Goal: Task Accomplishment & Management: Manage account settings

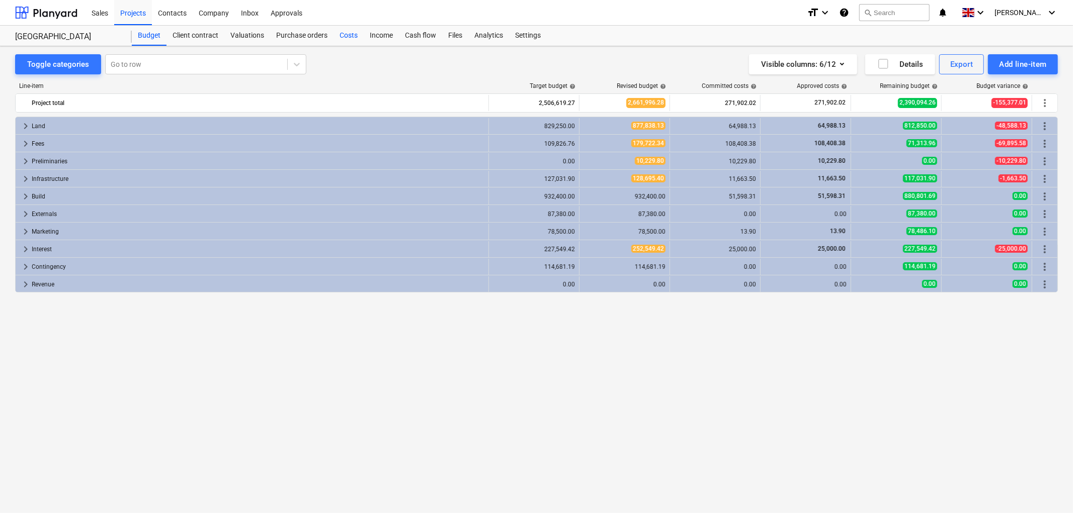
click at [346, 31] on div "Costs" at bounding box center [348, 36] width 30 height 20
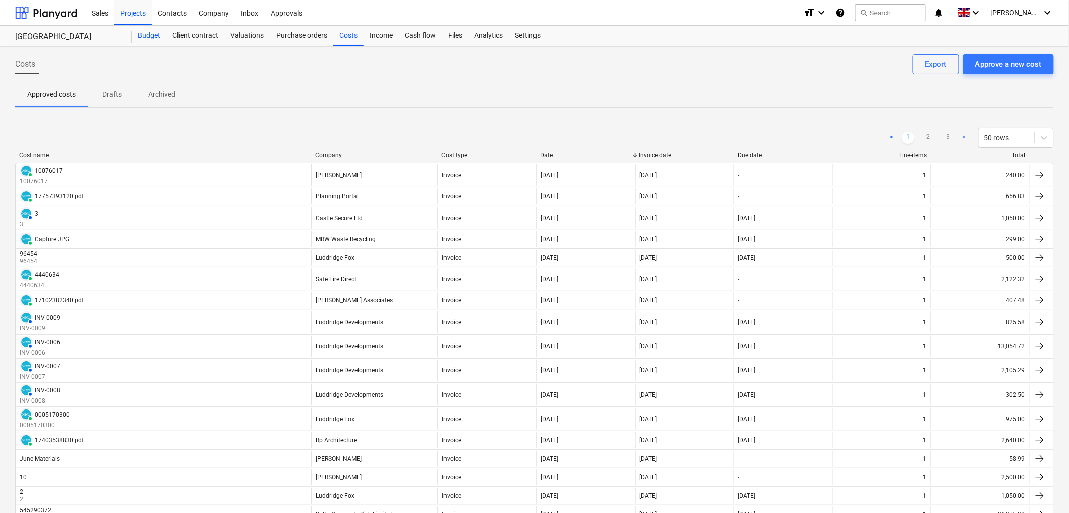
click at [144, 33] on div "Budget" at bounding box center [149, 36] width 35 height 20
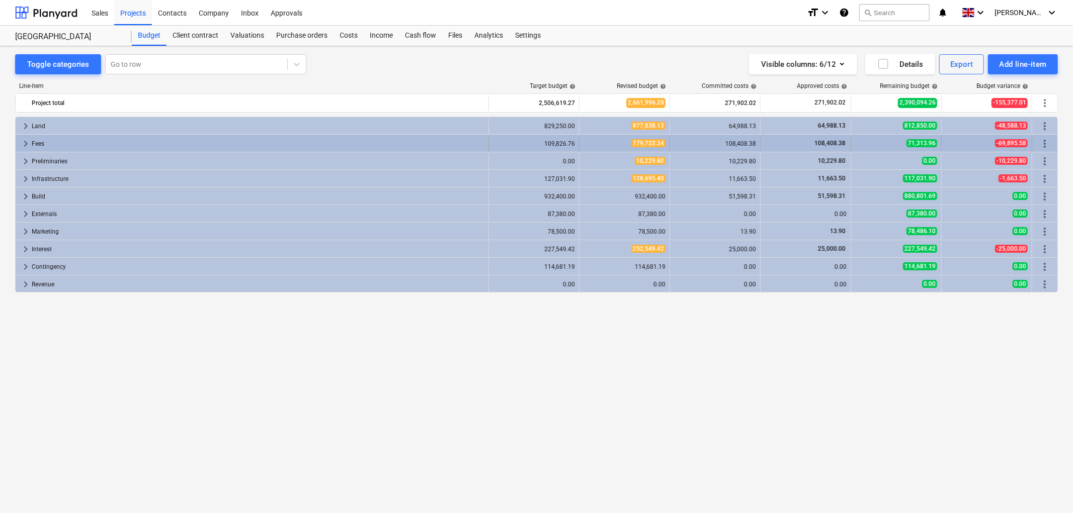
click at [22, 144] on span "keyboard_arrow_right" at bounding box center [26, 144] width 12 height 12
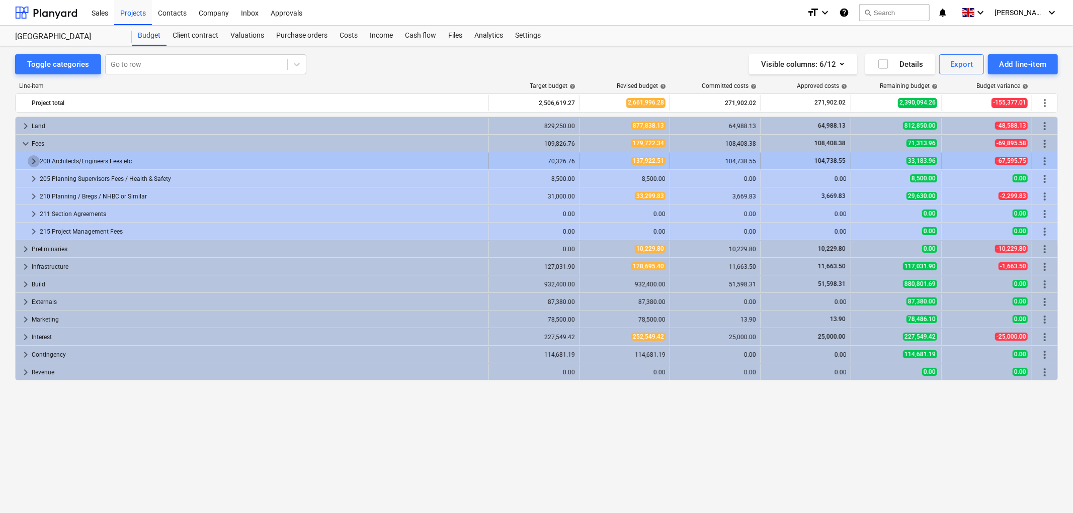
click at [35, 161] on span "keyboard_arrow_right" at bounding box center [34, 161] width 12 height 12
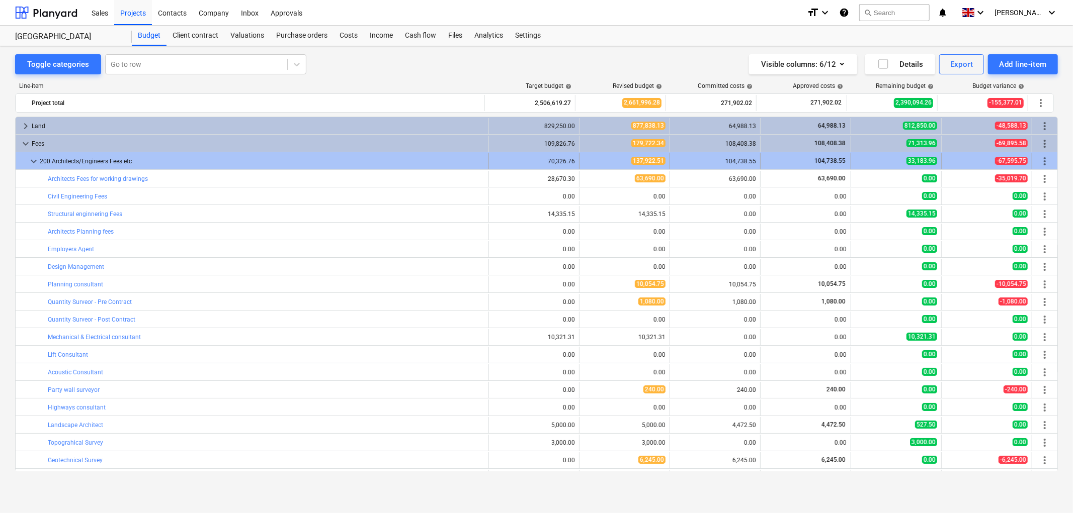
click at [31, 163] on span "keyboard_arrow_down" at bounding box center [34, 161] width 12 height 12
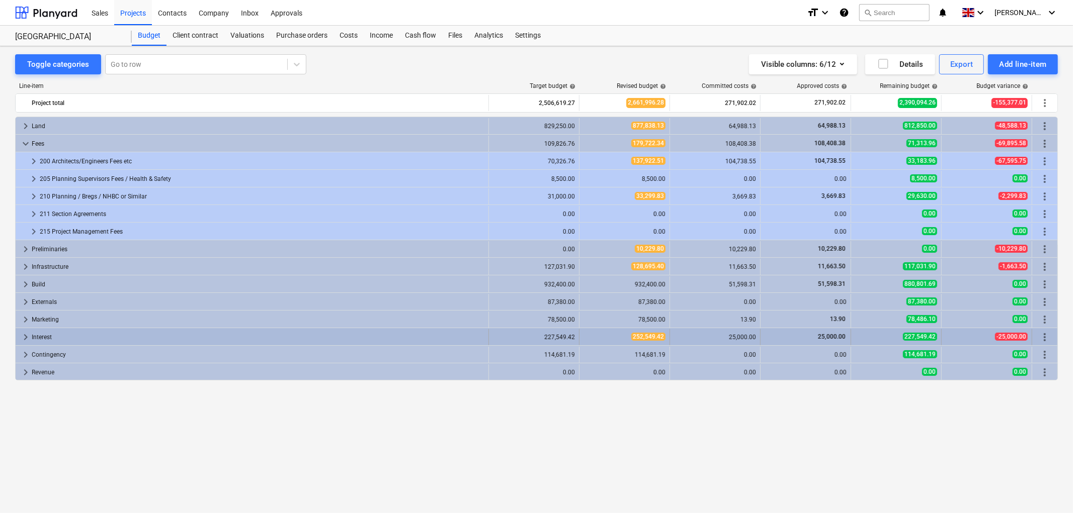
drag, startPoint x: 38, startPoint y: 338, endPoint x: 25, endPoint y: 334, distance: 13.5
click at [25, 334] on span "keyboard_arrow_right" at bounding box center [26, 337] width 12 height 12
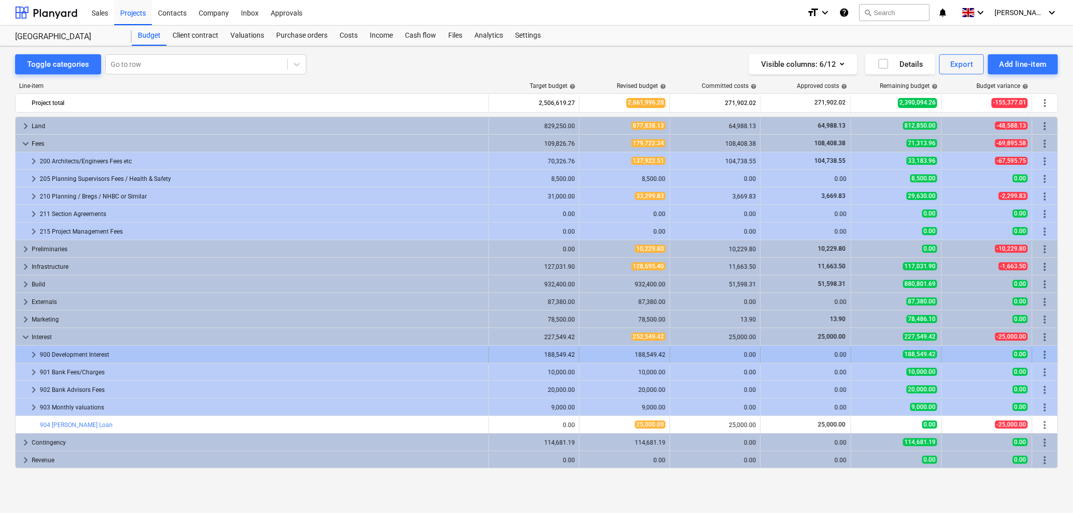
click at [34, 355] on span "keyboard_arrow_right" at bounding box center [34, 355] width 12 height 12
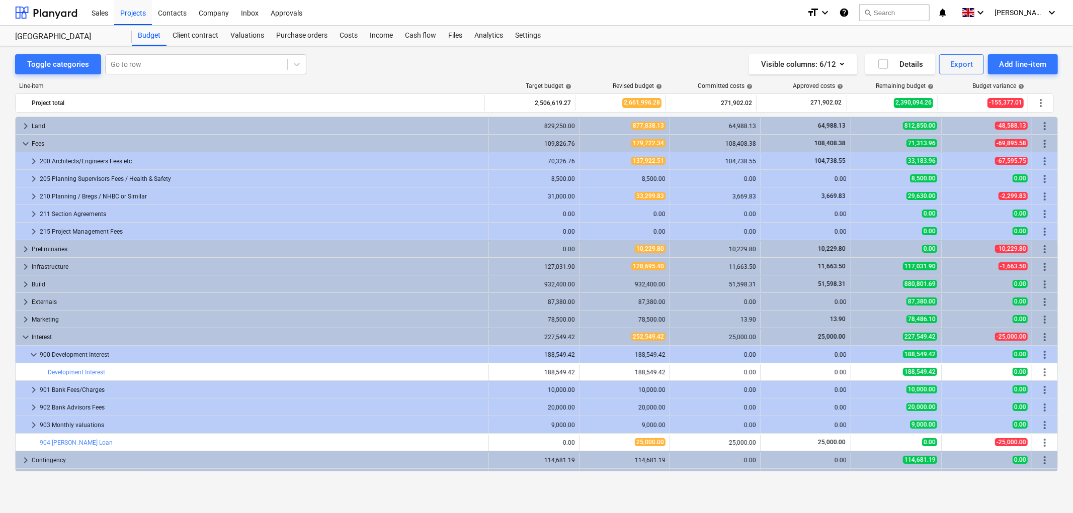
click at [34, 355] on span "keyboard_arrow_down" at bounding box center [34, 355] width 12 height 12
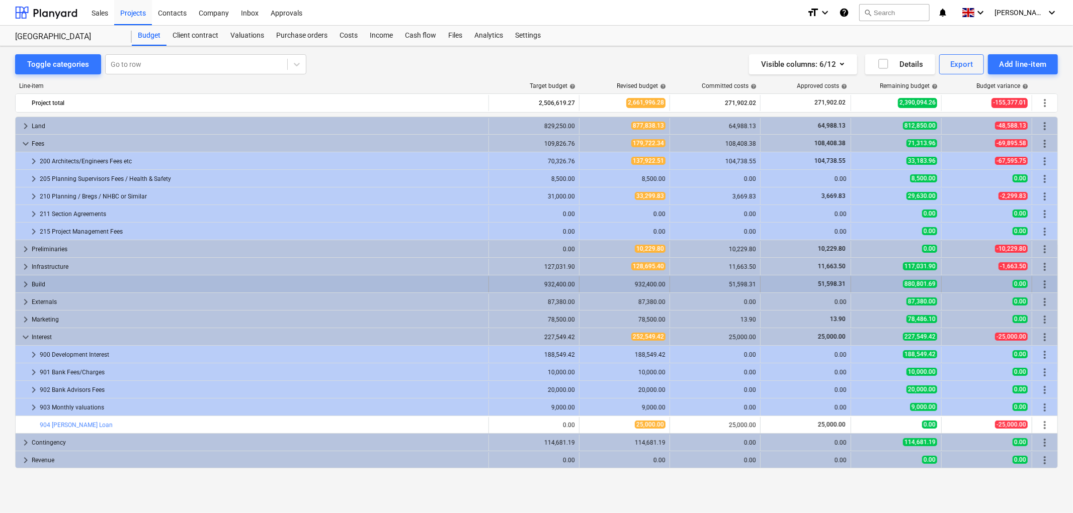
click at [26, 282] on span "keyboard_arrow_right" at bounding box center [26, 285] width 12 height 12
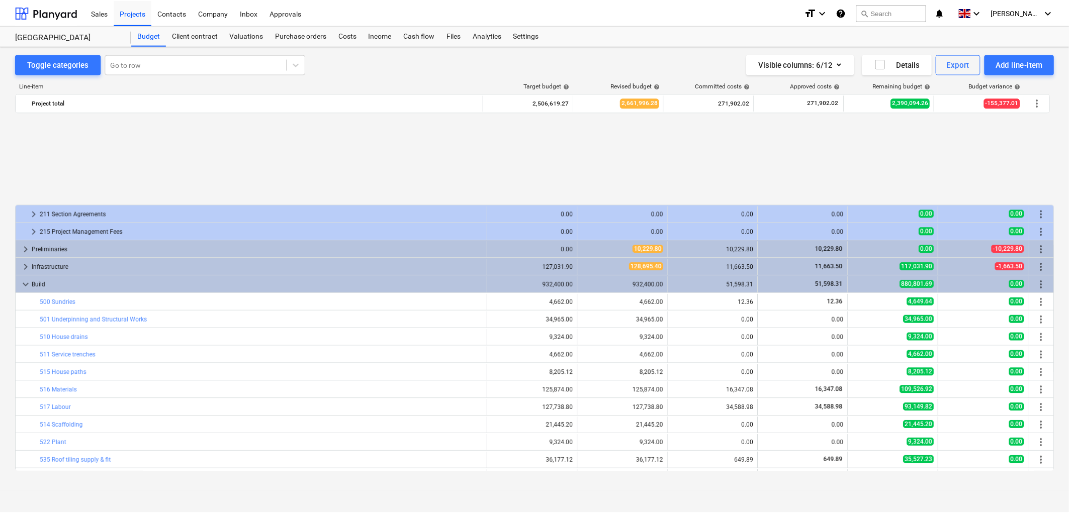
scroll to position [112, 0]
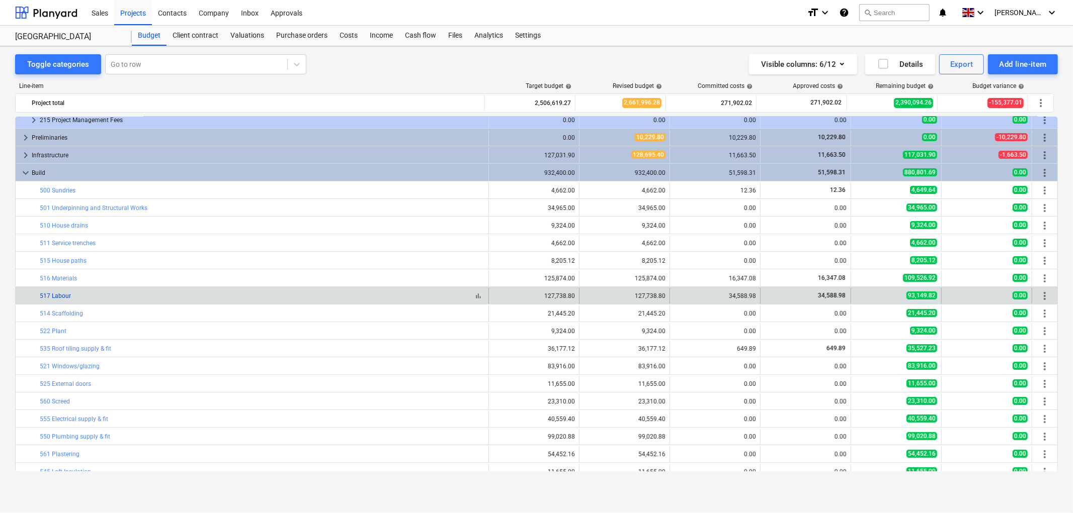
click at [63, 297] on link "517 Labour" at bounding box center [55, 296] width 31 height 7
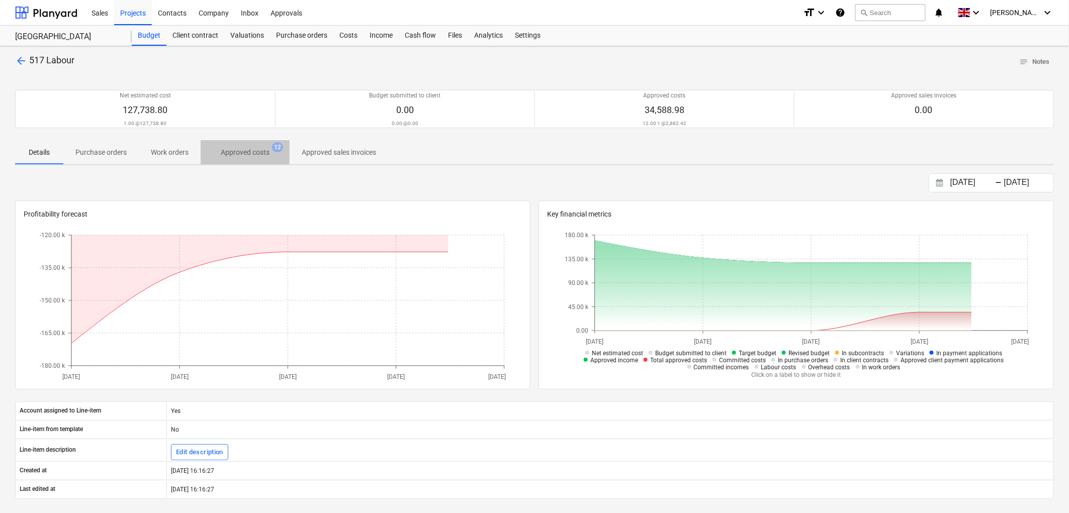
click at [243, 154] on p "Approved costs" at bounding box center [245, 152] width 49 height 11
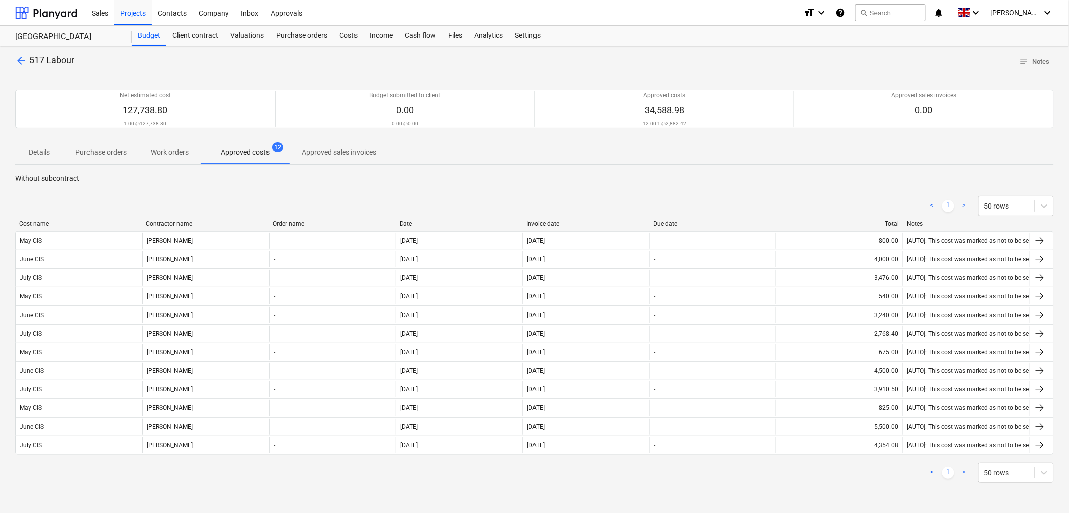
click at [410, 222] on div "Date" at bounding box center [459, 223] width 119 height 7
click at [551, 220] on div "Invoice date" at bounding box center [586, 223] width 119 height 7
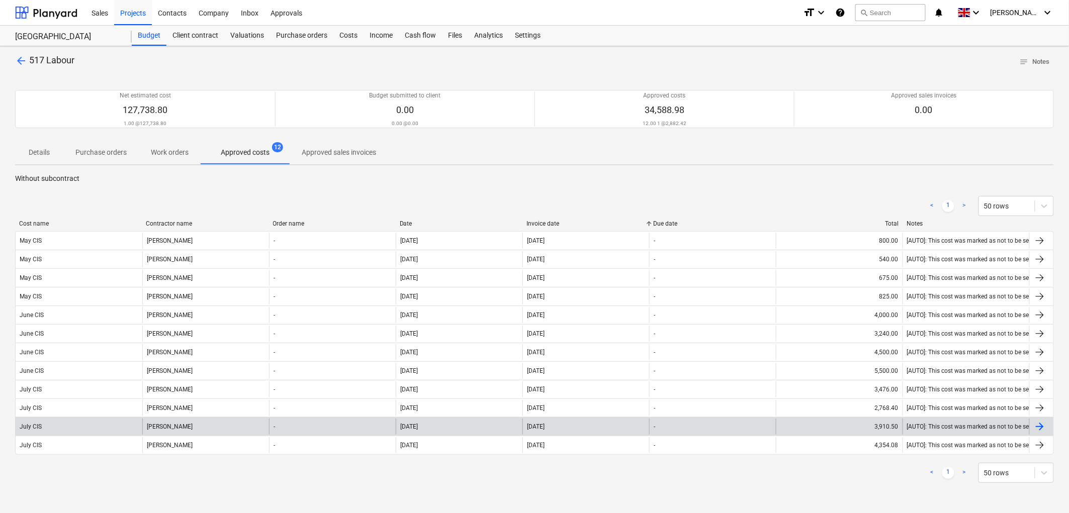
click at [862, 429] on div "3,910.50" at bounding box center [839, 427] width 127 height 16
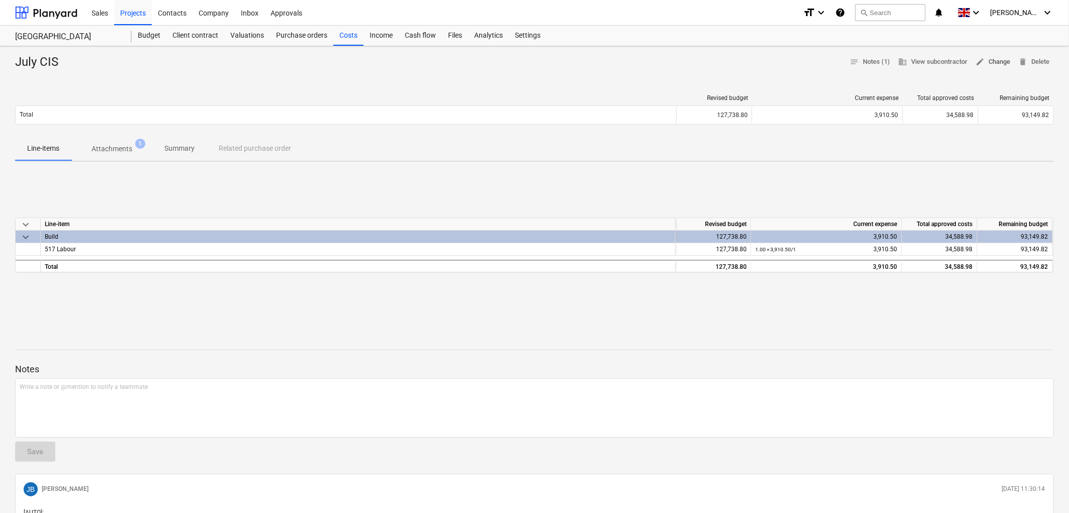
click at [980, 64] on span "edit" at bounding box center [980, 61] width 9 height 9
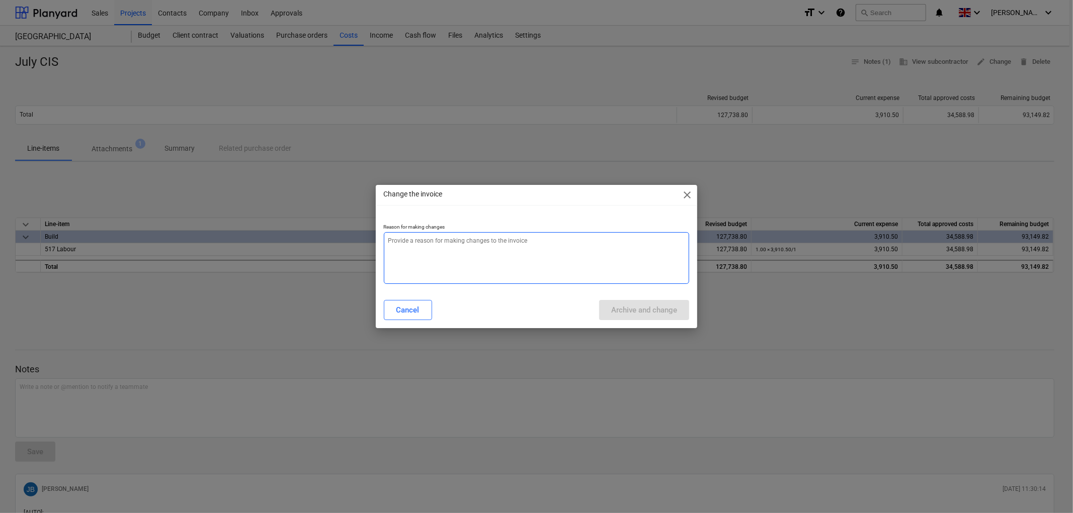
click at [504, 269] on textarea at bounding box center [537, 258] width 306 height 52
type textarea "x"
type textarea "."
type textarea "x"
type textarea "./"
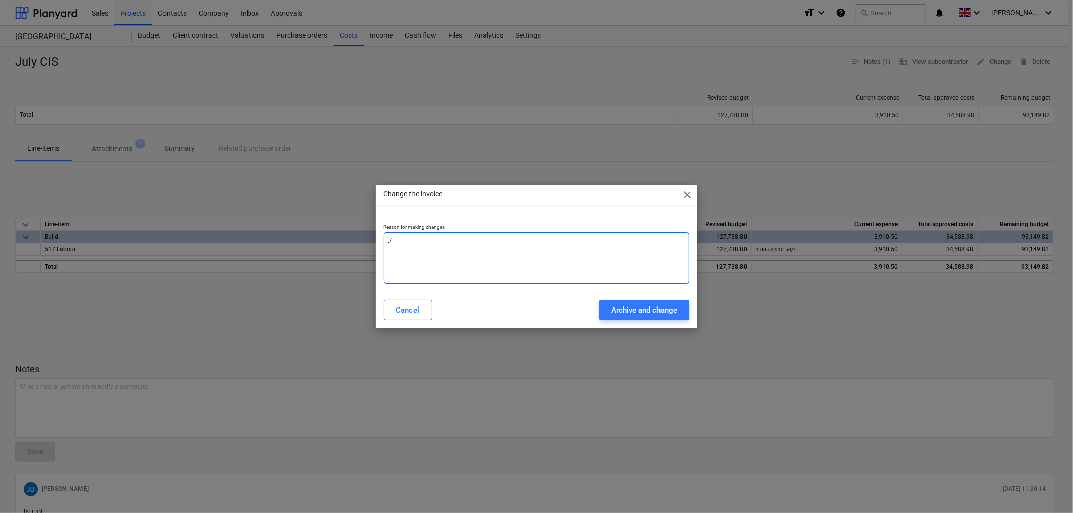
type textarea "x"
type textarea "."
click at [625, 310] on div "Archive and change" at bounding box center [644, 310] width 66 height 13
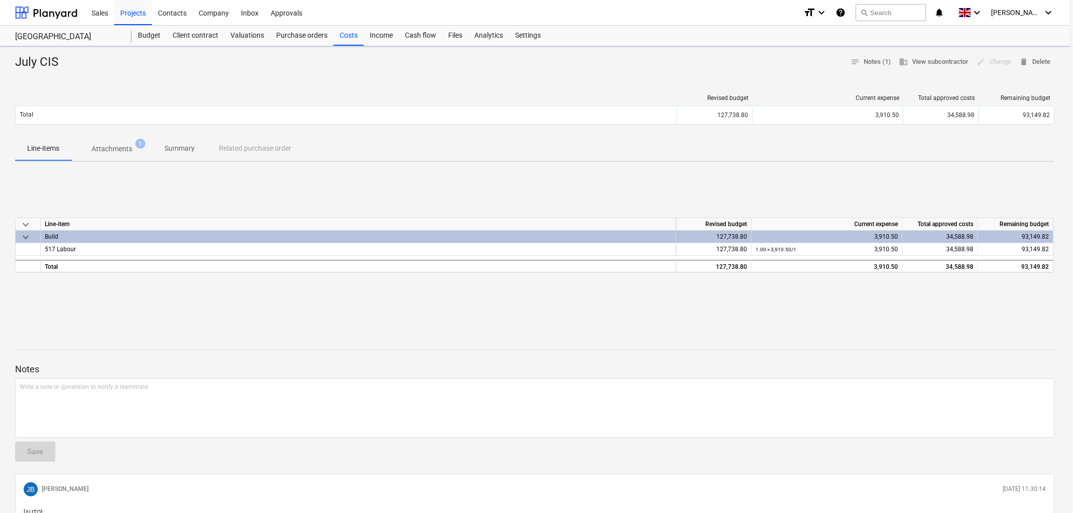
type textarea "x"
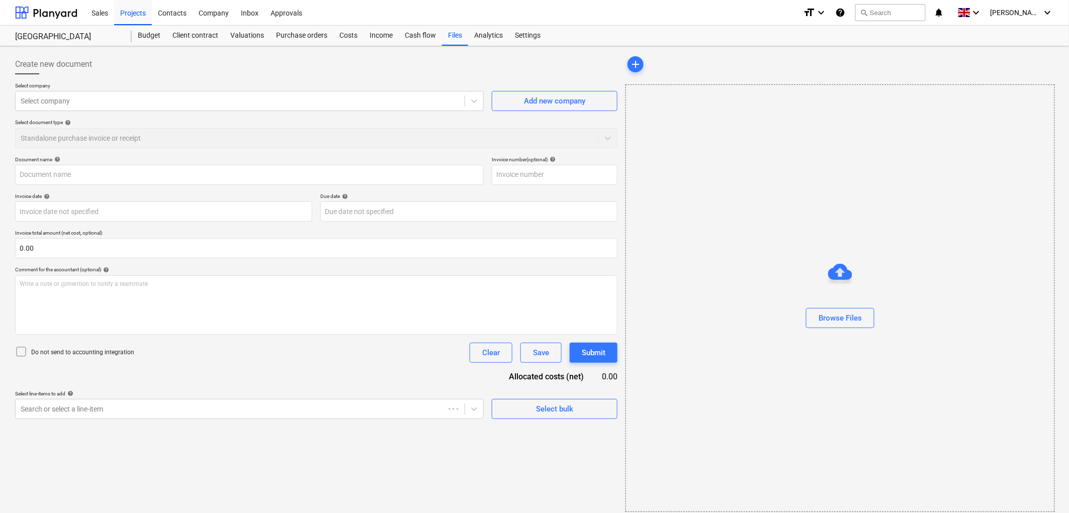
type input "July CIS"
type input "[DATE]"
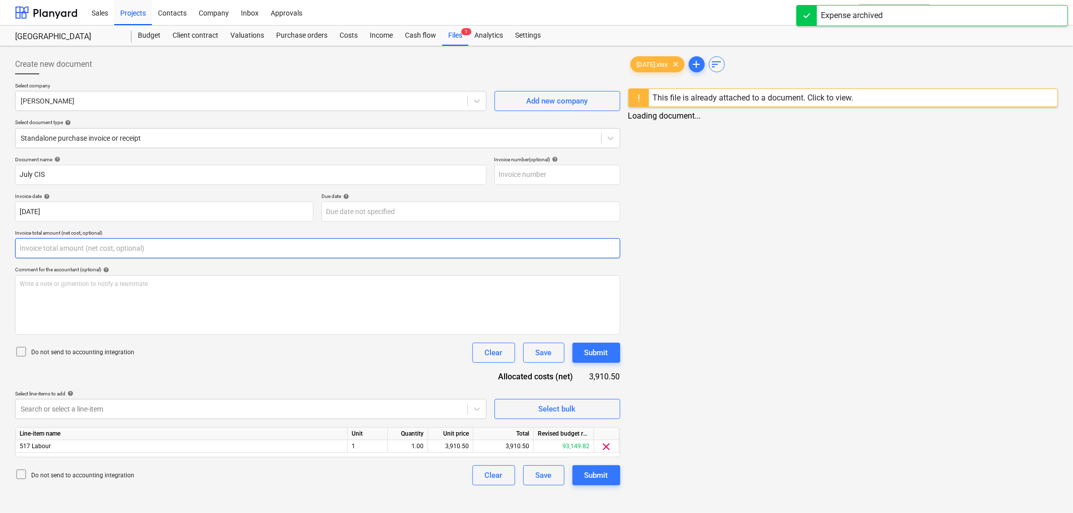
click at [54, 245] on input "text" at bounding box center [317, 248] width 605 height 20
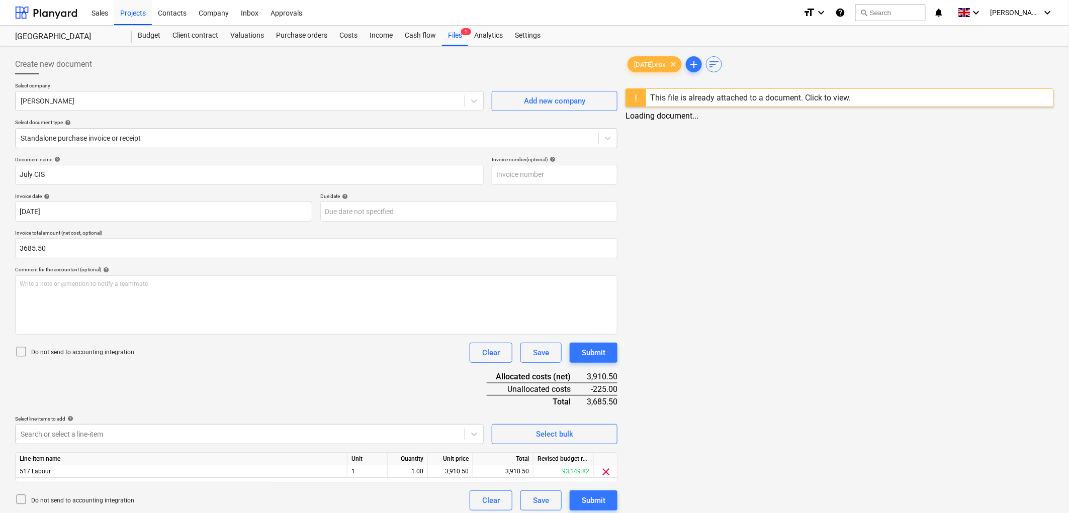
type input "3,685.50"
click at [258, 397] on div "Document name help July CIS Invoice number (optional) help Invoice date help [D…" at bounding box center [316, 333] width 602 height 355
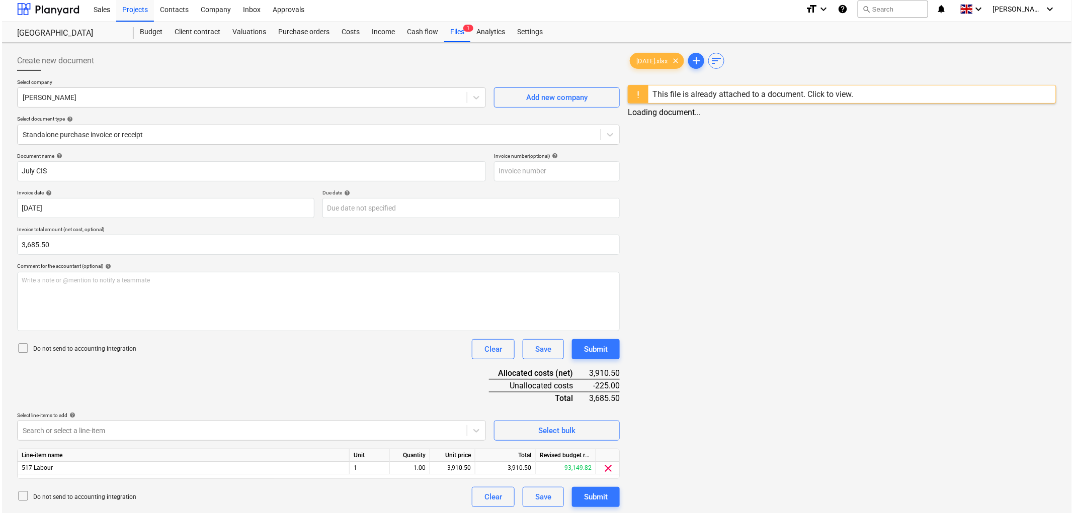
scroll to position [6, 0]
click at [43, 351] on div "Do not send to accounting integration" at bounding box center [74, 347] width 119 height 14
click at [42, 346] on p "Do not send to accounting integration" at bounding box center [82, 347] width 103 height 9
click at [46, 346] on p "Do not send to accounting integration" at bounding box center [82, 347] width 103 height 9
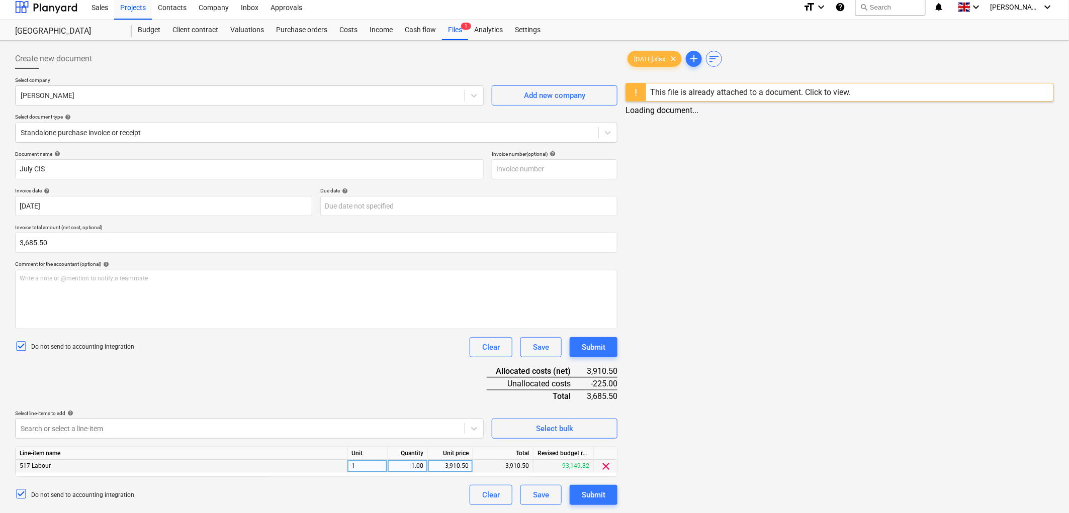
click at [462, 465] on div "3,910.50" at bounding box center [450, 466] width 37 height 13
type input "3685.50"
click at [391, 359] on div "Document name help July CIS Invoice number (optional) help Invoice date help [D…" at bounding box center [316, 327] width 602 height 355
click at [586, 488] on div "Submit" at bounding box center [594, 494] width 24 height 13
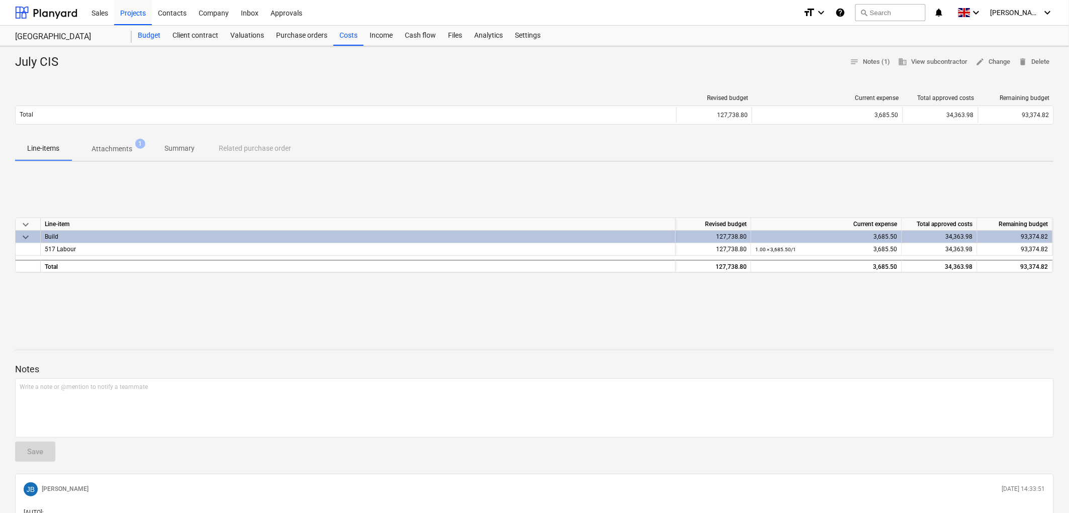
click at [159, 34] on div "Budget" at bounding box center [149, 36] width 35 height 20
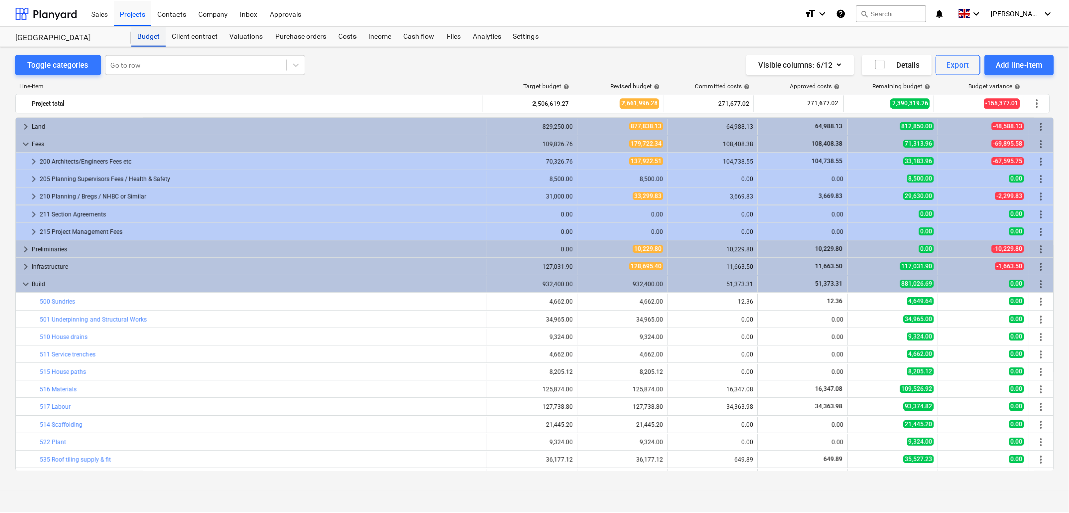
scroll to position [112, 0]
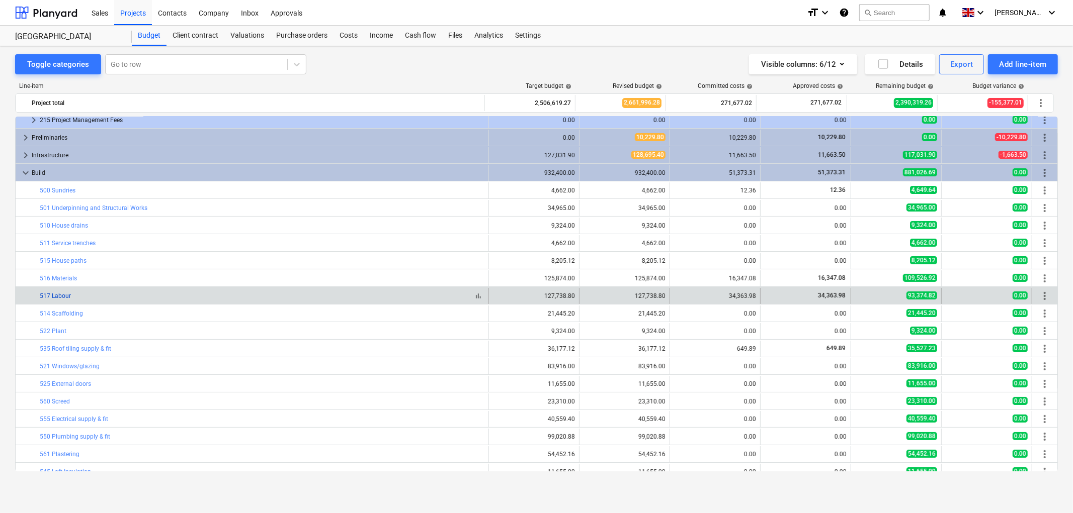
click at [56, 297] on link "517 Labour" at bounding box center [55, 296] width 31 height 7
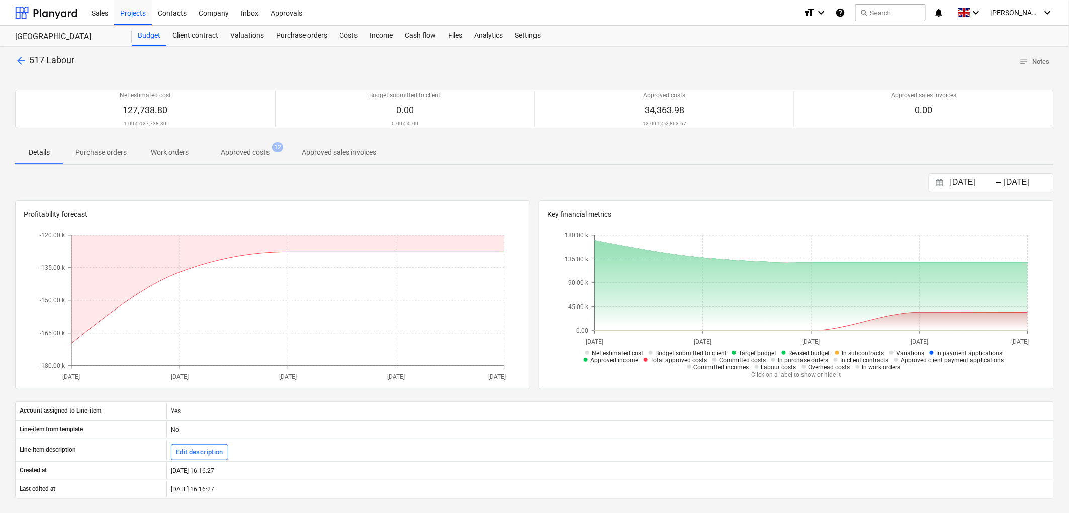
click at [240, 153] on p "Approved costs" at bounding box center [245, 152] width 49 height 11
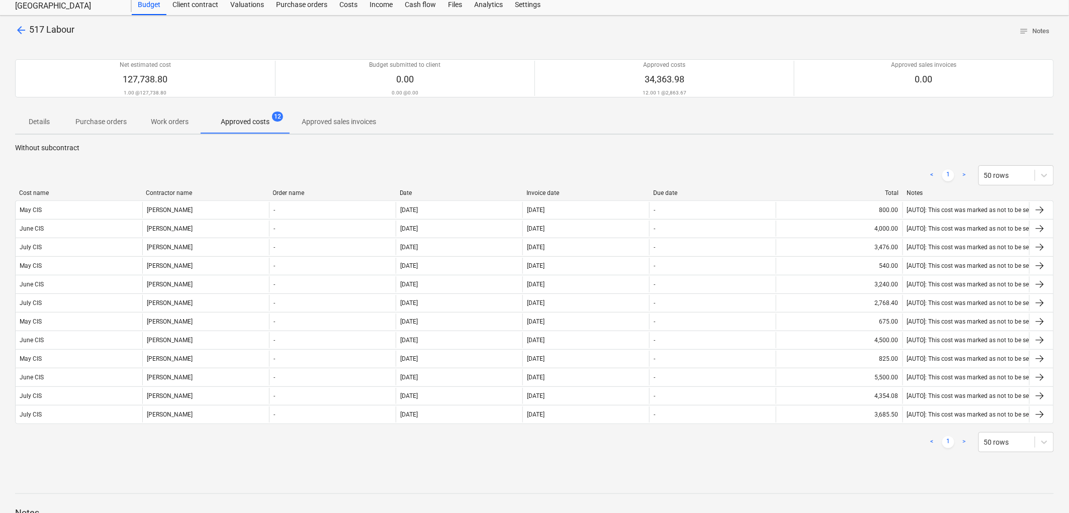
scroll to position [56, 0]
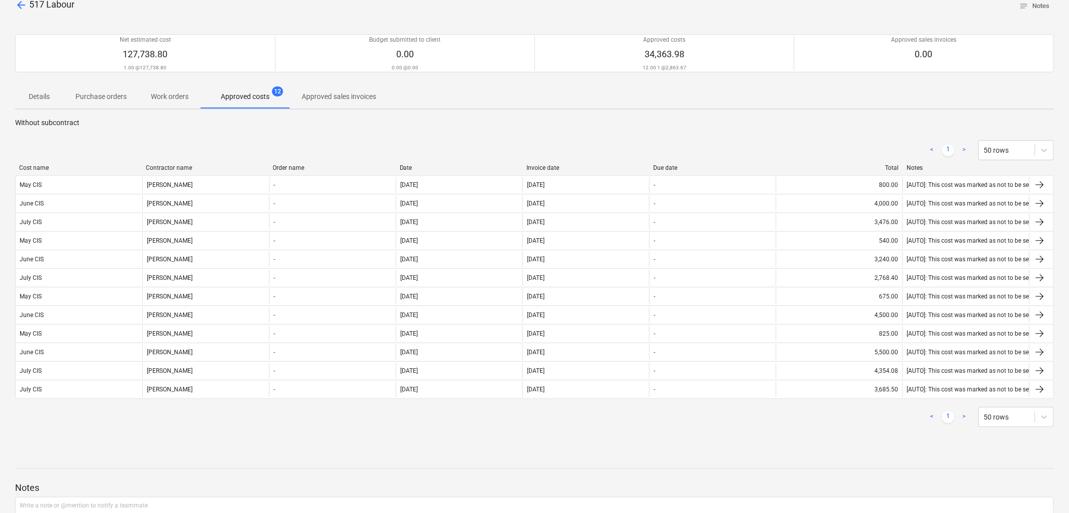
click at [562, 164] on div "Invoice date" at bounding box center [586, 167] width 119 height 7
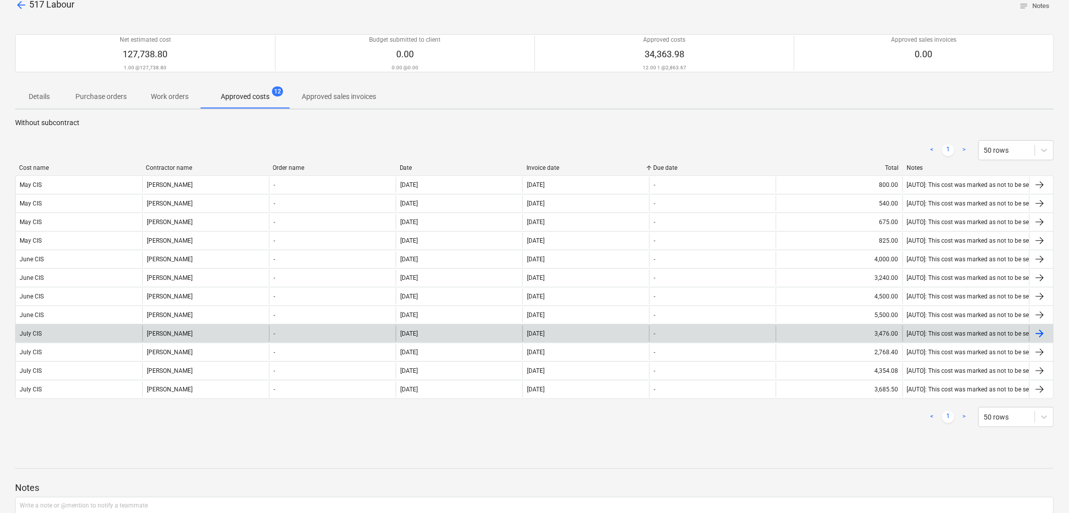
click at [687, 332] on div "-" at bounding box center [712, 334] width 127 height 16
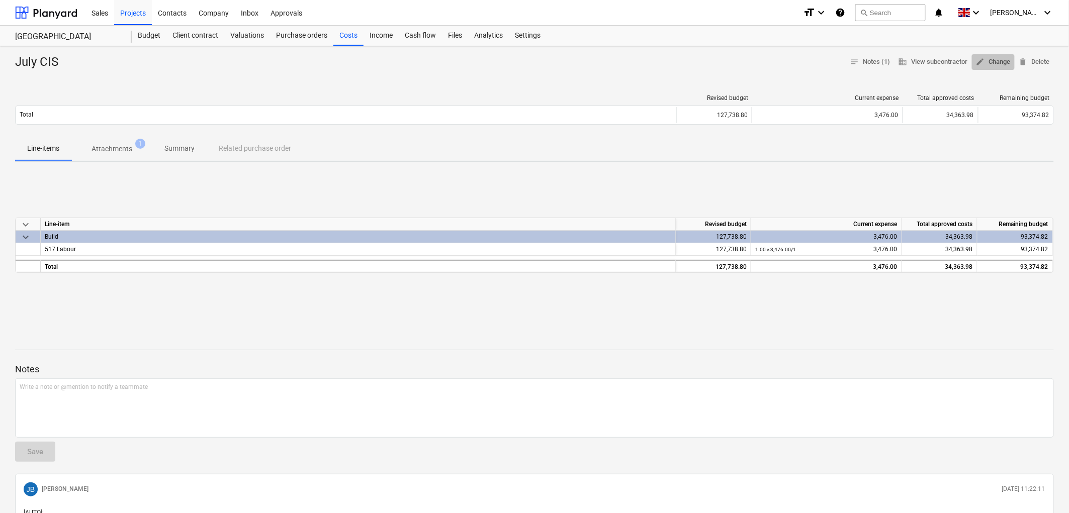
click at [990, 65] on span "edit Change" at bounding box center [993, 62] width 35 height 12
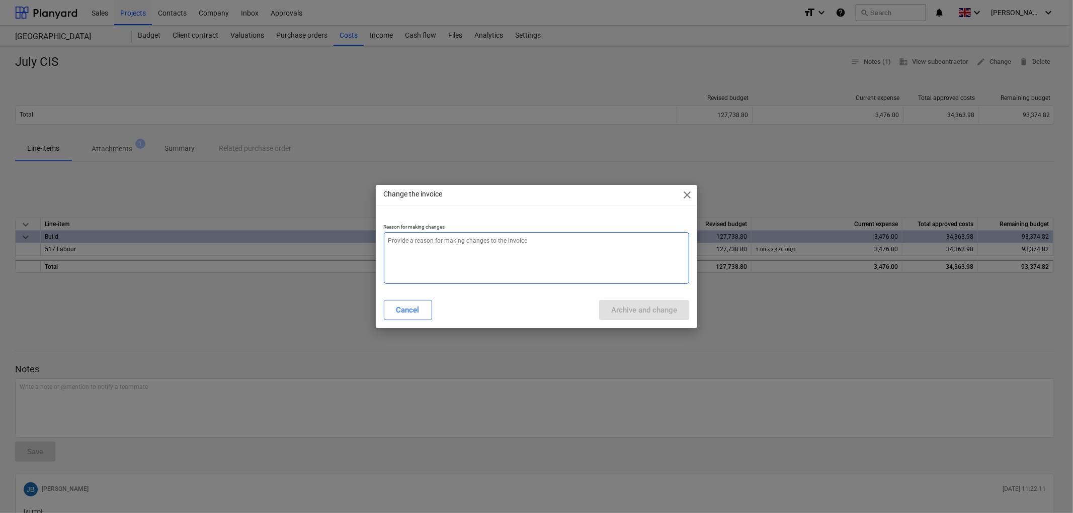
click at [498, 260] on textarea at bounding box center [537, 258] width 306 height 52
type textarea "x"
type textarea "."
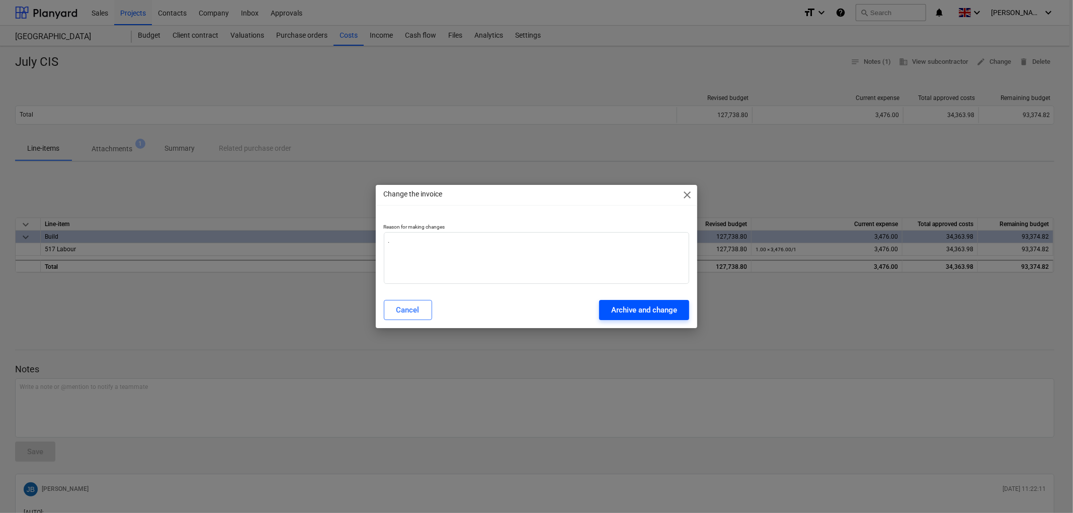
click at [639, 308] on div "Archive and change" at bounding box center [644, 310] width 66 height 13
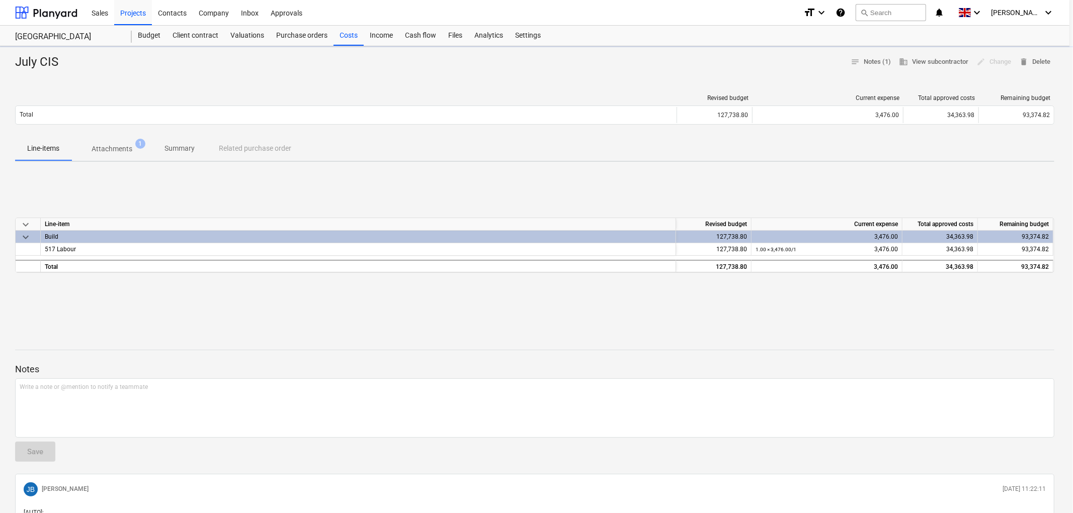
type textarea "x"
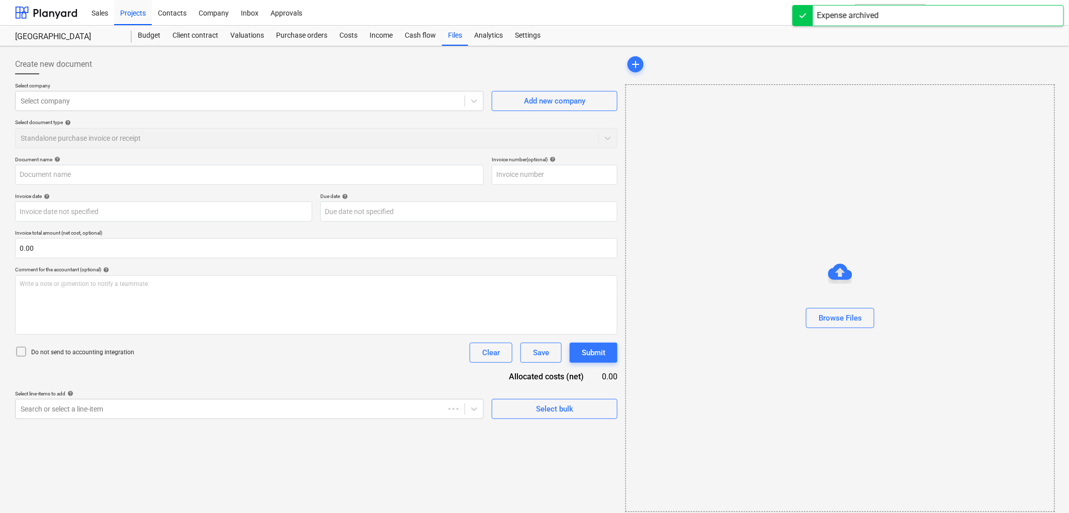
type input "July CIS"
type input "[DATE]"
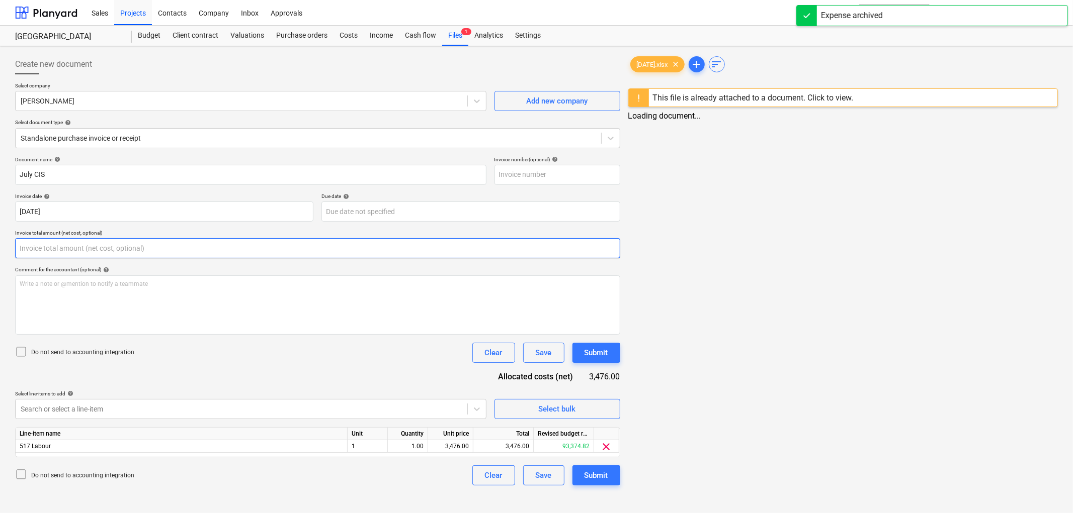
click at [66, 250] on input "text" at bounding box center [317, 248] width 605 height 20
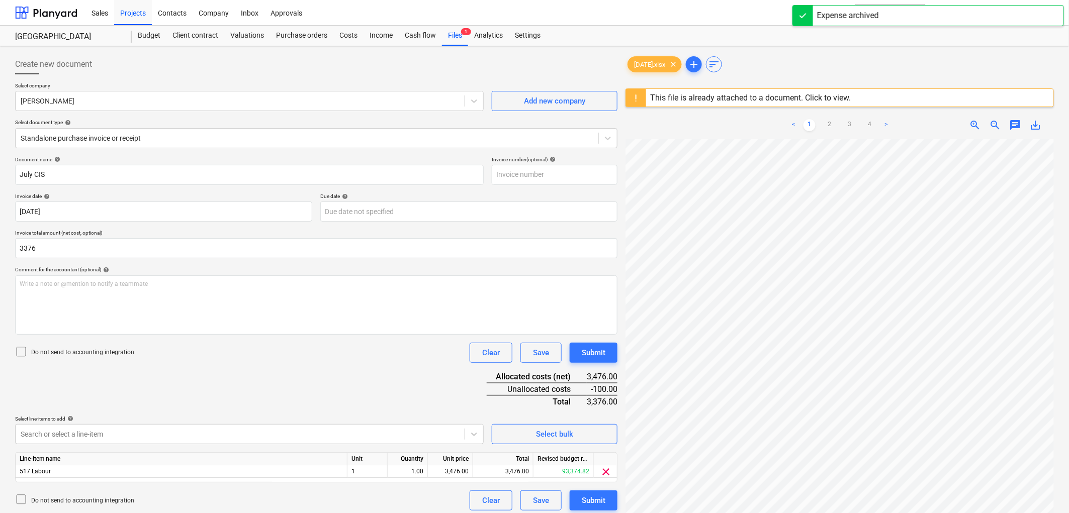
type input "3,376.00"
click at [89, 357] on p "Do not send to accounting integration" at bounding box center [82, 353] width 103 height 9
click at [444, 468] on div "3,476.00" at bounding box center [450, 472] width 37 height 13
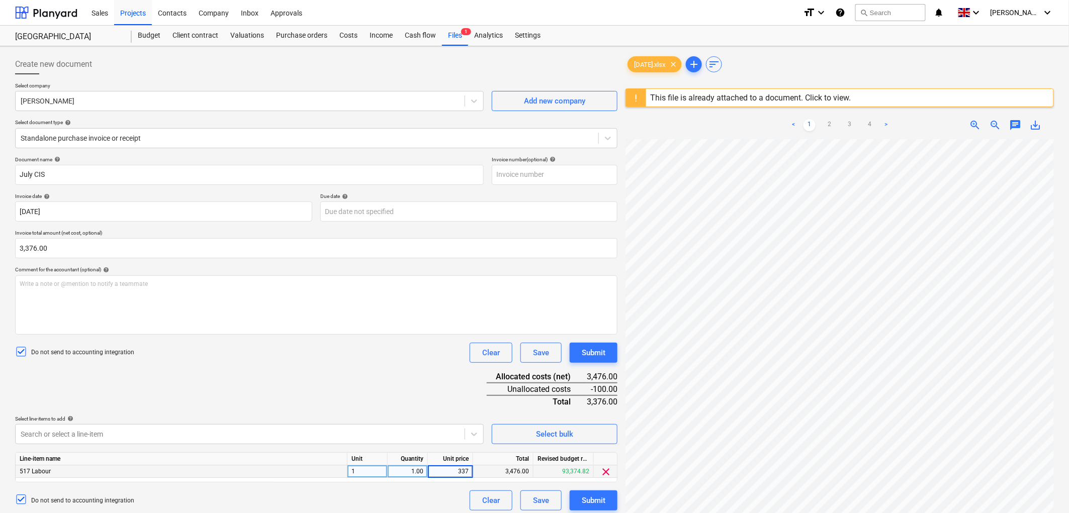
type input "3376"
click at [395, 383] on div "Document name help July CIS Invoice number (optional) help Invoice date help [D…" at bounding box center [316, 333] width 602 height 355
click at [591, 505] on div "Submit" at bounding box center [594, 500] width 24 height 13
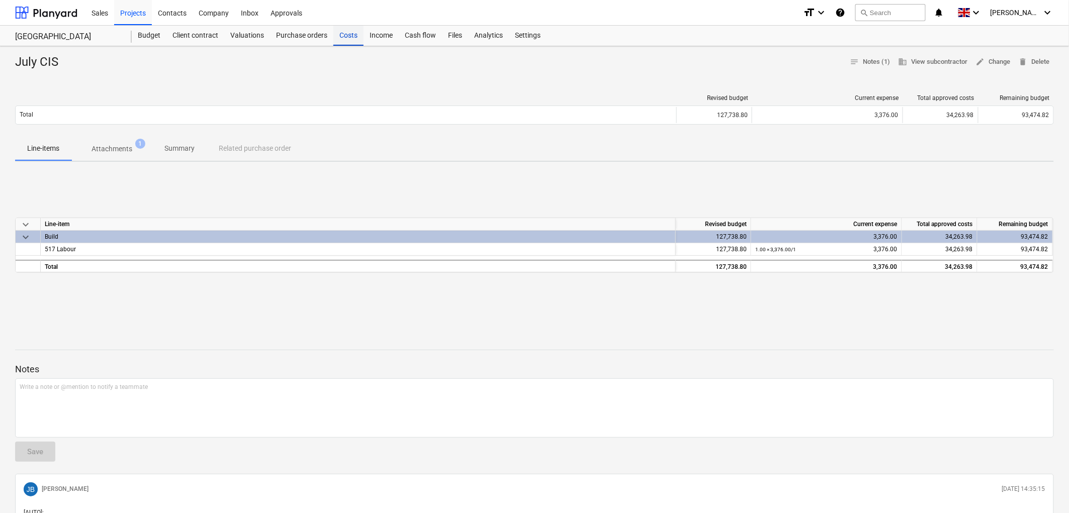
click at [345, 29] on div "Costs" at bounding box center [348, 36] width 30 height 20
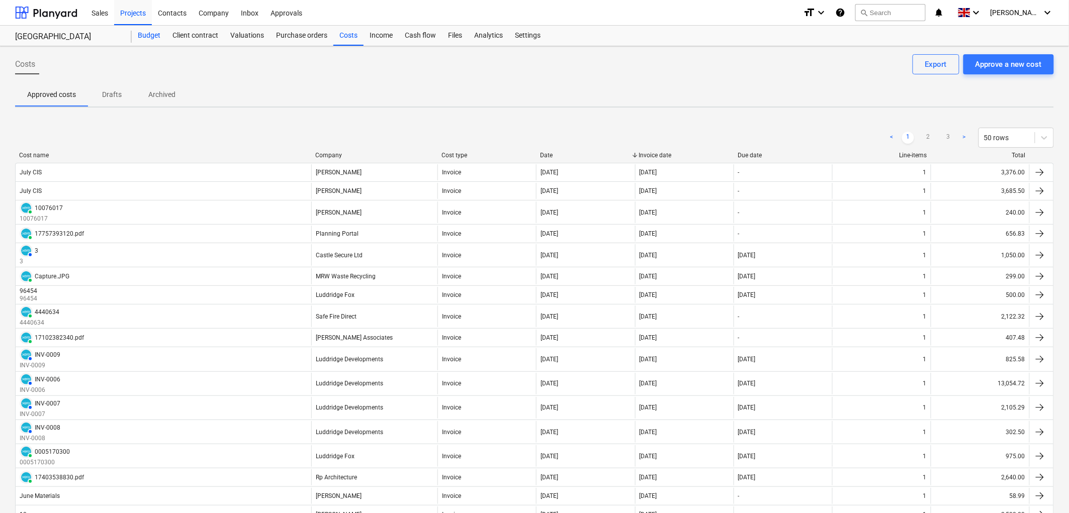
click at [142, 28] on div "Budget" at bounding box center [149, 36] width 35 height 20
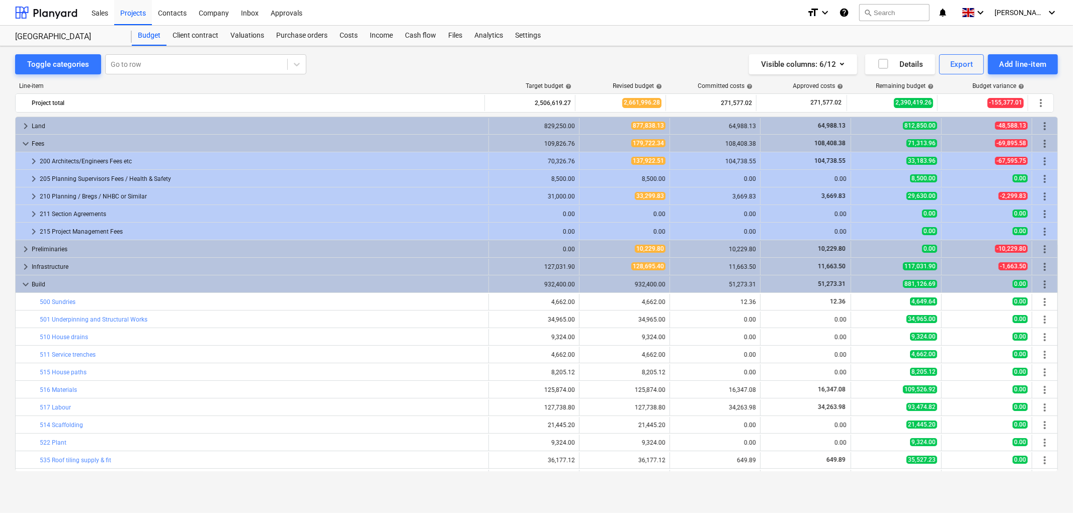
scroll to position [112, 0]
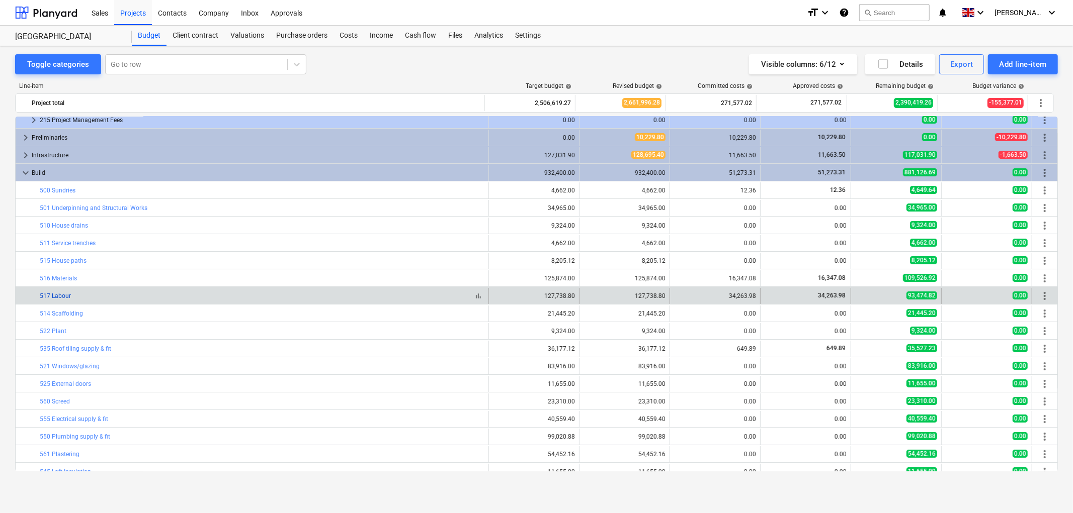
click at [61, 295] on link "517 Labour" at bounding box center [55, 296] width 31 height 7
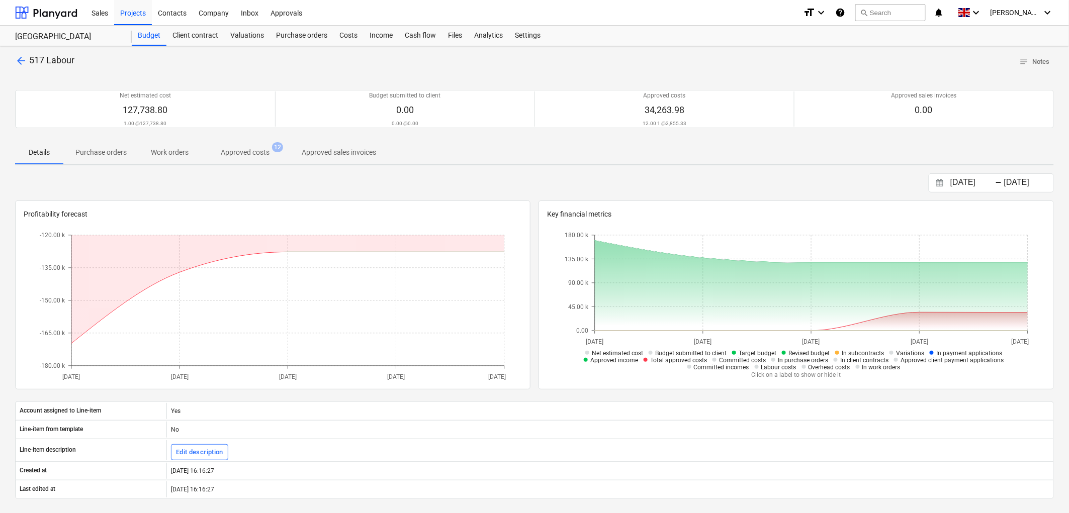
click at [244, 151] on p "Approved costs" at bounding box center [245, 152] width 49 height 11
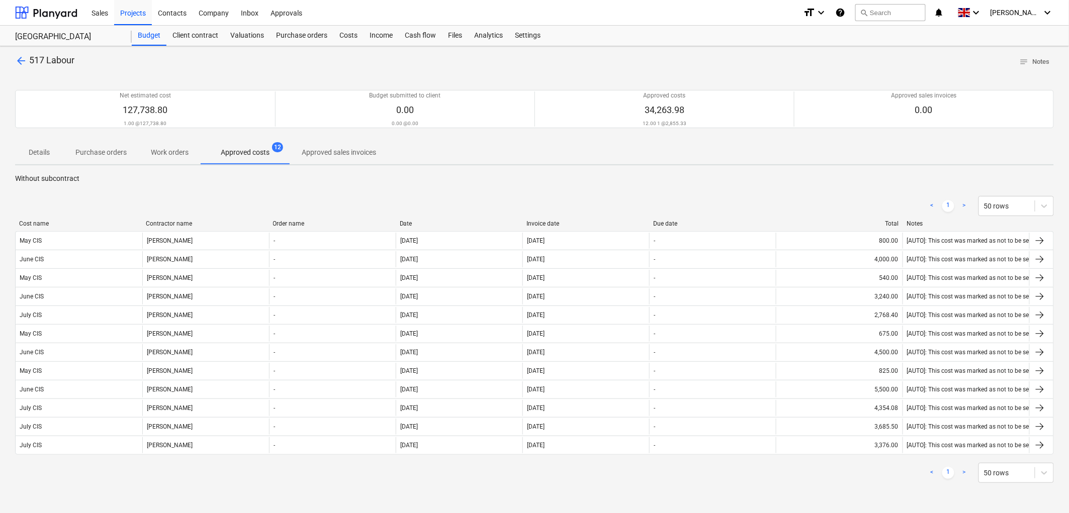
click at [554, 220] on div "Invoice date" at bounding box center [586, 223] width 119 height 7
click at [137, 31] on div "Budget" at bounding box center [149, 36] width 35 height 20
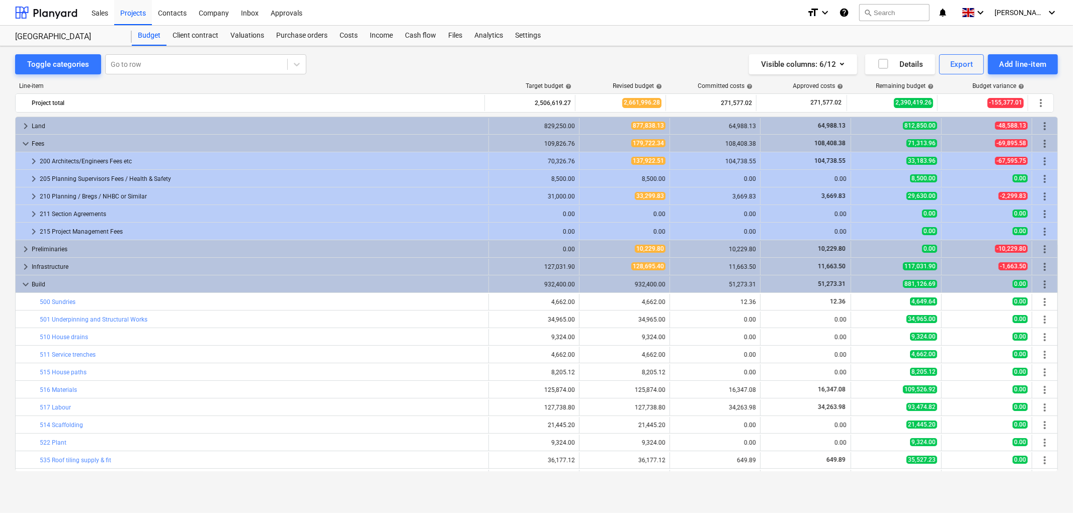
scroll to position [112, 0]
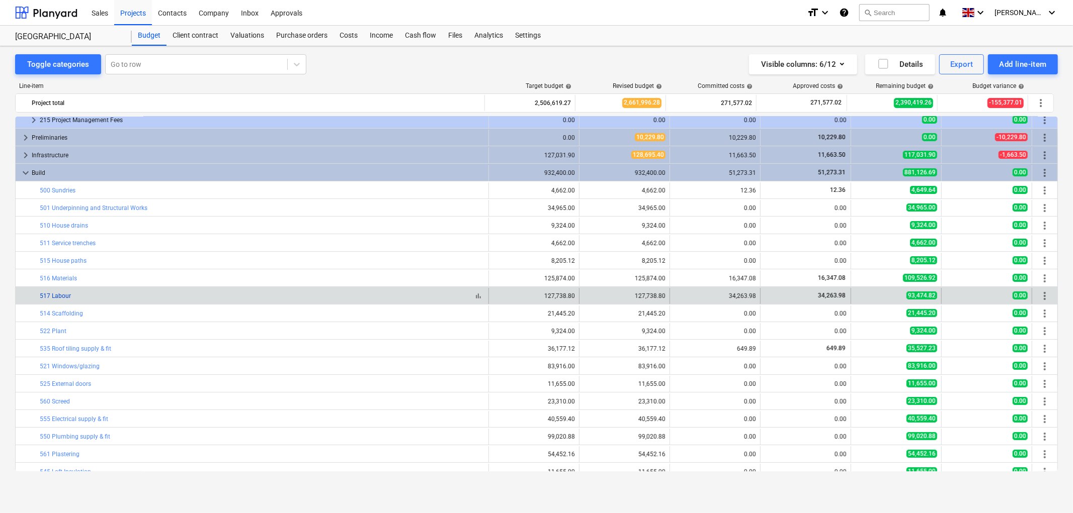
click at [58, 298] on link "517 Labour" at bounding box center [55, 296] width 31 height 7
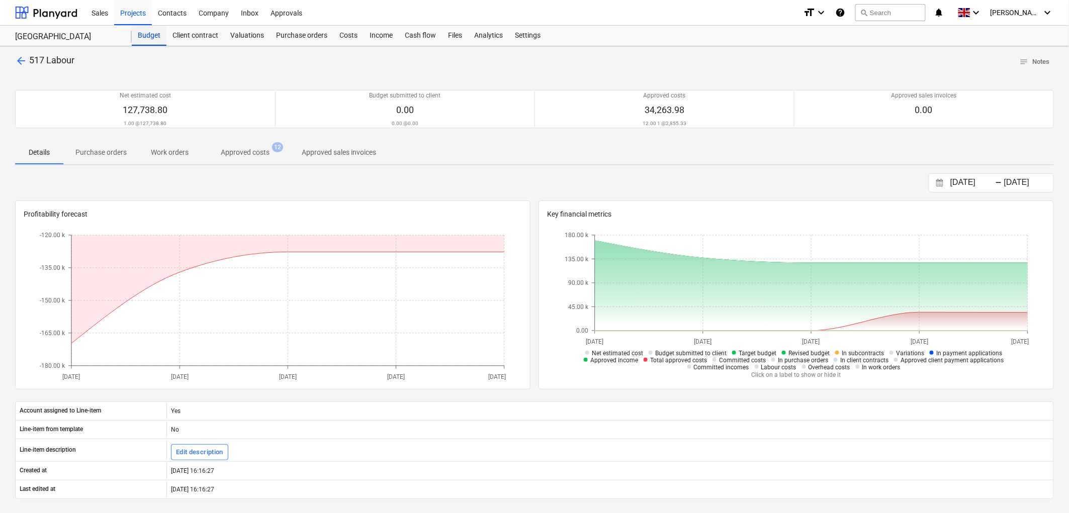
click at [154, 37] on div "Budget" at bounding box center [149, 36] width 35 height 20
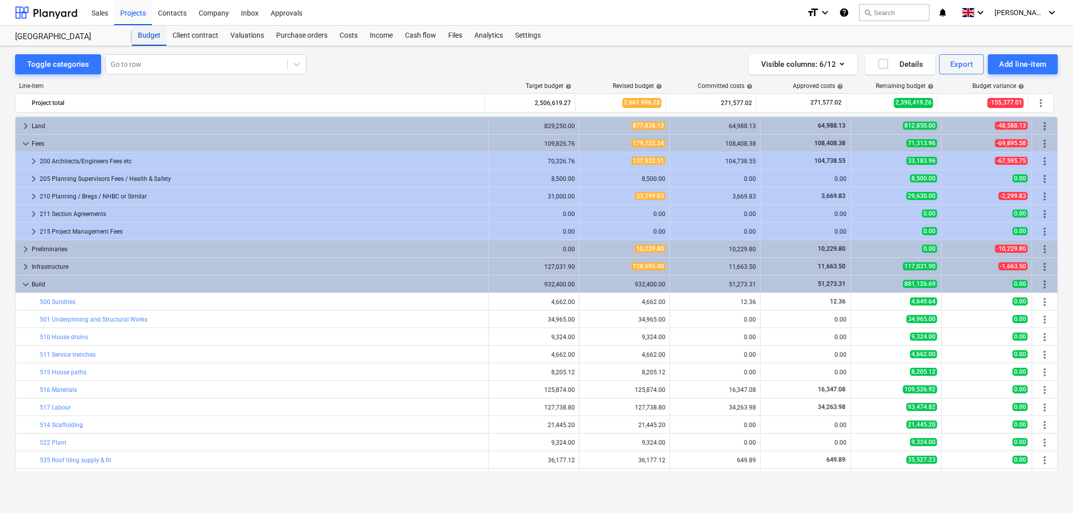
scroll to position [112, 0]
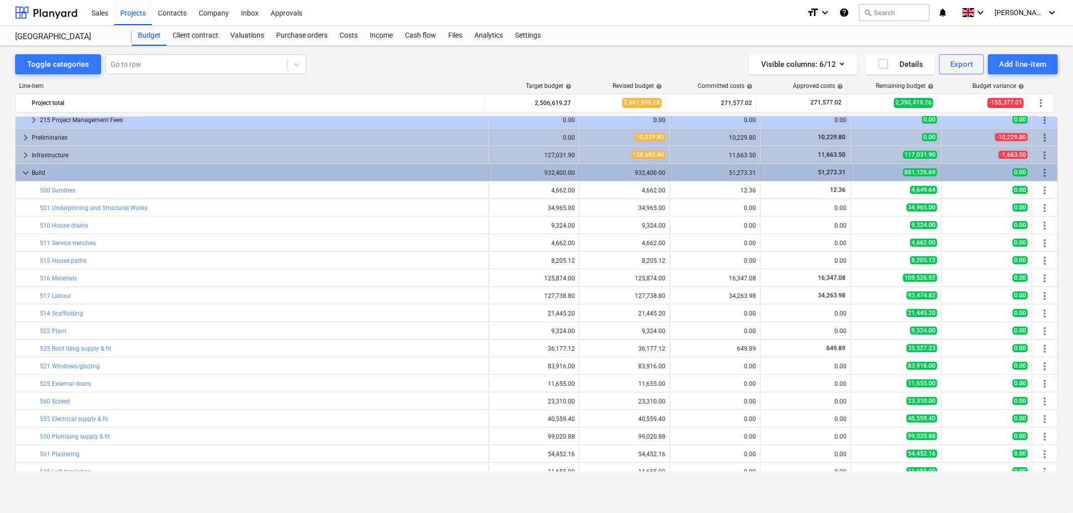
click at [28, 171] on span "keyboard_arrow_down" at bounding box center [26, 173] width 12 height 12
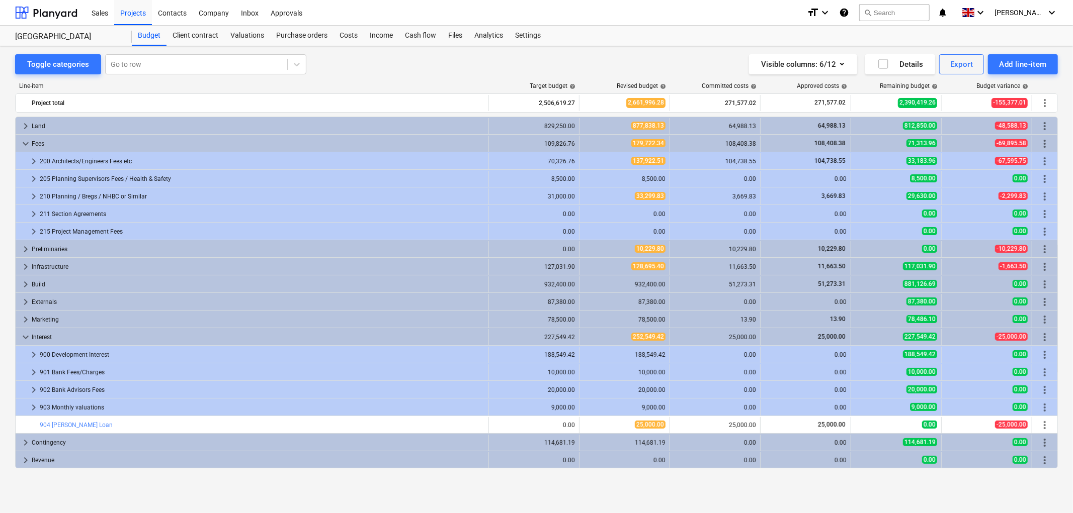
scroll to position [0, 0]
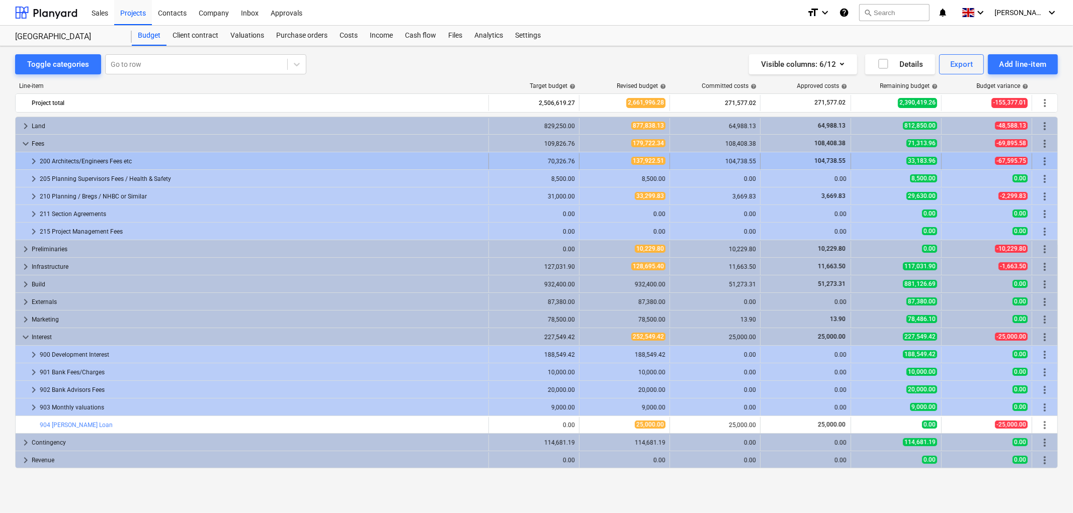
click at [32, 159] on span "keyboard_arrow_right" at bounding box center [34, 161] width 12 height 12
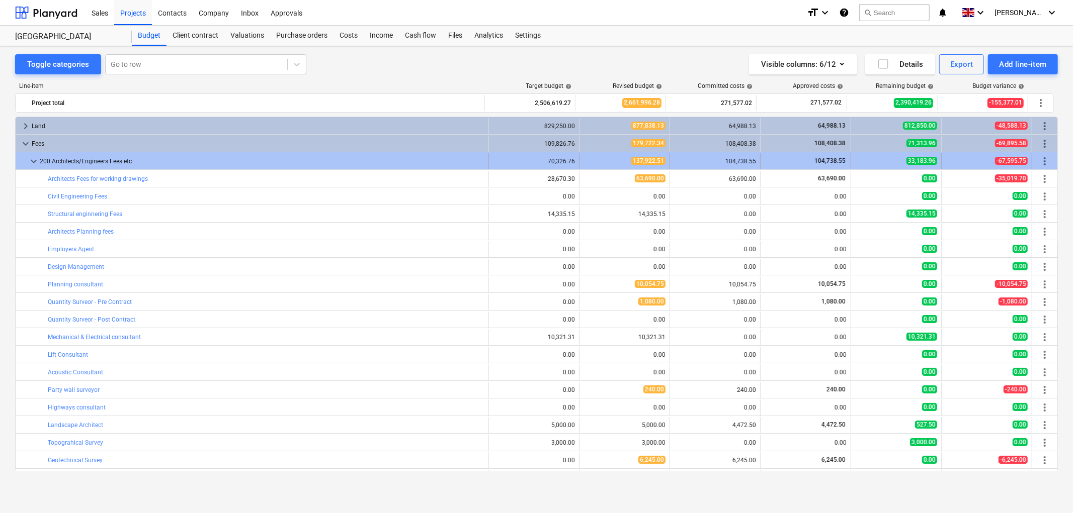
click at [34, 158] on span "keyboard_arrow_down" at bounding box center [34, 161] width 12 height 12
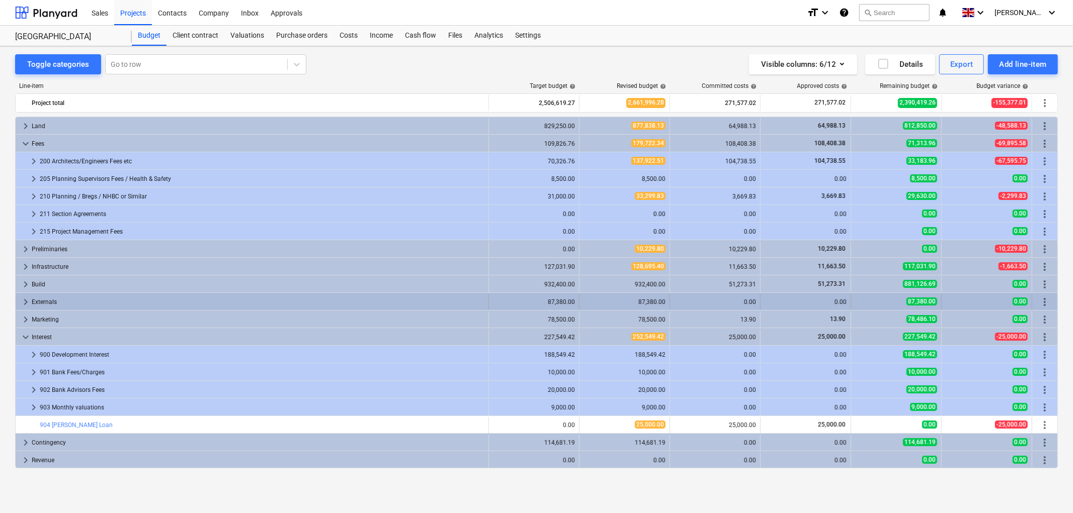
click at [25, 303] on span "keyboard_arrow_right" at bounding box center [26, 302] width 12 height 12
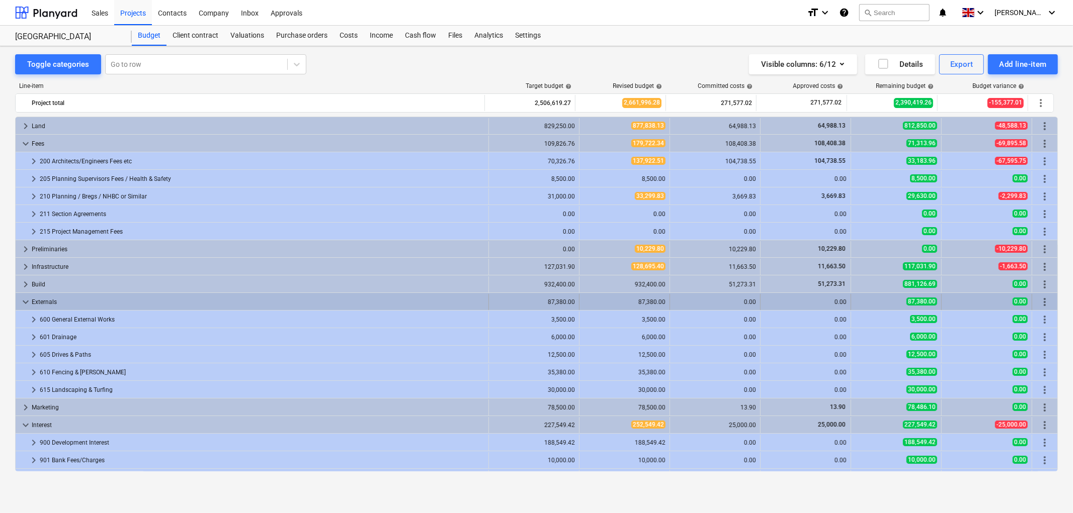
click at [25, 299] on span "keyboard_arrow_down" at bounding box center [26, 302] width 12 height 12
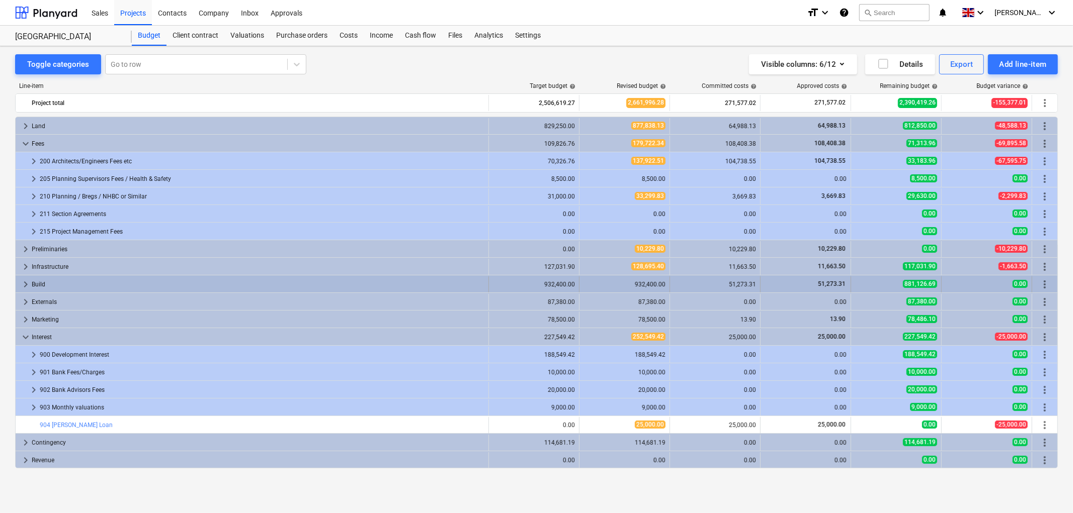
click at [25, 278] on div "keyboard_arrow_right" at bounding box center [26, 285] width 12 height 16
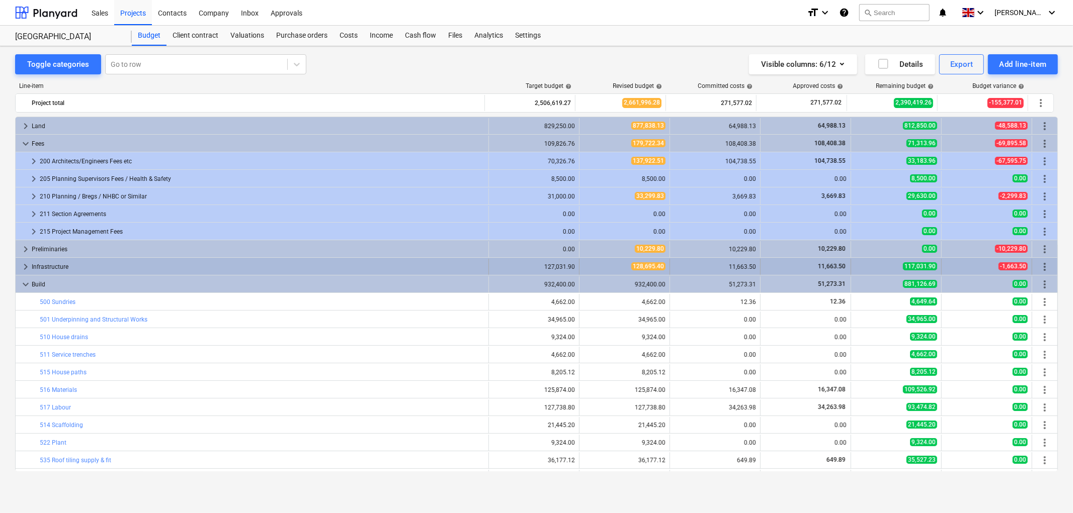
click at [24, 261] on div "keyboard_arrow_right" at bounding box center [26, 267] width 12 height 16
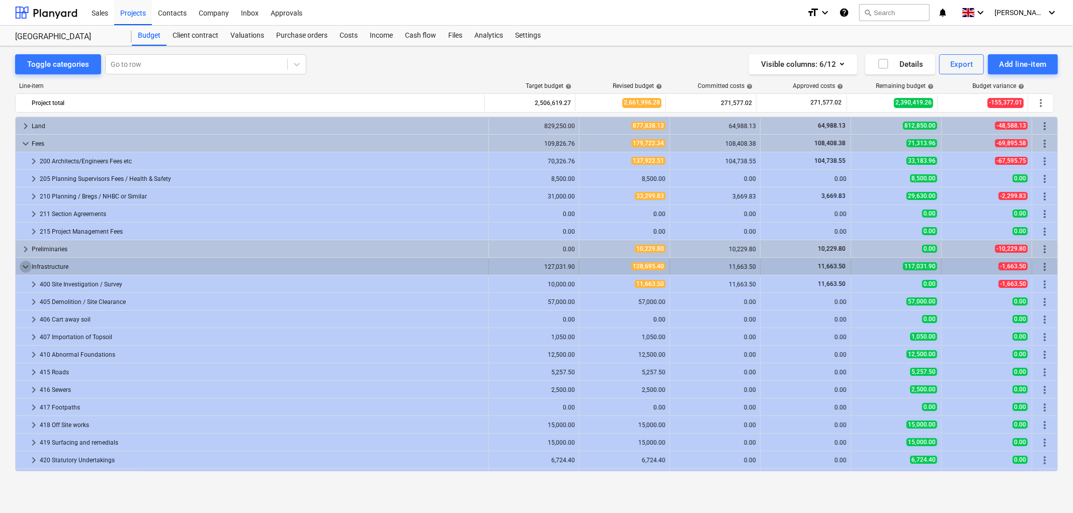
click at [24, 264] on span "keyboard_arrow_down" at bounding box center [26, 267] width 12 height 12
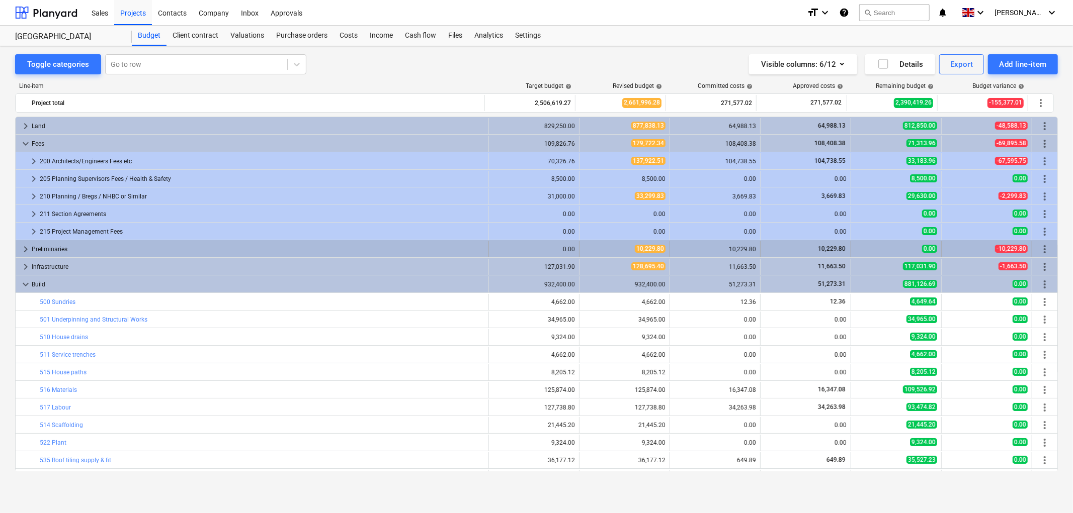
drag, startPoint x: 24, startPoint y: 264, endPoint x: 25, endPoint y: 245, distance: 19.1
click at [25, 245] on span "keyboard_arrow_right" at bounding box center [26, 249] width 12 height 12
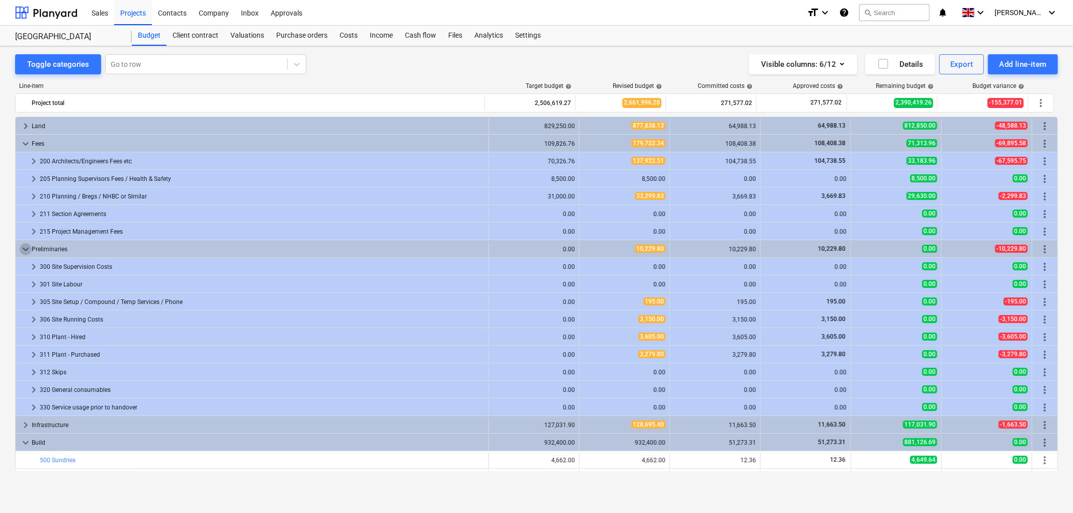
click at [25, 245] on span "keyboard_arrow_down" at bounding box center [26, 249] width 12 height 12
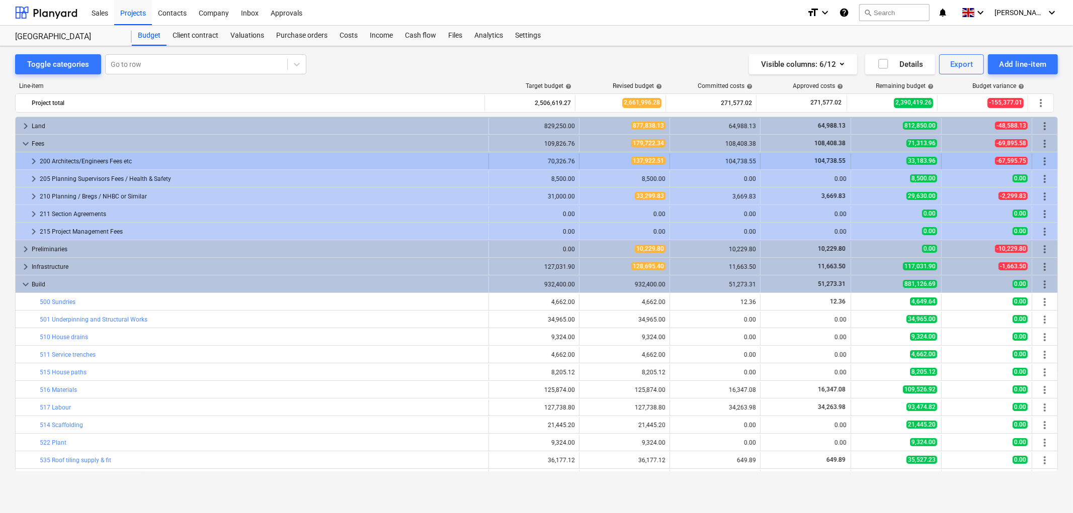
click at [30, 161] on span "keyboard_arrow_right" at bounding box center [34, 161] width 12 height 12
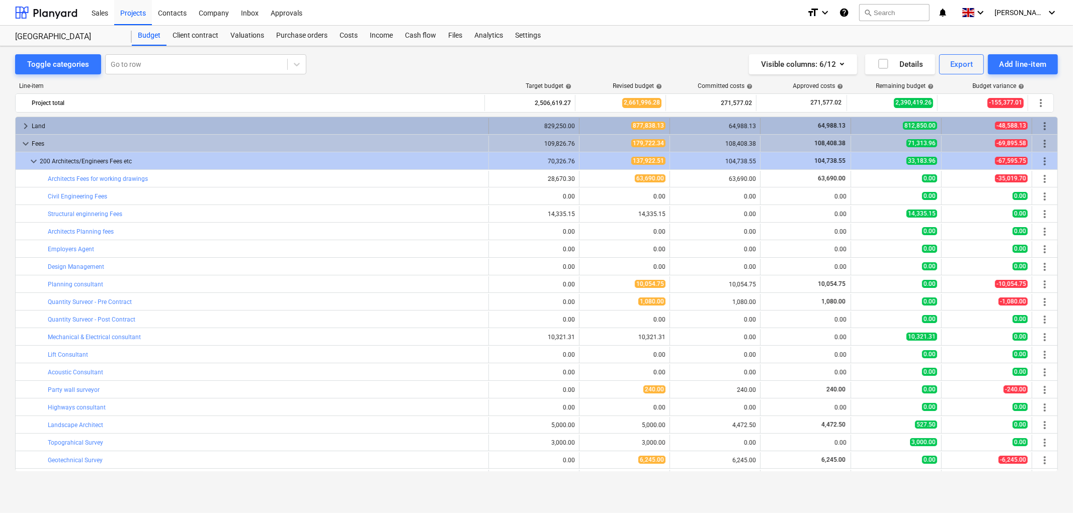
click at [25, 128] on span "keyboard_arrow_right" at bounding box center [26, 126] width 12 height 12
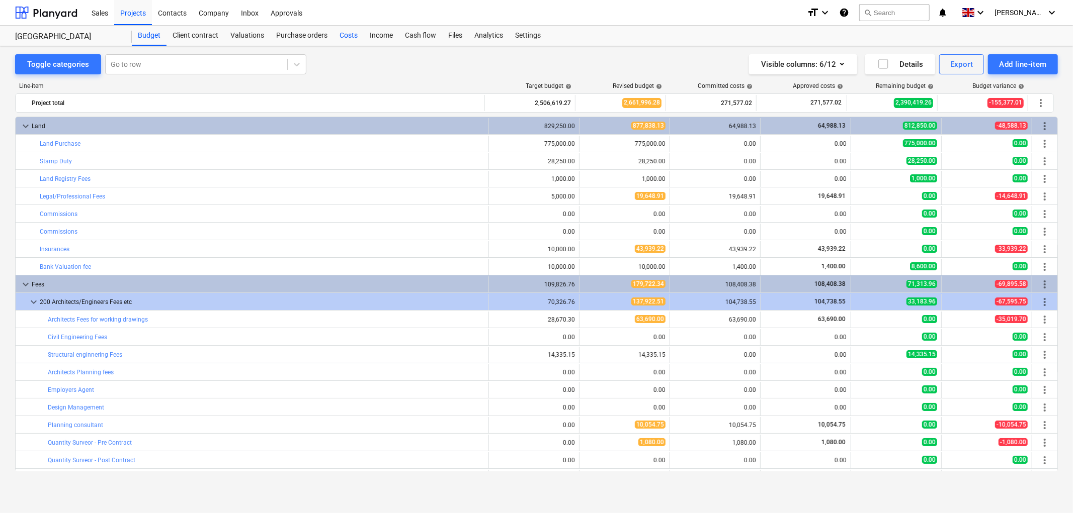
click at [356, 37] on div "Costs" at bounding box center [348, 36] width 30 height 20
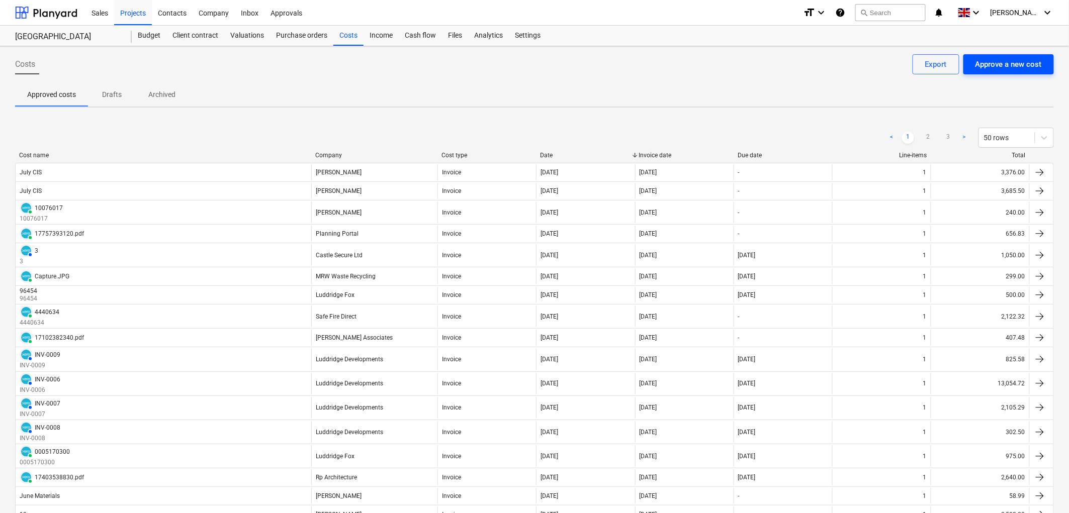
click at [982, 64] on div "Approve a new cost" at bounding box center [1009, 64] width 66 height 13
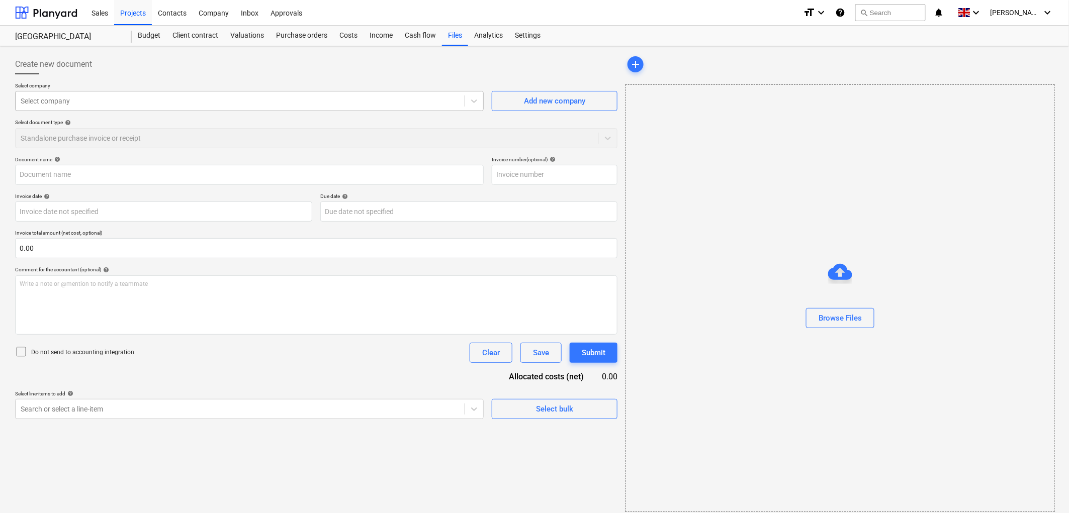
click at [79, 96] on div at bounding box center [240, 101] width 439 height 10
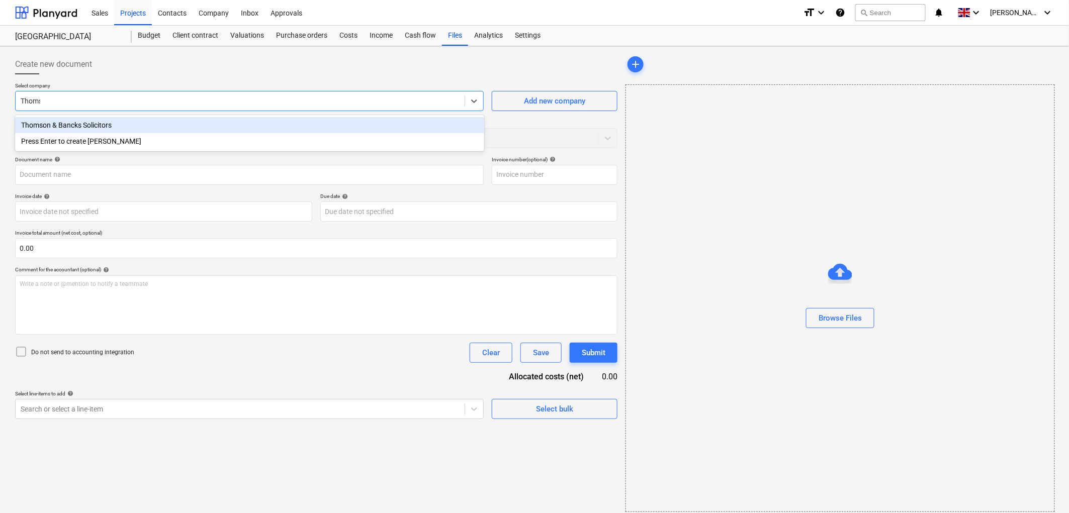
type input "Thomson"
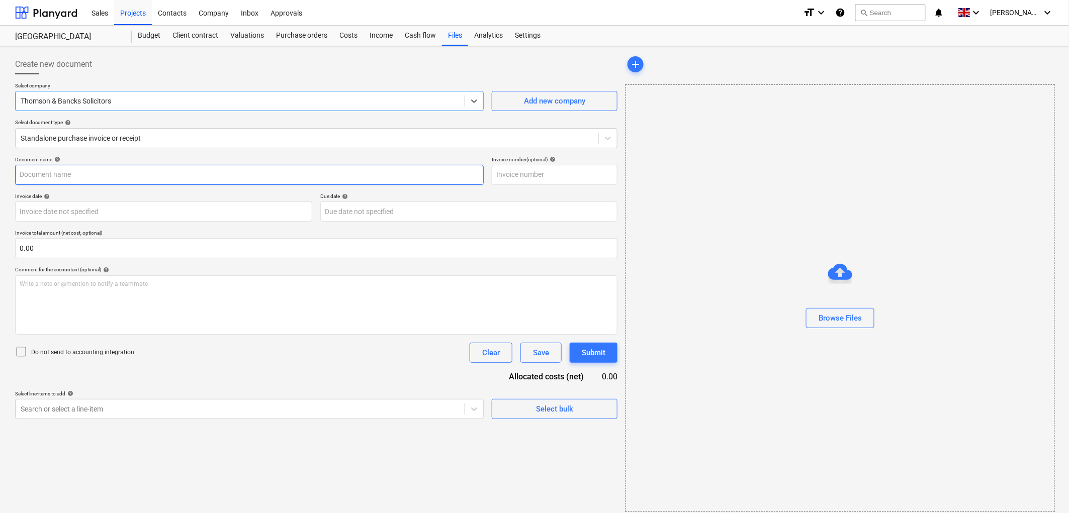
click at [77, 171] on input "text" at bounding box center [249, 175] width 469 height 20
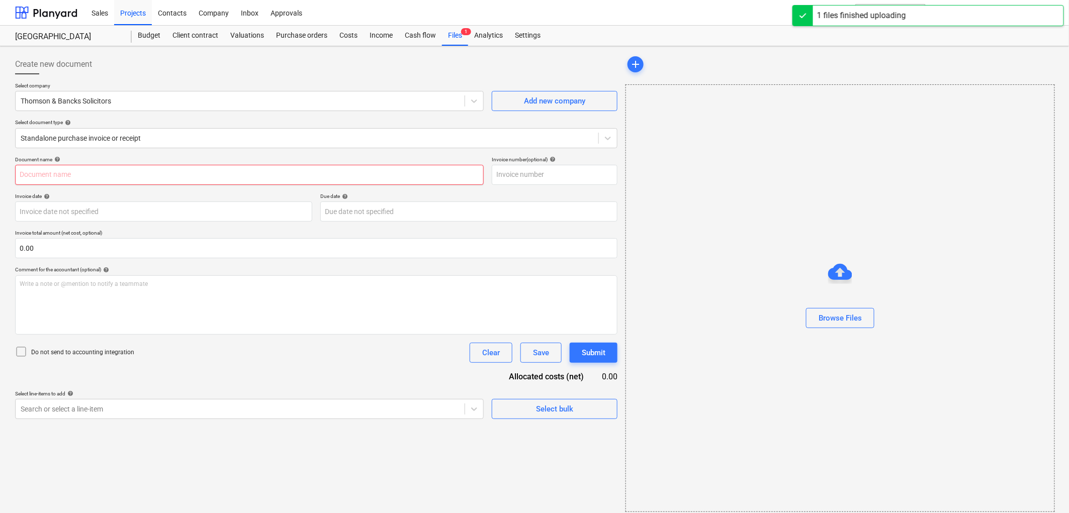
type input "Final Completion Statement - [PERSON_NAME][GEOGRAPHIC_DATA]pdf"
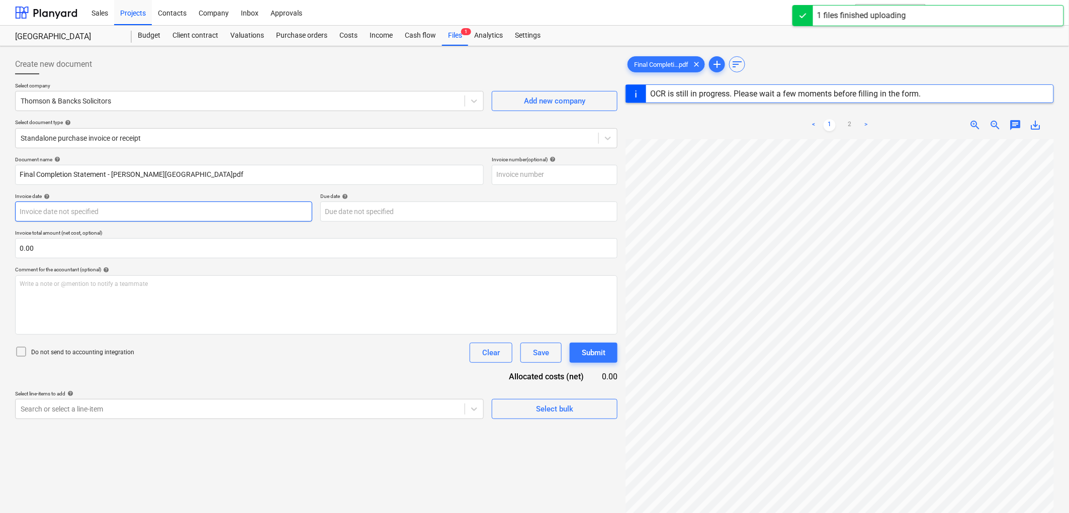
click at [184, 218] on body "Sales Projects Contacts Company Inbox Approvals format_size keyboard_arrow_down…" at bounding box center [534, 256] width 1069 height 513
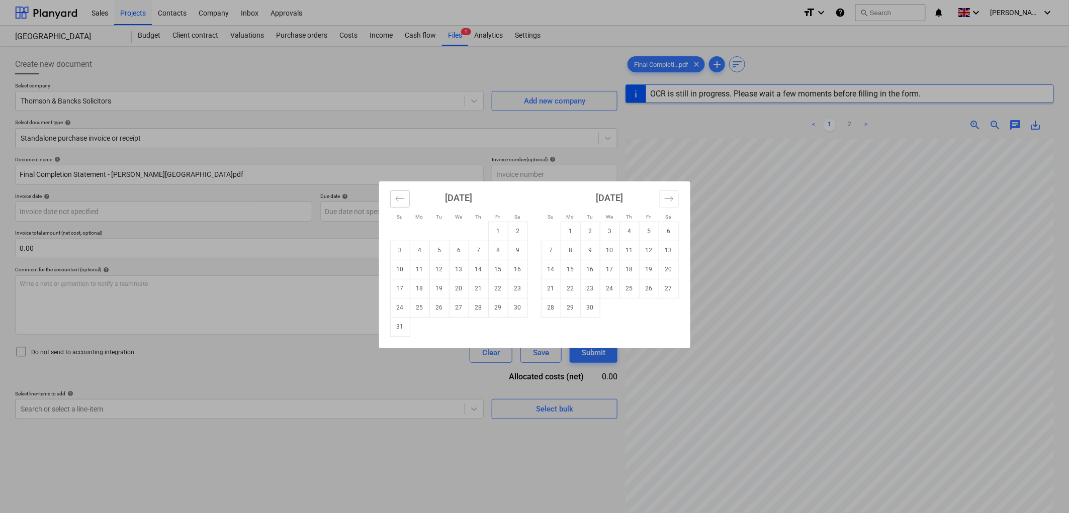
click at [395, 200] on icon "Move backward to switch to the previous month." at bounding box center [400, 199] width 10 height 10
click at [475, 288] on td "24" at bounding box center [479, 288] width 20 height 19
type input "[DATE]"
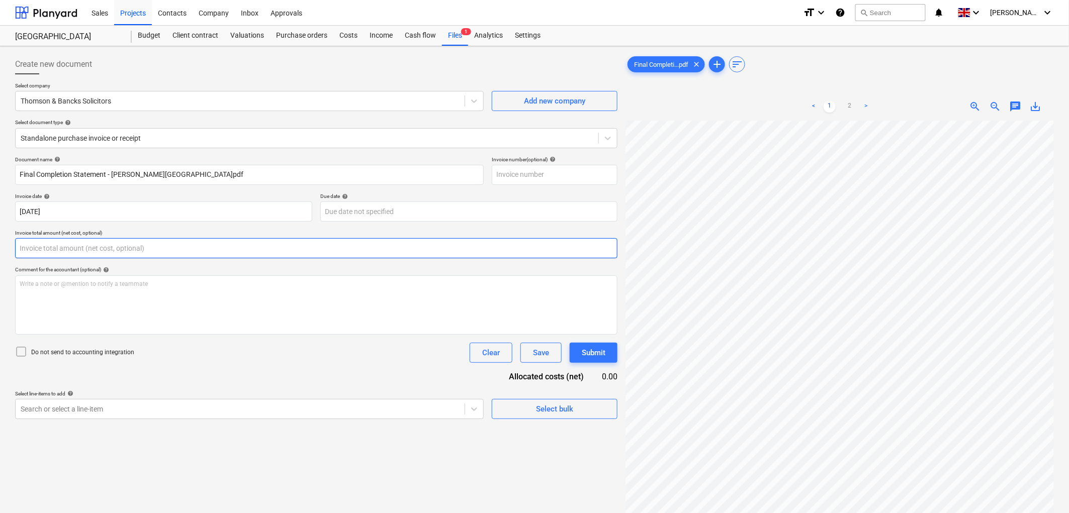
click at [123, 253] on input "text" at bounding box center [316, 248] width 602 height 20
type input "0.00"
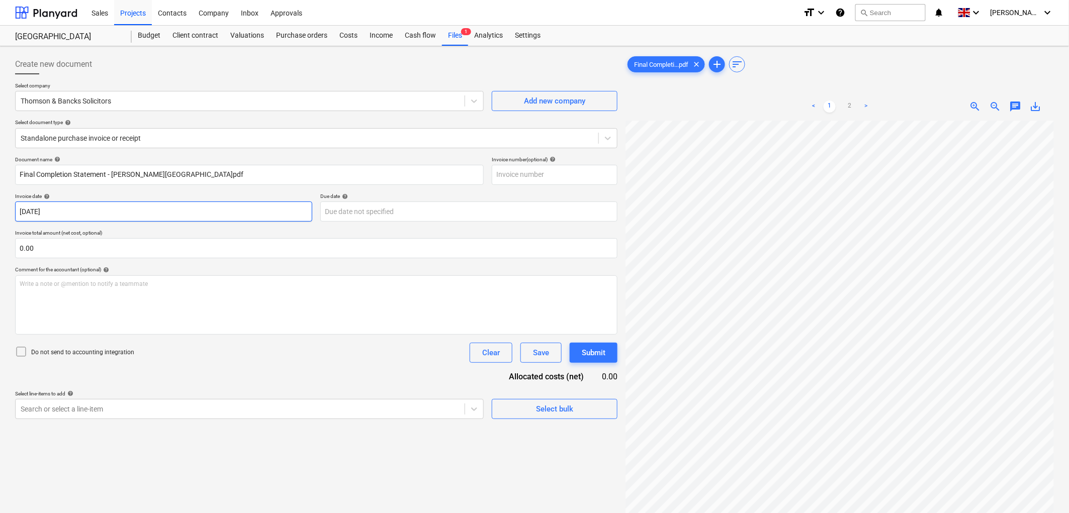
click at [122, 212] on body "Sales Projects Contacts Company Inbox Approvals format_size keyboard_arrow_down…" at bounding box center [534, 256] width 1069 height 513
type input "0.00"
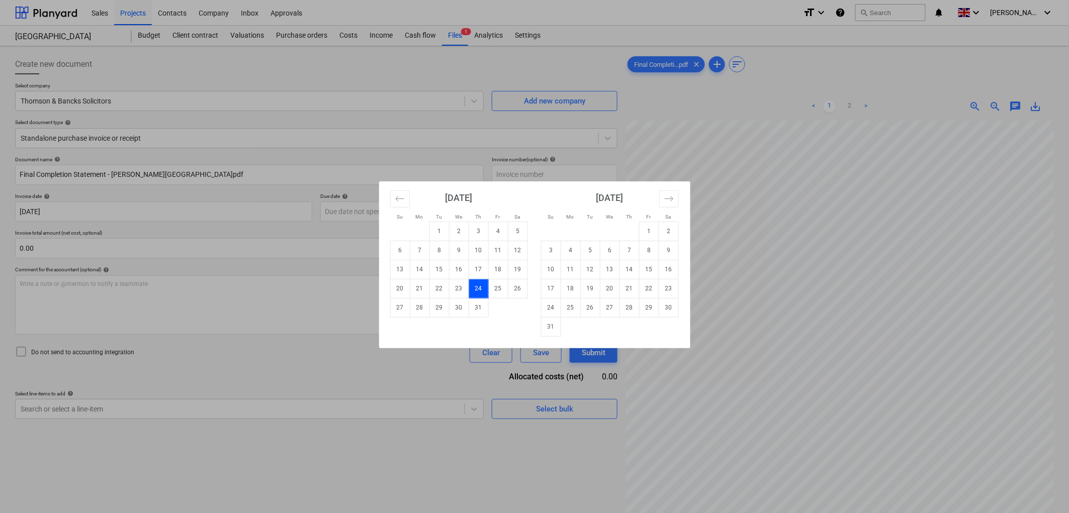
click at [91, 243] on div "Su Mo Tu We Th Fr Sa Su Mo Tu We Th Fr Sa [DATE] 1 2 3 4 5 6 7 8 9 10 11 12 13 …" at bounding box center [534, 256] width 1069 height 513
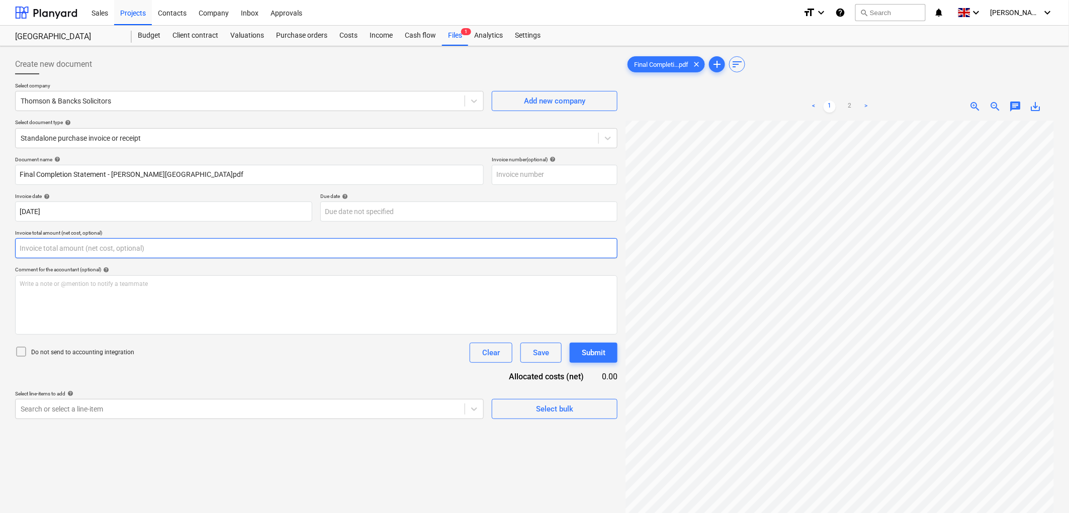
click at [126, 242] on input "text" at bounding box center [316, 248] width 602 height 20
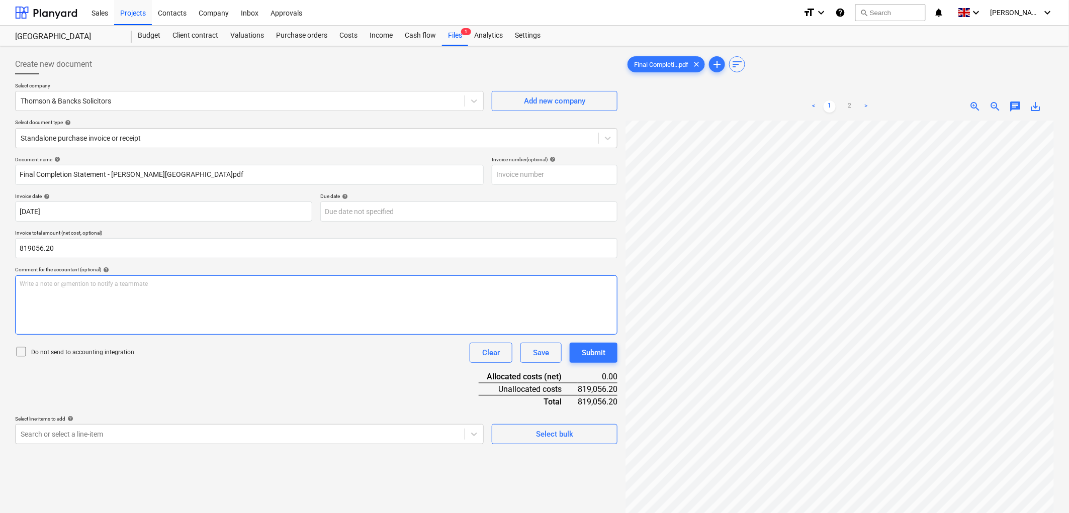
type input "819,056.20"
click at [148, 294] on div "Write a note or @mention to notify a teammate [PERSON_NAME]" at bounding box center [316, 305] width 602 height 59
click at [110, 353] on p "Do not send to accounting integration" at bounding box center [82, 353] width 103 height 9
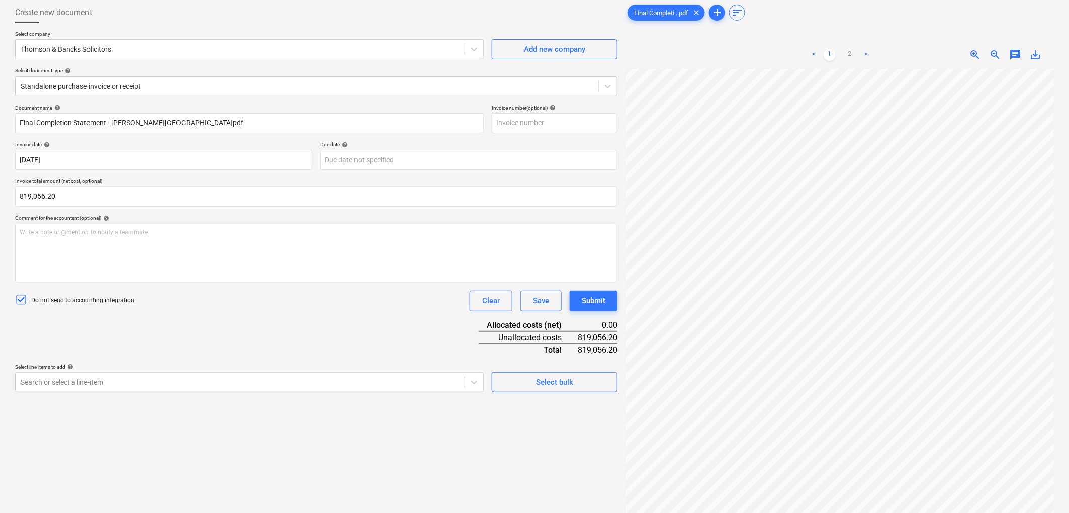
scroll to position [101, 0]
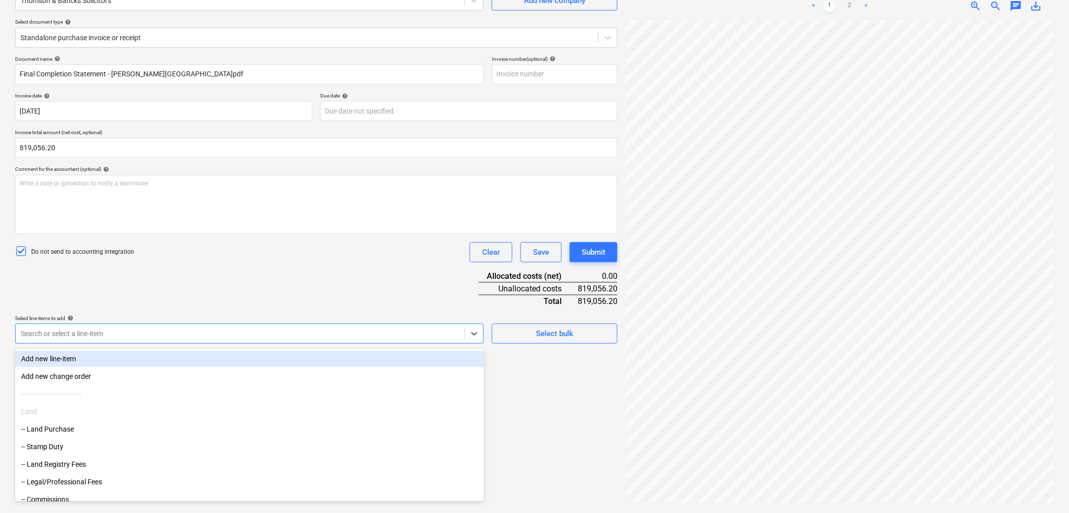
click at [133, 328] on div "Search or select a line-item" at bounding box center [240, 334] width 449 height 14
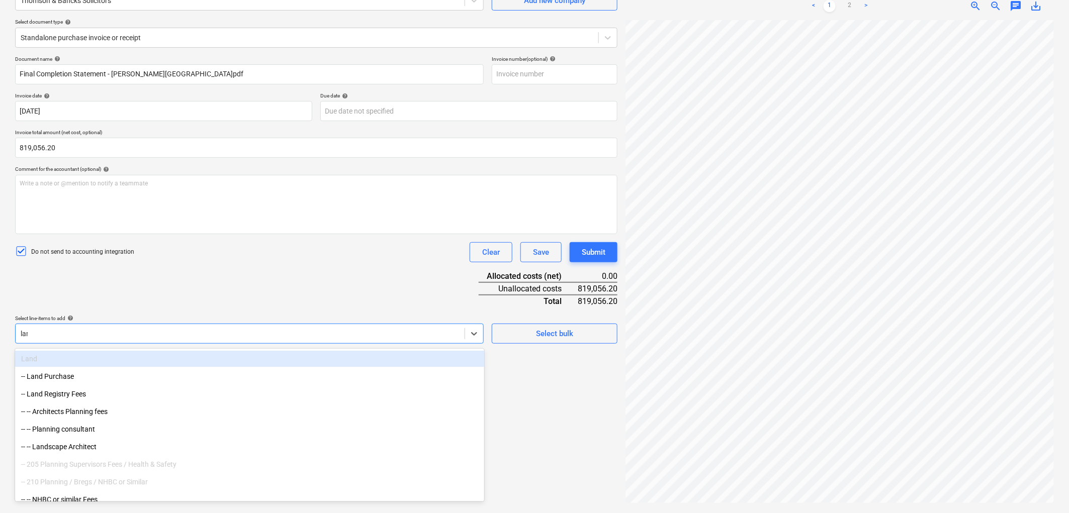
type input "land"
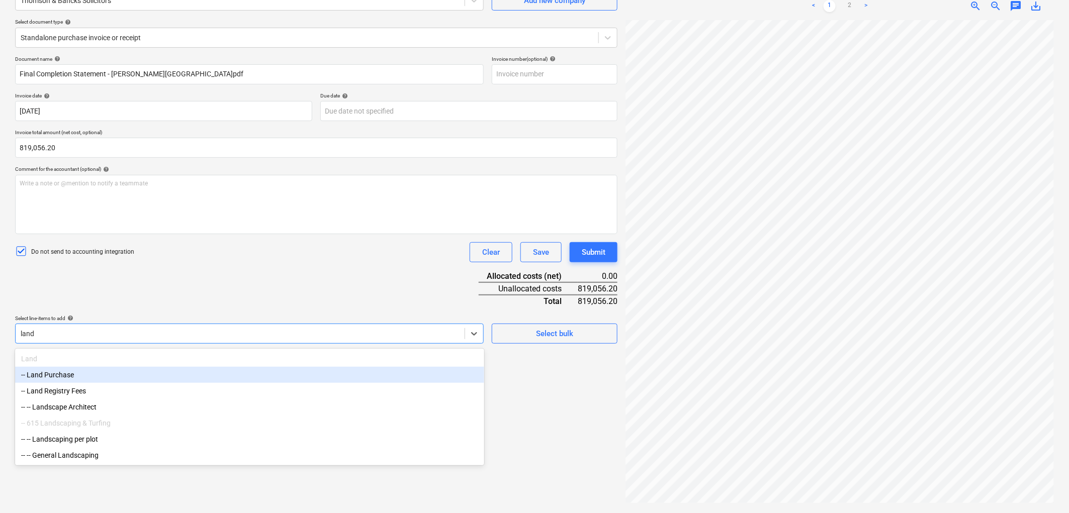
click at [92, 374] on div "-- Land Purchase" at bounding box center [249, 375] width 469 height 16
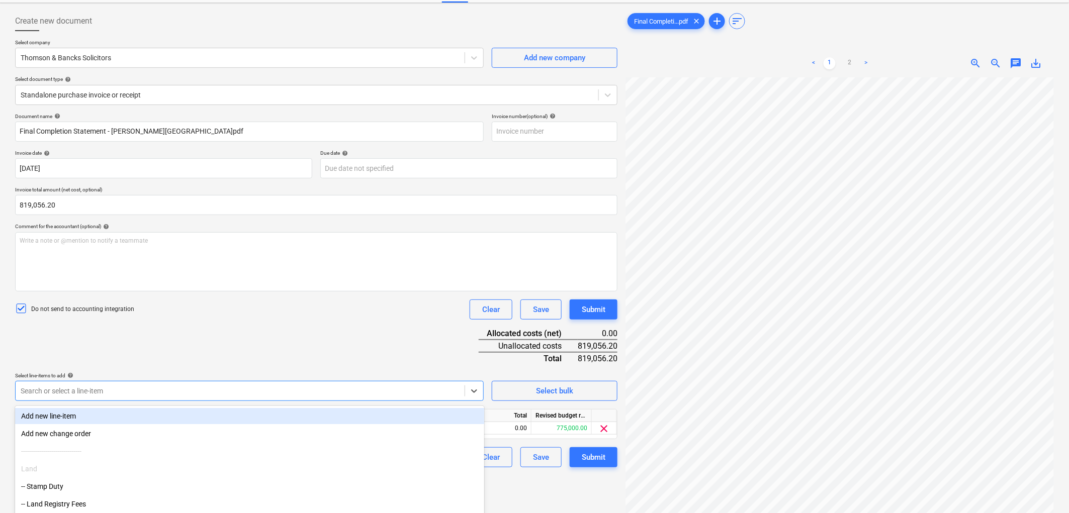
scroll to position [0, 0]
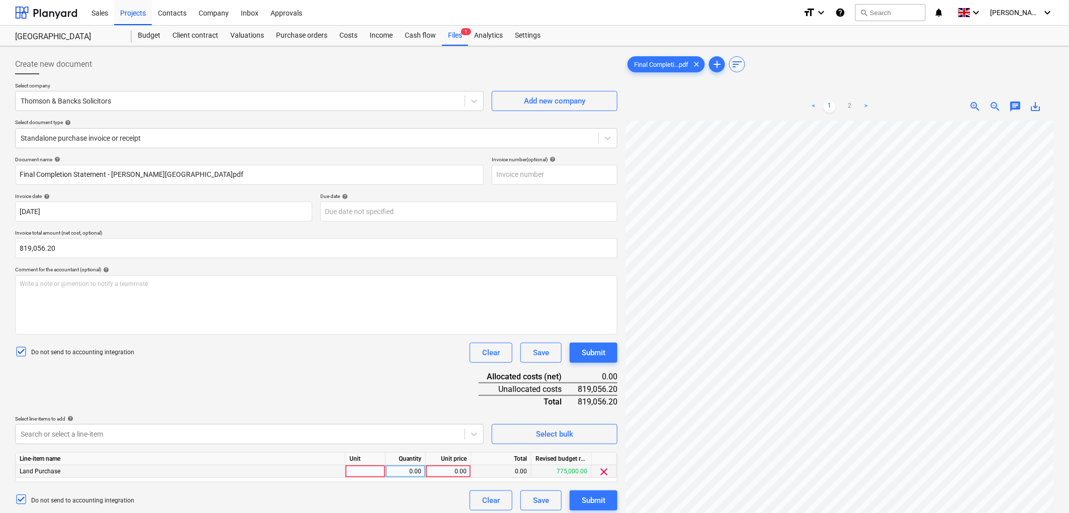
click at [358, 474] on div at bounding box center [366, 472] width 40 height 13
type input "1"
type input "775000"
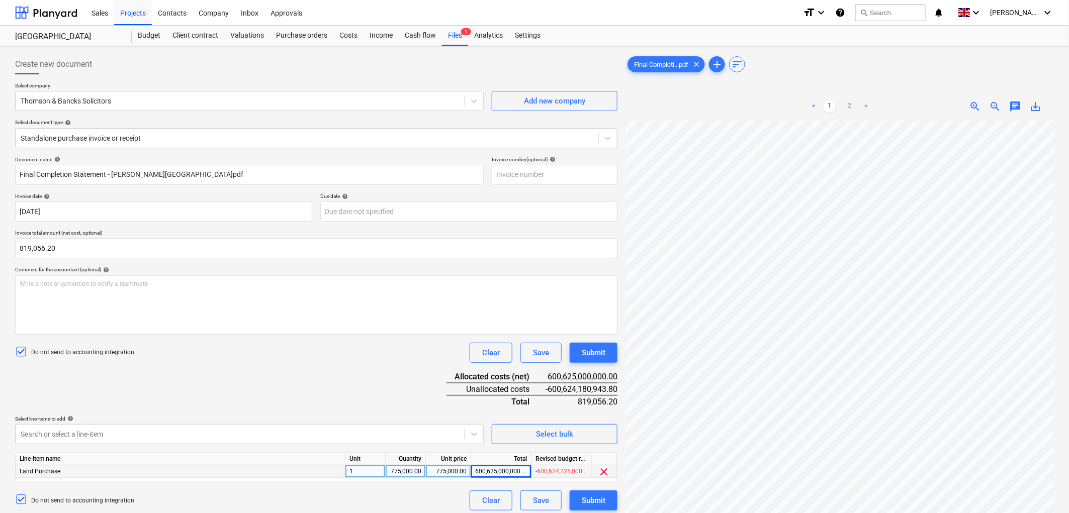
click at [409, 475] on div "775,000.00" at bounding box center [406, 472] width 32 height 13
type input "1"
click at [324, 381] on div "Document name help Final Completion Statement - [PERSON_NAME][GEOGRAPHIC_DATA]p…" at bounding box center [316, 333] width 602 height 355
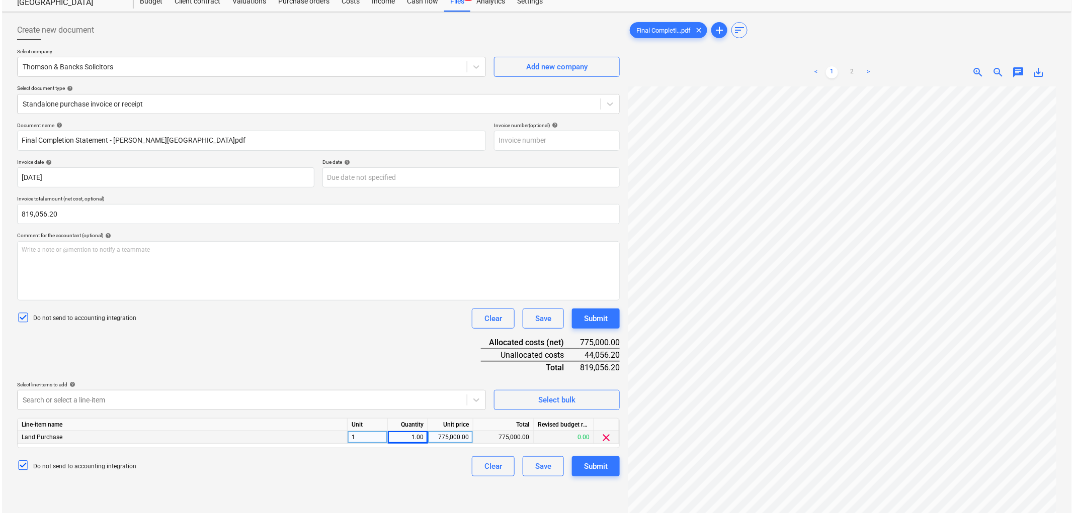
scroll to position [101, 0]
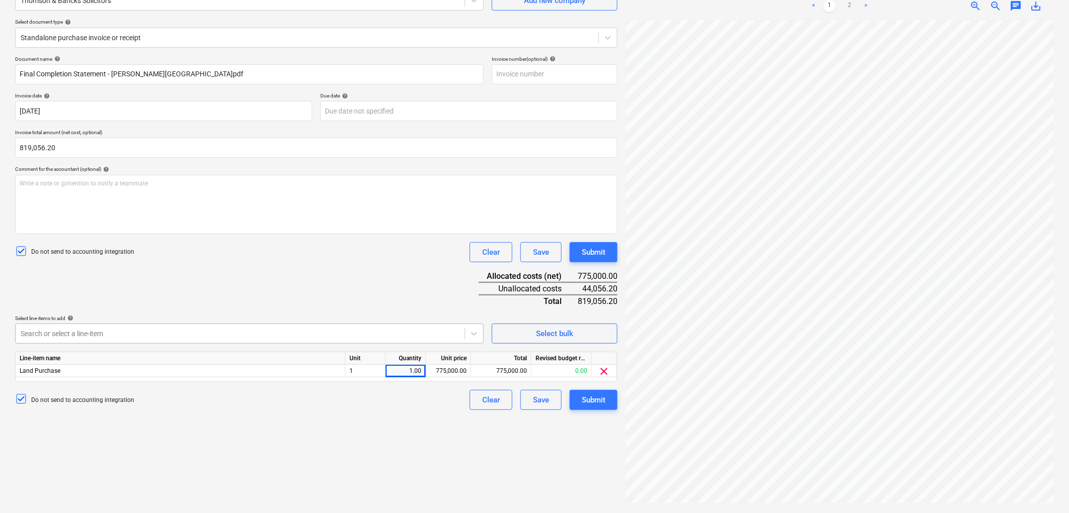
click at [113, 334] on div at bounding box center [240, 334] width 439 height 10
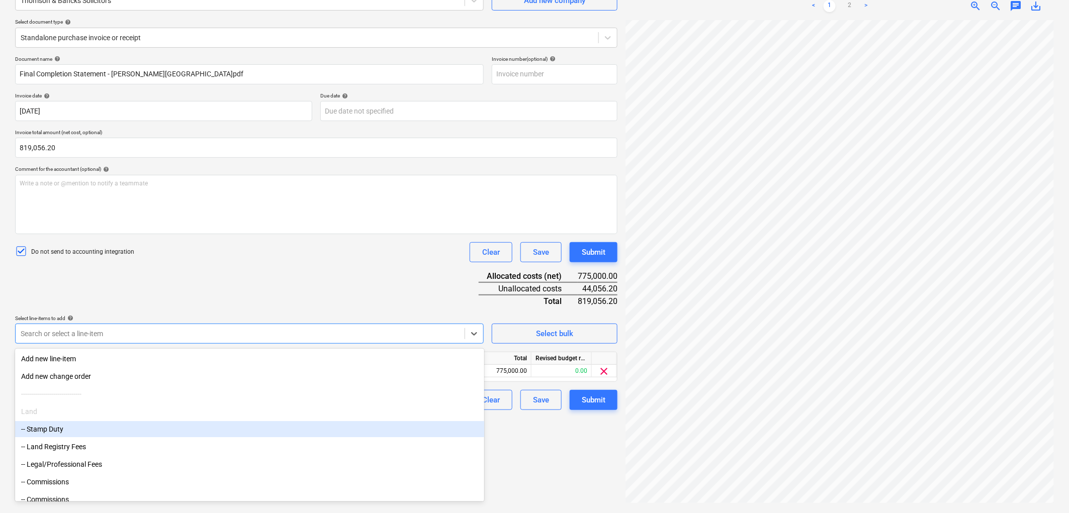
click at [91, 426] on div "-- Stamp Duty" at bounding box center [249, 429] width 469 height 16
click at [149, 277] on div "Document name help Final Completion Statement - [PERSON_NAME][GEOGRAPHIC_DATA]p…" at bounding box center [316, 239] width 602 height 367
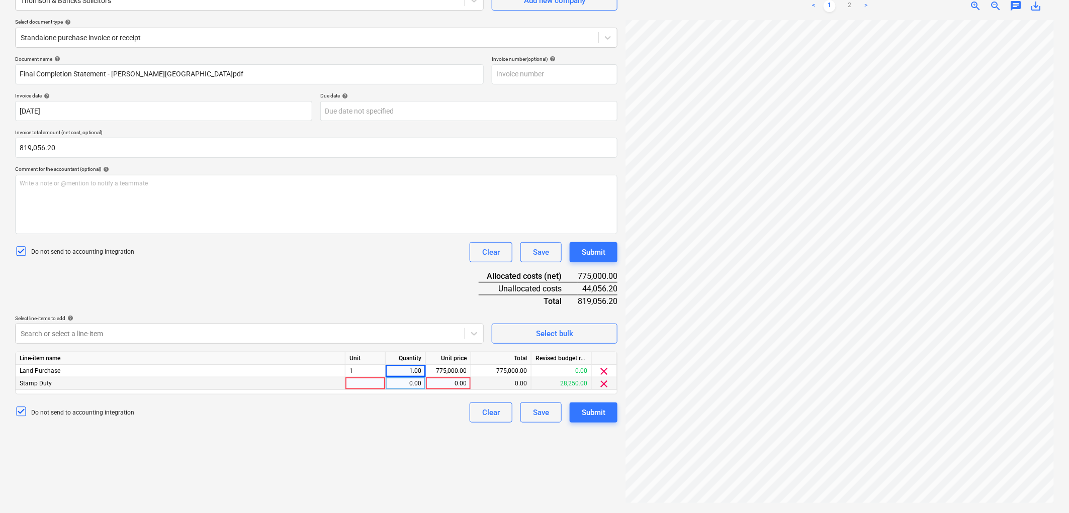
click at [379, 383] on div at bounding box center [366, 384] width 40 height 13
type input "1"
type input "28250"
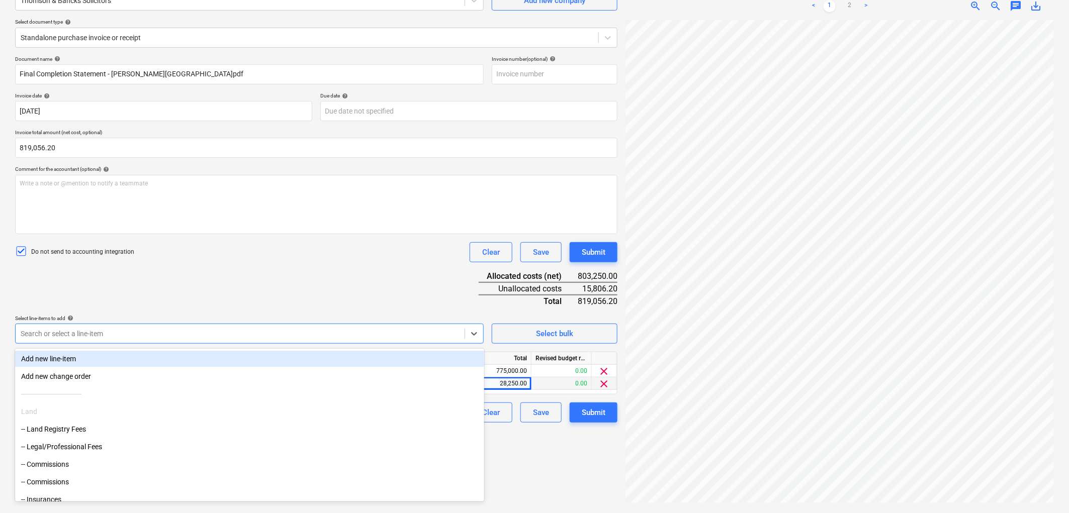
click at [69, 333] on div at bounding box center [240, 334] width 439 height 10
type input "l"
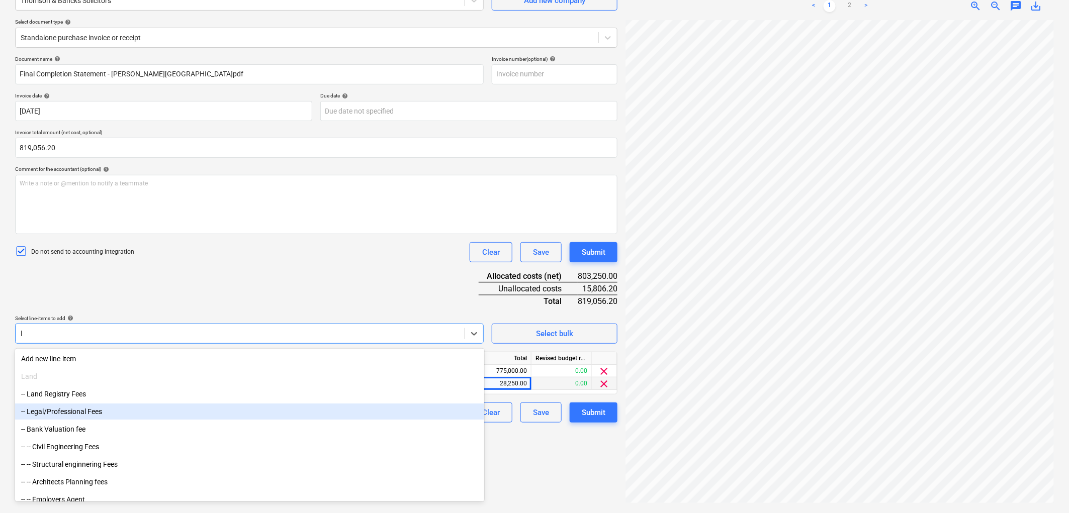
click at [132, 415] on div "-- Legal/Professional Fees" at bounding box center [249, 412] width 469 height 16
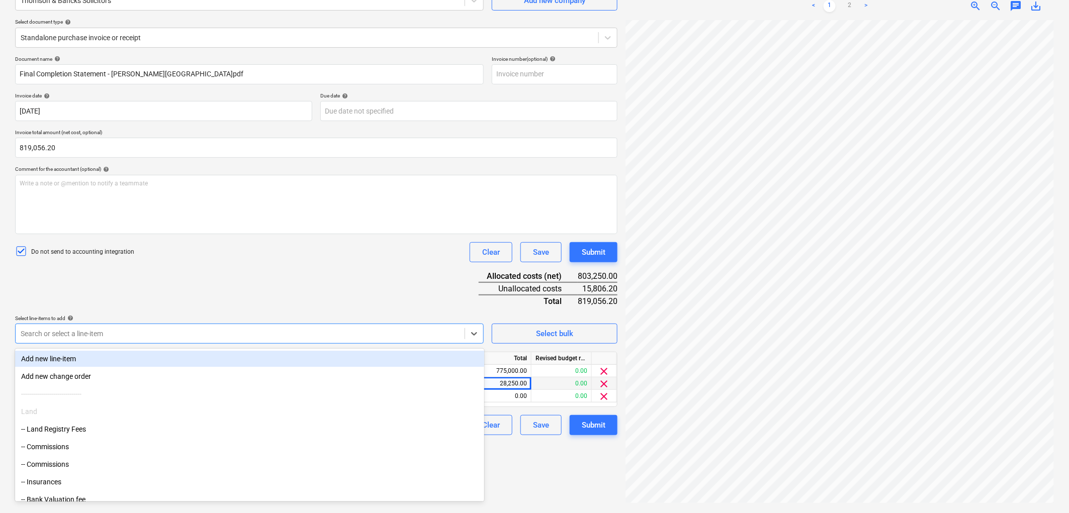
click at [120, 289] on div "Document name help Final Completion Statement - [PERSON_NAME][GEOGRAPHIC_DATA]p…" at bounding box center [316, 246] width 602 height 380
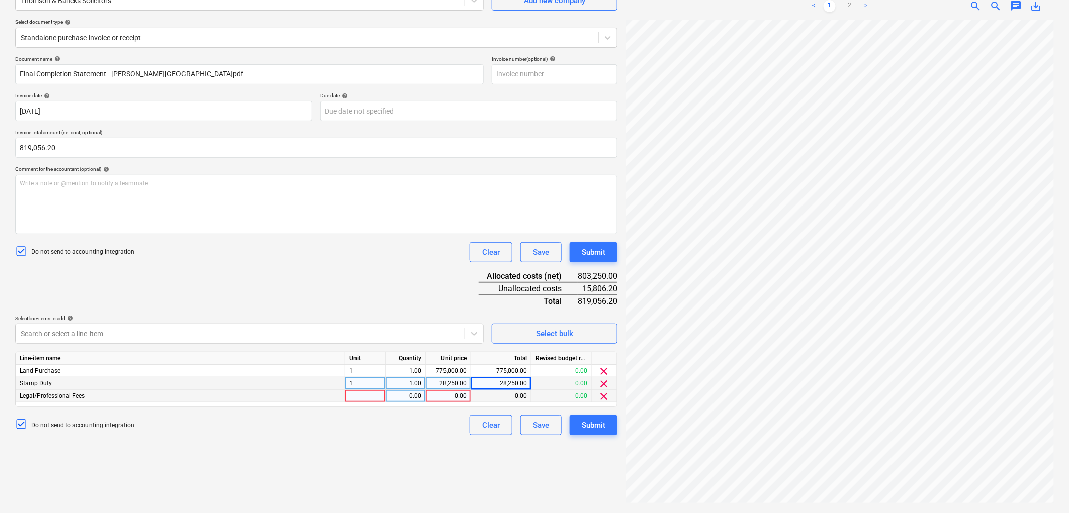
click at [351, 397] on div at bounding box center [366, 396] width 40 height 13
type input "1"
click at [410, 392] on div "0.00" at bounding box center [406, 396] width 32 height 13
type input "1"
type input "13171.83"
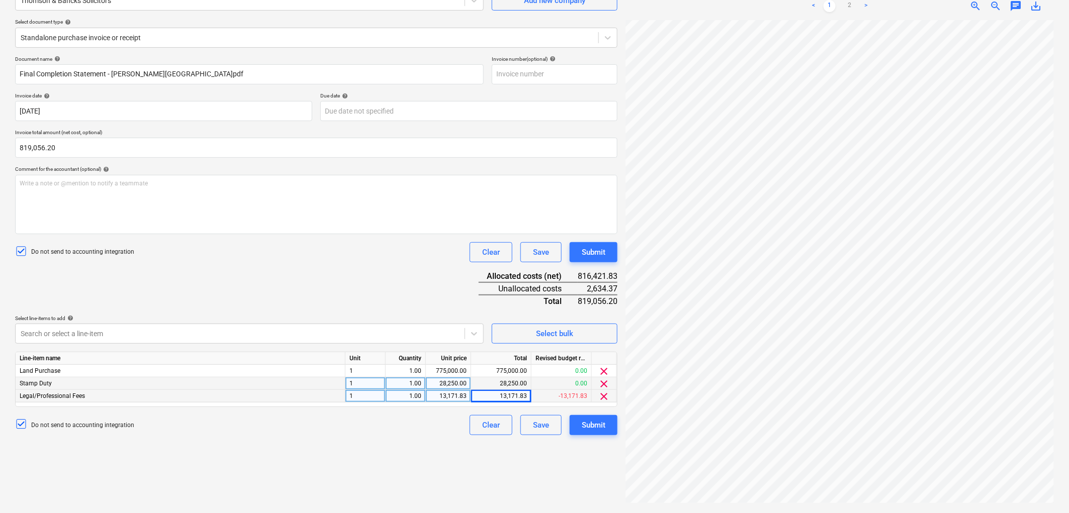
click at [441, 432] on div "Do not send to accounting integration Clear Save Submit" at bounding box center [316, 425] width 602 height 20
click at [393, 455] on div "Create new document Select company Thomson & Bancks Solicitors Add new company …" at bounding box center [316, 230] width 611 height 560
click at [61, 133] on p "Invoice total amount (net cost, optional)" at bounding box center [316, 133] width 602 height 9
click at [61, 146] on input "819056.2" at bounding box center [316, 148] width 602 height 20
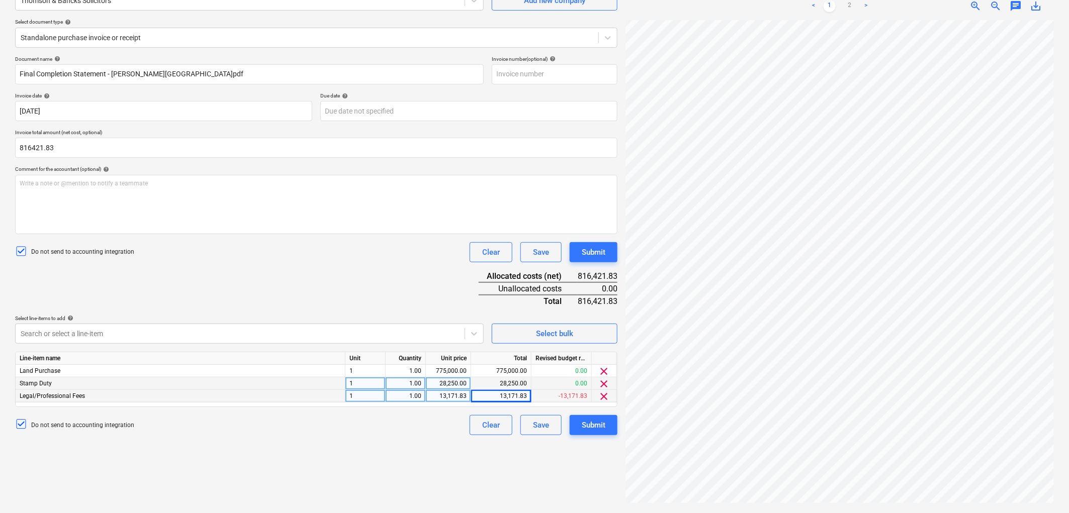
type input "816,421.83"
click at [330, 264] on div "Document name help Final Completion Statement - [PERSON_NAME][GEOGRAPHIC_DATA]p…" at bounding box center [316, 246] width 602 height 380
click at [330, 456] on div "Create new document Select company Thomson & Bancks Solicitors Add new company …" at bounding box center [316, 230] width 611 height 560
click at [588, 426] on div "Submit" at bounding box center [594, 425] width 24 height 13
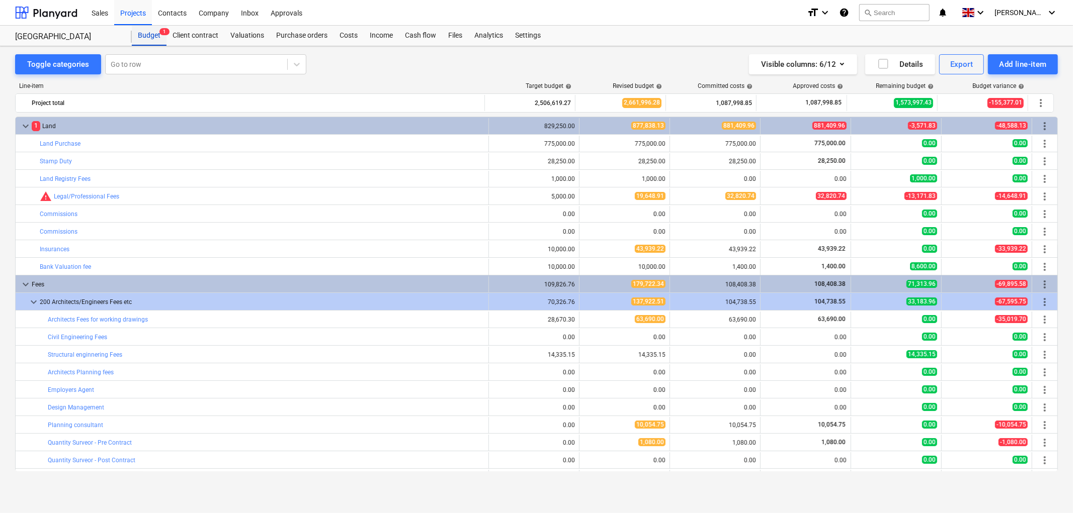
click at [143, 38] on div "Budget 1" at bounding box center [149, 36] width 35 height 20
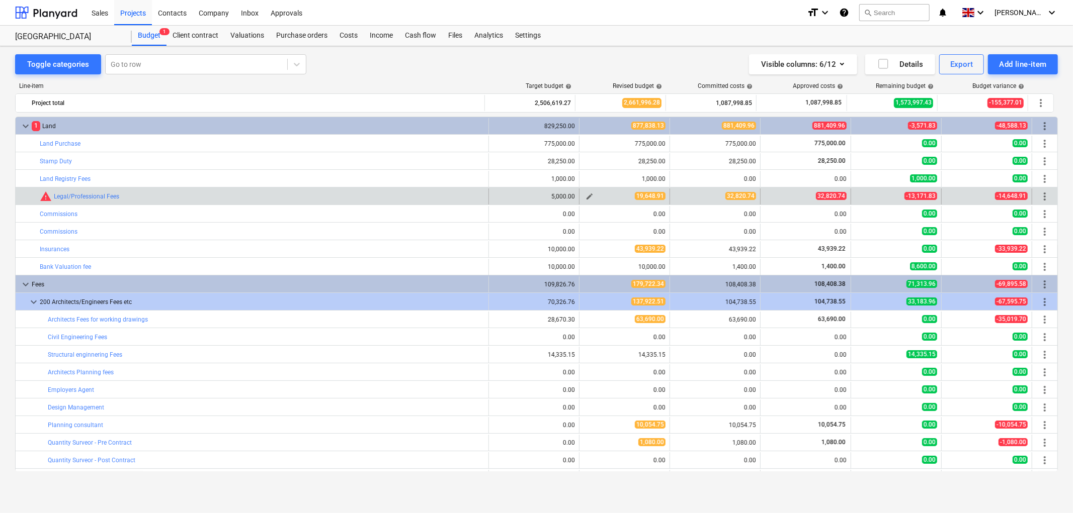
click at [585, 195] on span "edit" at bounding box center [589, 197] width 8 height 8
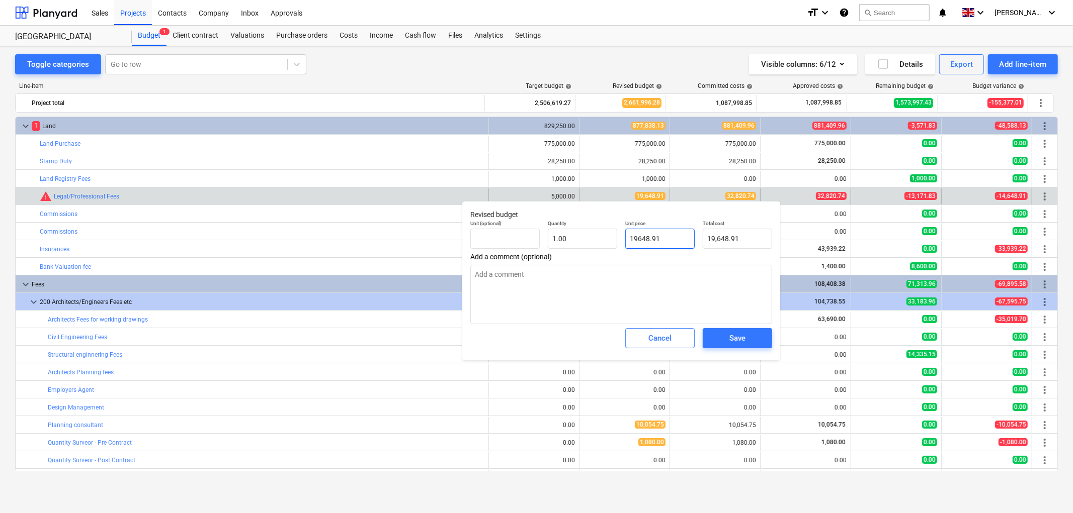
click at [667, 244] on input "19648.91" at bounding box center [659, 239] width 69 height 20
type input "3"
type textarea "x"
type input "3.00"
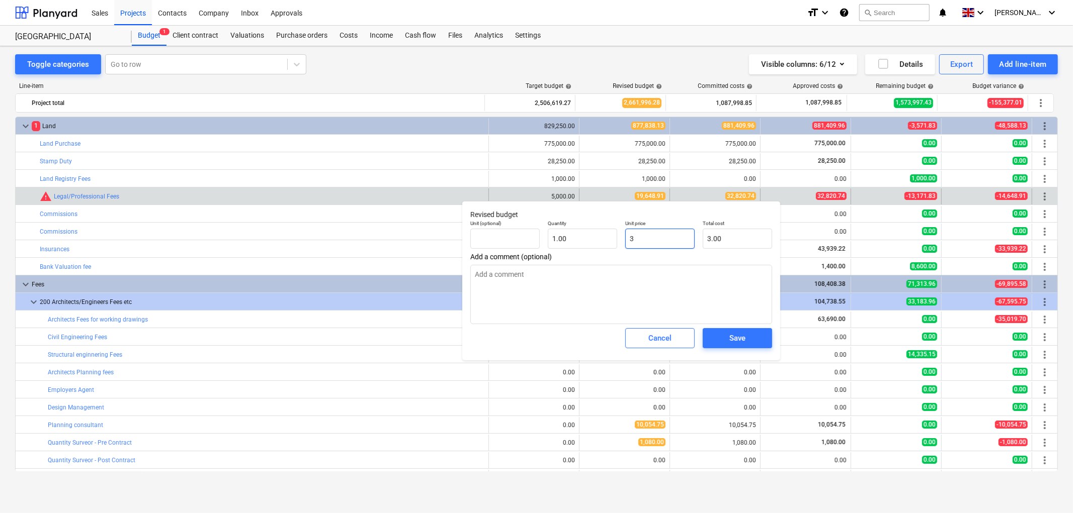
type input "32"
type textarea "x"
type input "32.00"
type input "328"
type textarea "x"
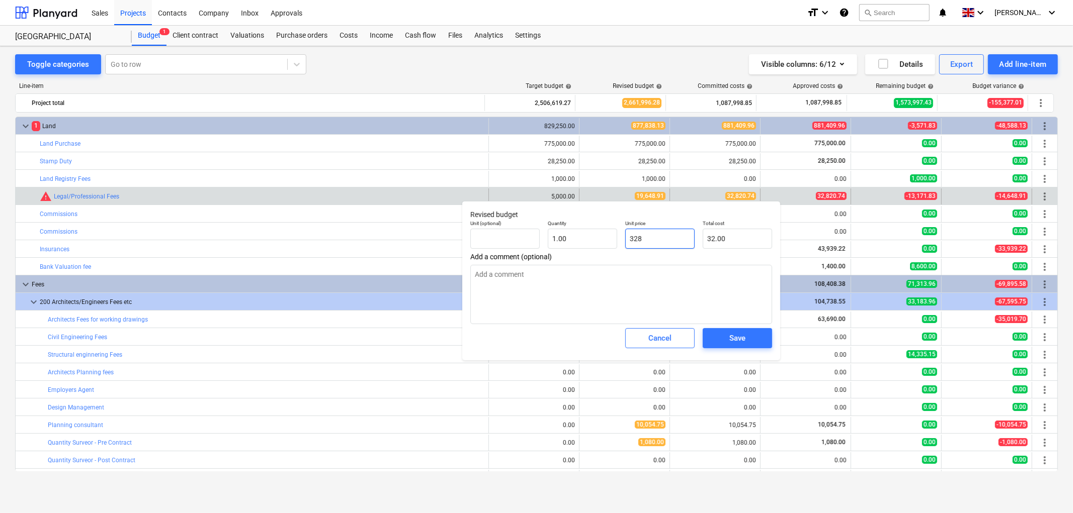
type input "328.00"
type input "3282"
type textarea "x"
type input "3,282.00"
type input "32820"
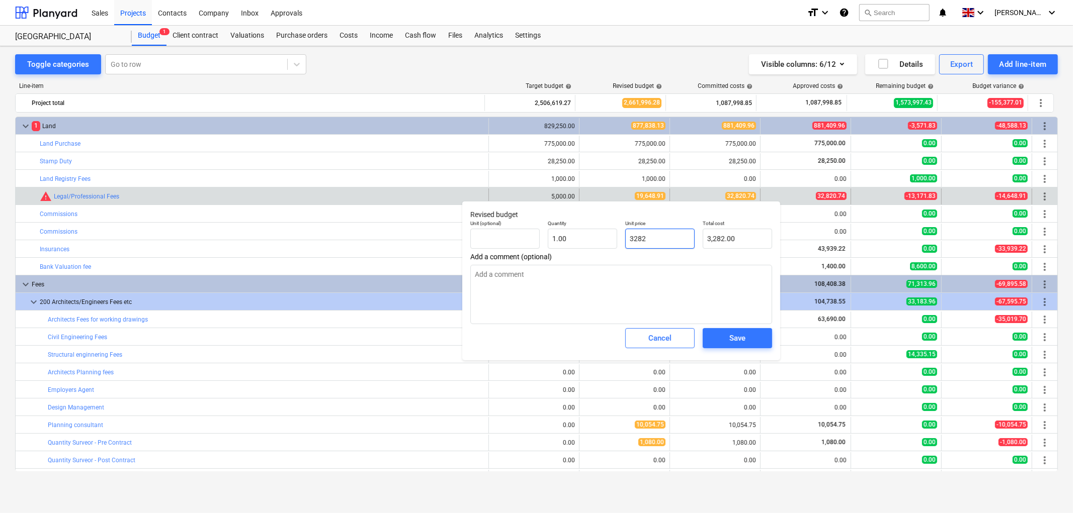
type textarea "x"
type input "32,820.00"
type input "32820."
type textarea "x"
type input "32820.7"
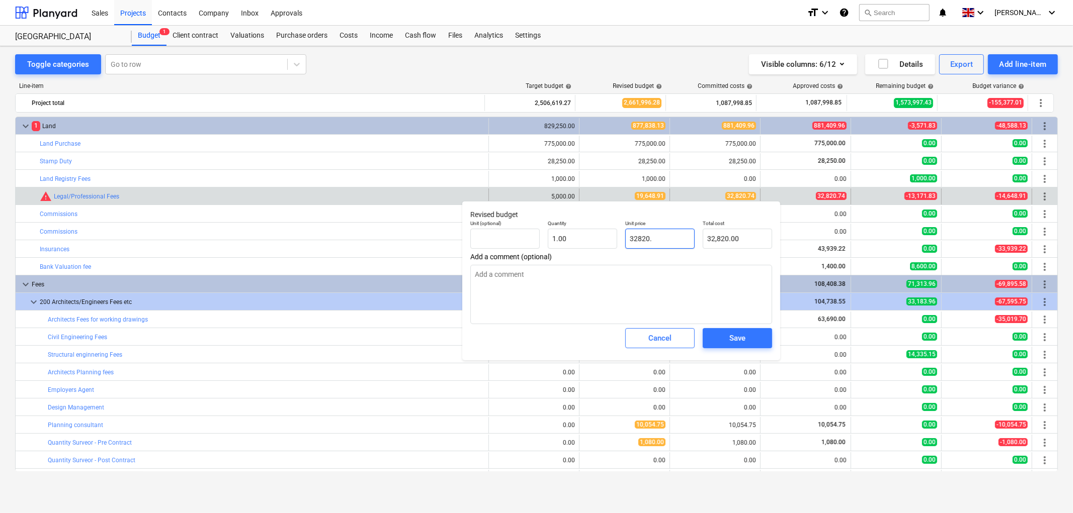
type textarea "x"
type input "32,820.70"
type input "32820.74"
type textarea "x"
type input "32,820.74"
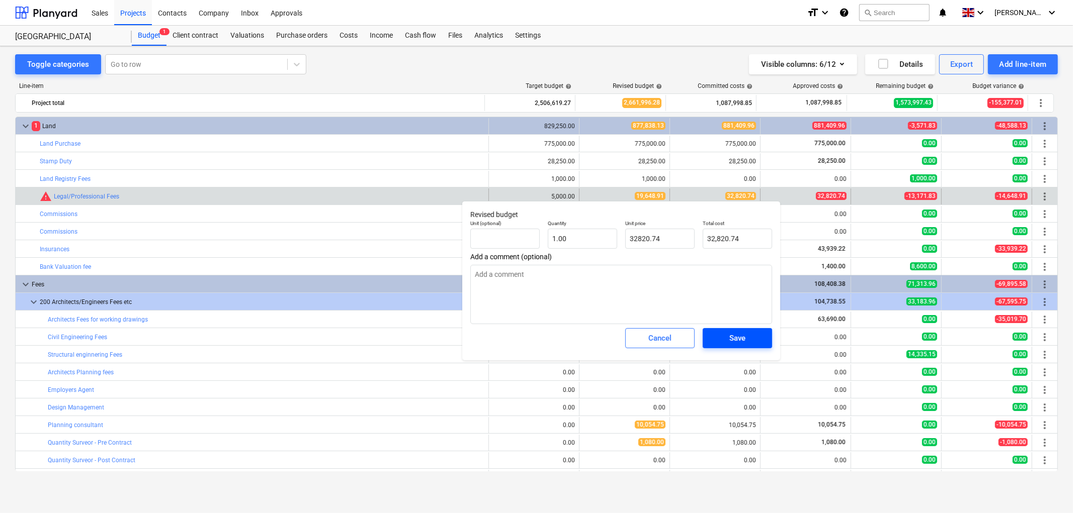
type input "32,820.74"
click at [731, 338] on div "Save" at bounding box center [737, 338] width 16 height 13
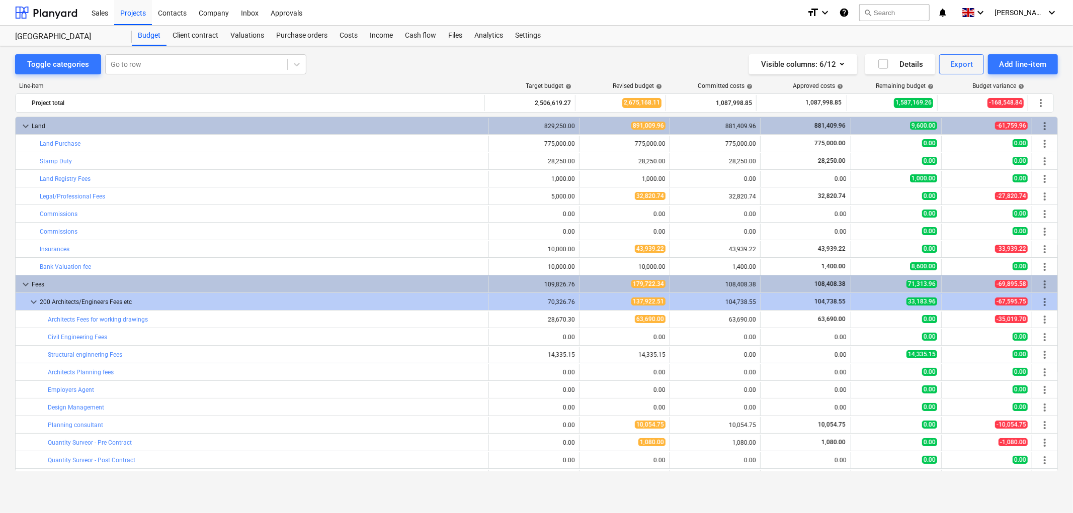
type textarea "x"
type input "1.00"
type input "32,820.74"
type textarea "x"
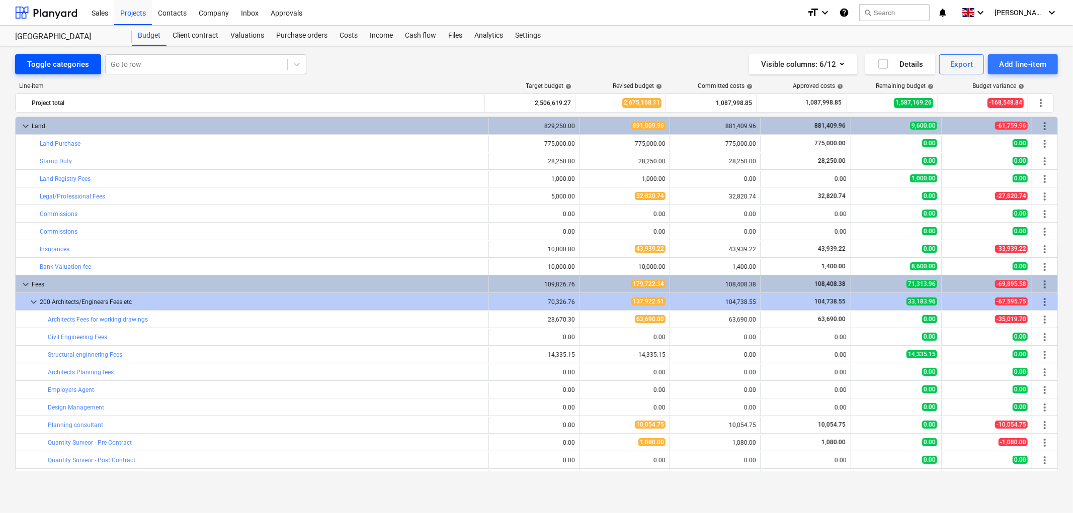
click at [38, 69] on div "Toggle categories" at bounding box center [58, 64] width 62 height 13
click at [39, 64] on div "Toggle categories" at bounding box center [58, 64] width 62 height 13
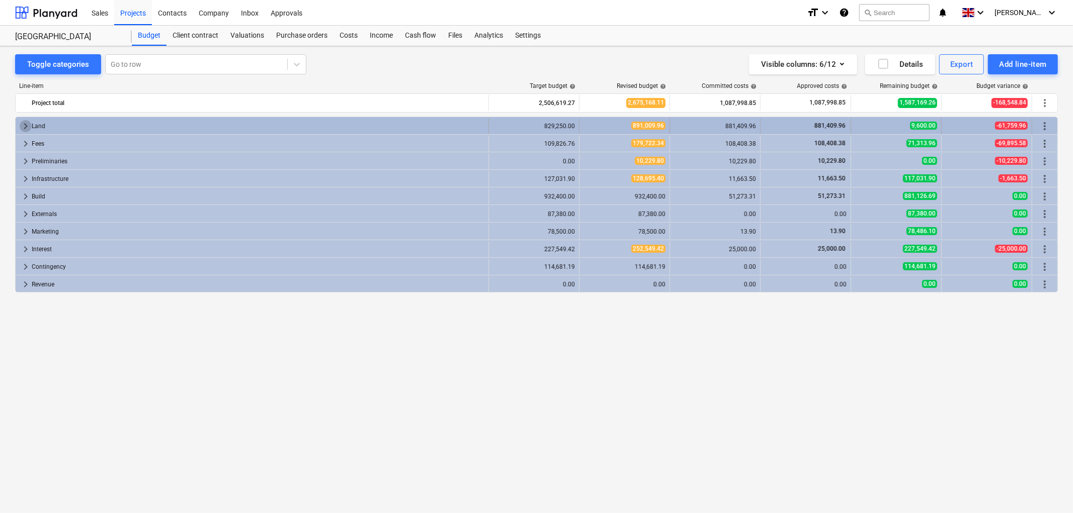
click at [28, 127] on span "keyboard_arrow_right" at bounding box center [26, 126] width 12 height 12
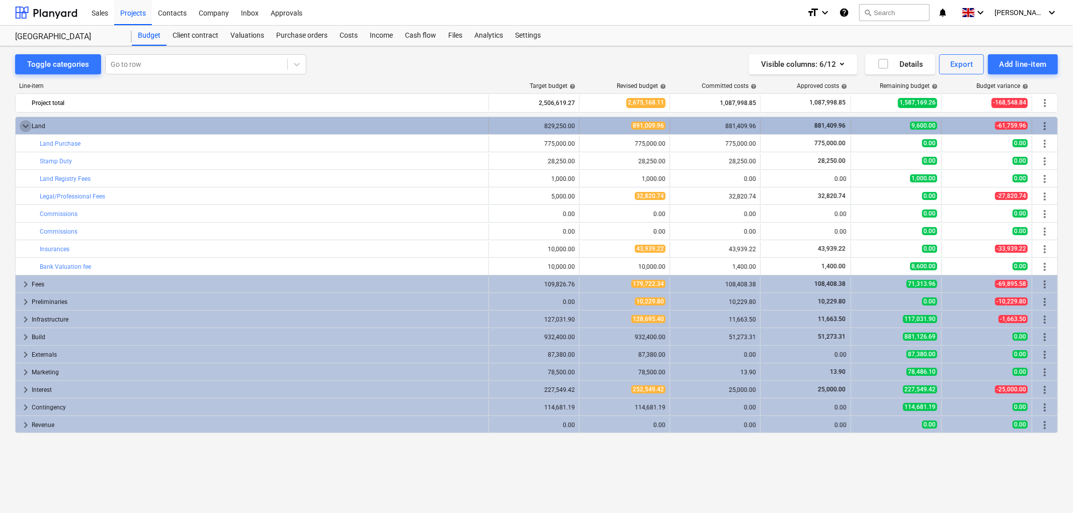
click at [27, 123] on span "keyboard_arrow_down" at bounding box center [26, 126] width 12 height 12
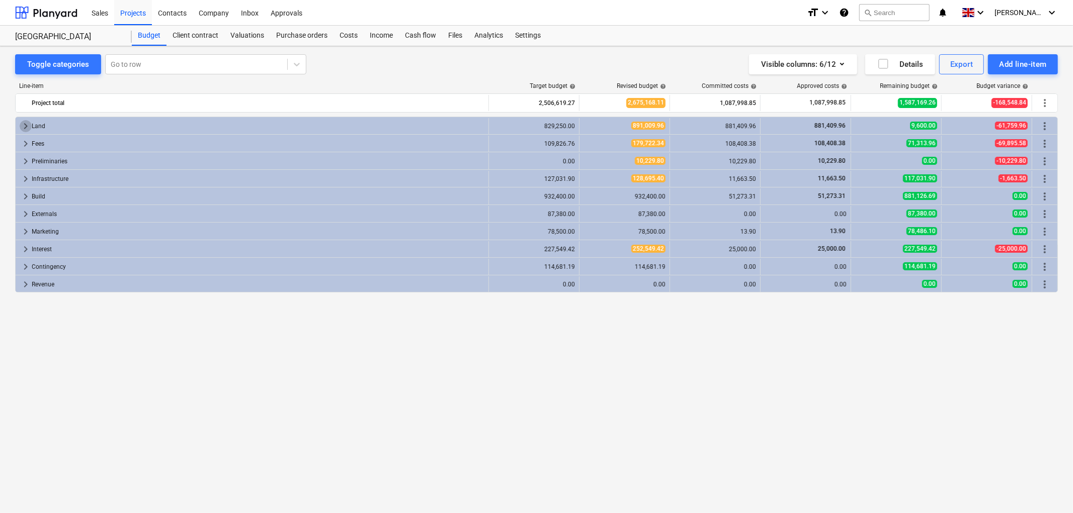
click at [23, 125] on span "keyboard_arrow_right" at bounding box center [26, 126] width 12 height 12
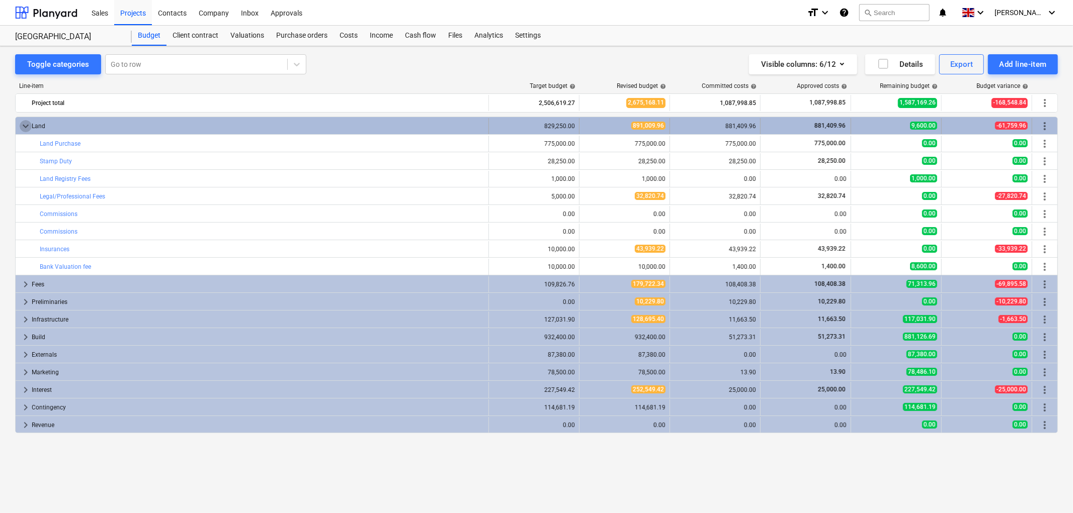
click at [28, 127] on span "keyboard_arrow_down" at bounding box center [26, 126] width 12 height 12
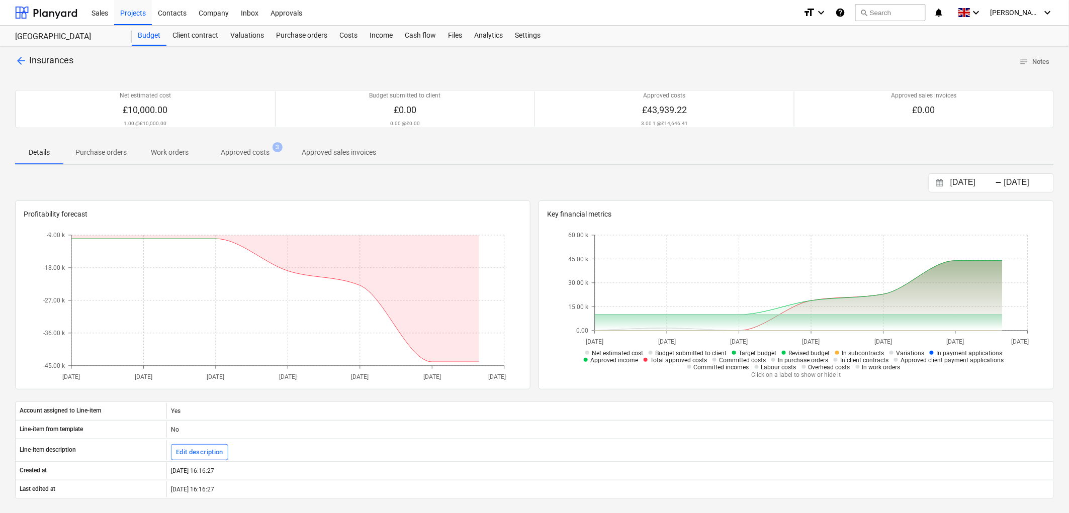
click at [245, 145] on span "Approved costs 3" at bounding box center [245, 152] width 89 height 18
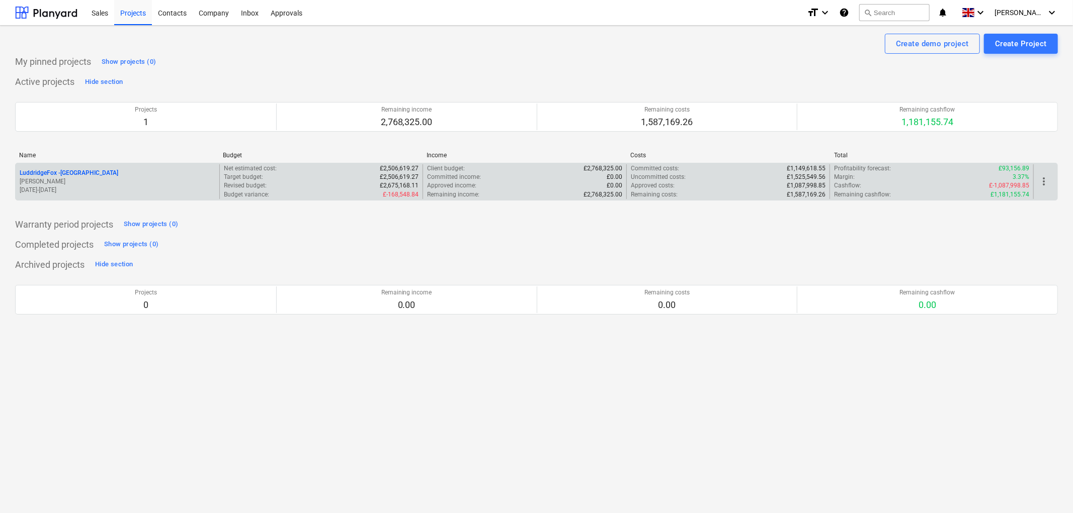
click at [112, 173] on p "LuddridgeFox - [GEOGRAPHIC_DATA]" at bounding box center [69, 173] width 99 height 9
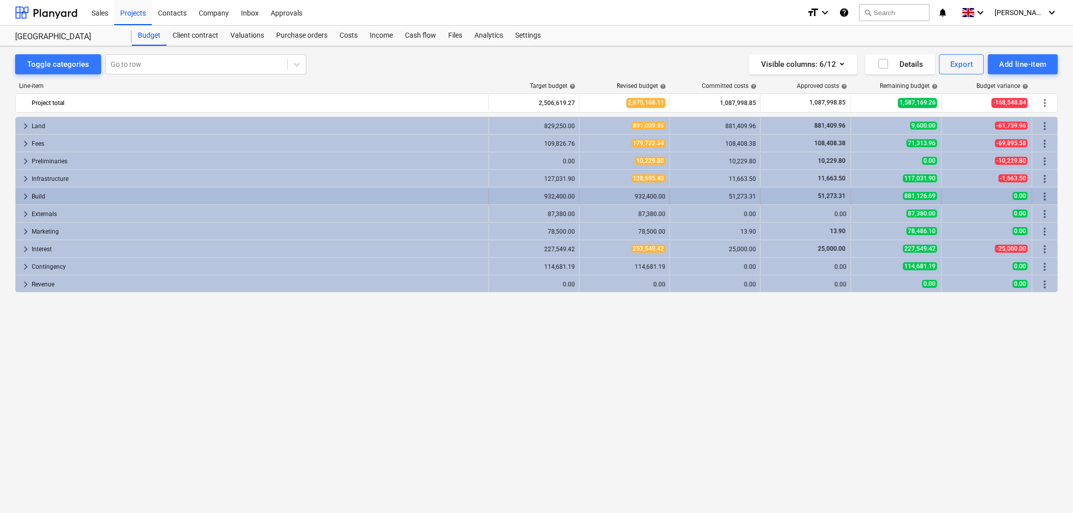
click at [24, 195] on span "keyboard_arrow_right" at bounding box center [26, 197] width 12 height 12
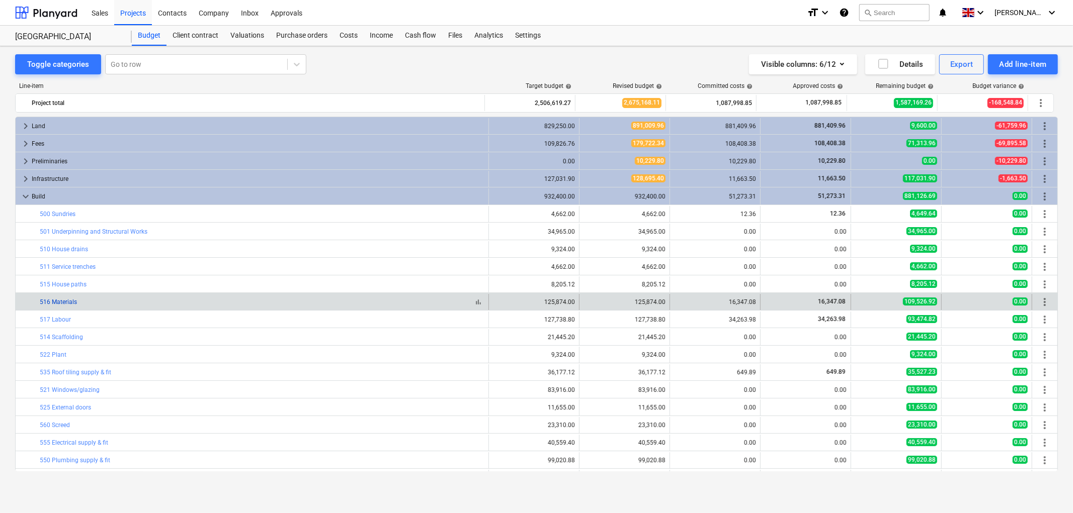
click at [63, 304] on link "516 Materials" at bounding box center [58, 302] width 37 height 7
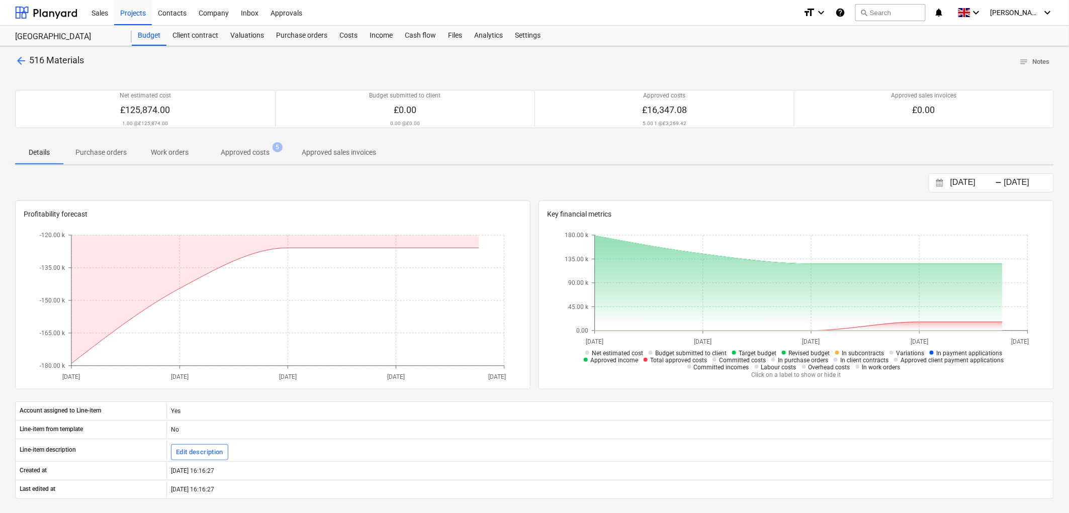
click at [264, 153] on p "Approved costs" at bounding box center [245, 152] width 49 height 11
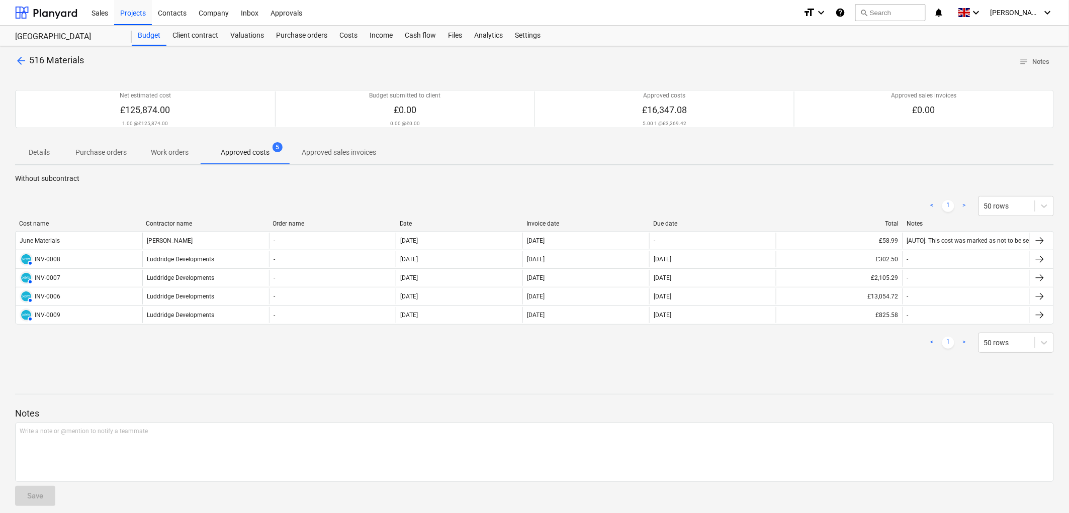
click at [675, 215] on div "< 1 > 50 rows" at bounding box center [534, 206] width 1039 height 20
click at [533, 223] on div "Invoice date" at bounding box center [586, 223] width 119 height 7
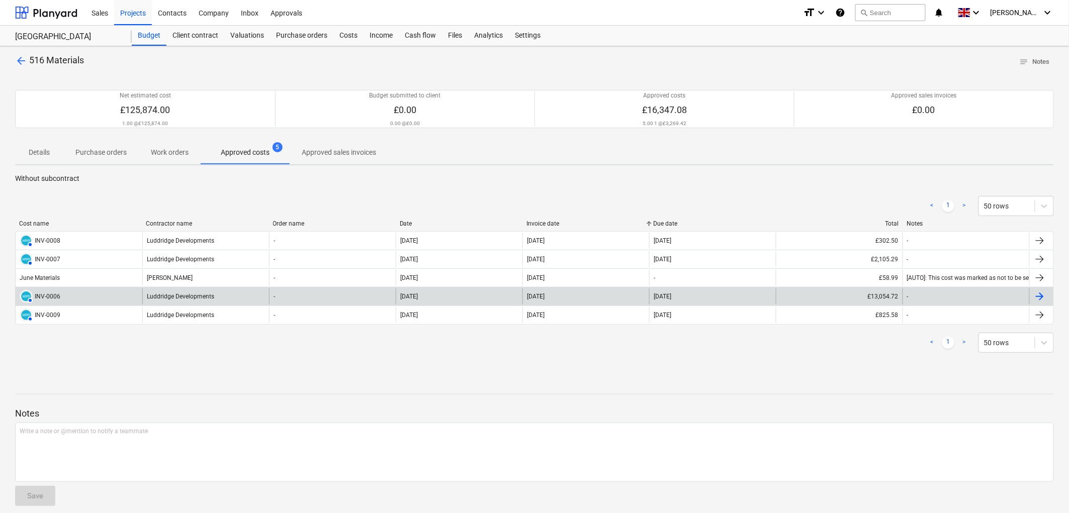
click at [718, 295] on div "[DATE]" at bounding box center [712, 297] width 127 height 16
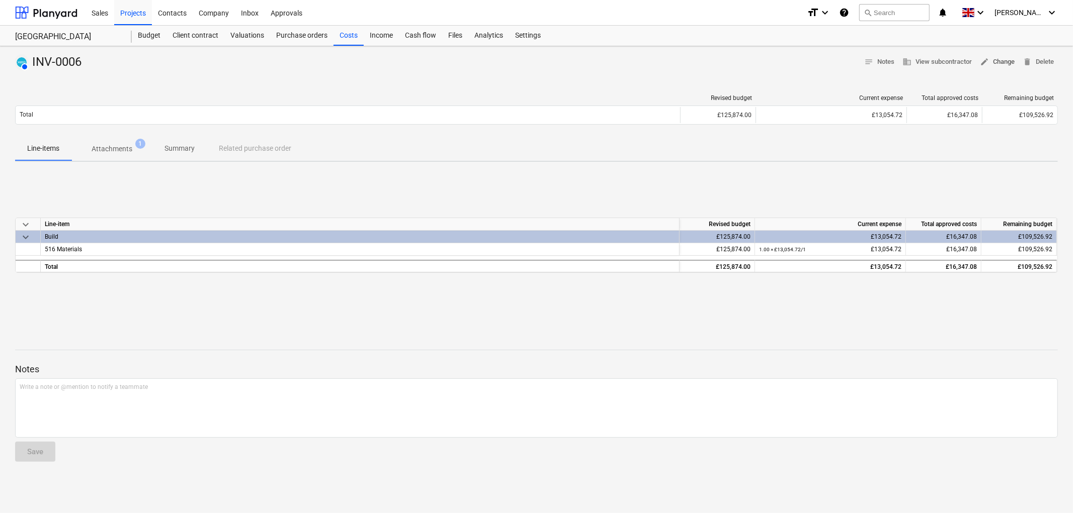
click at [990, 64] on span "edit Change" at bounding box center [997, 62] width 35 height 12
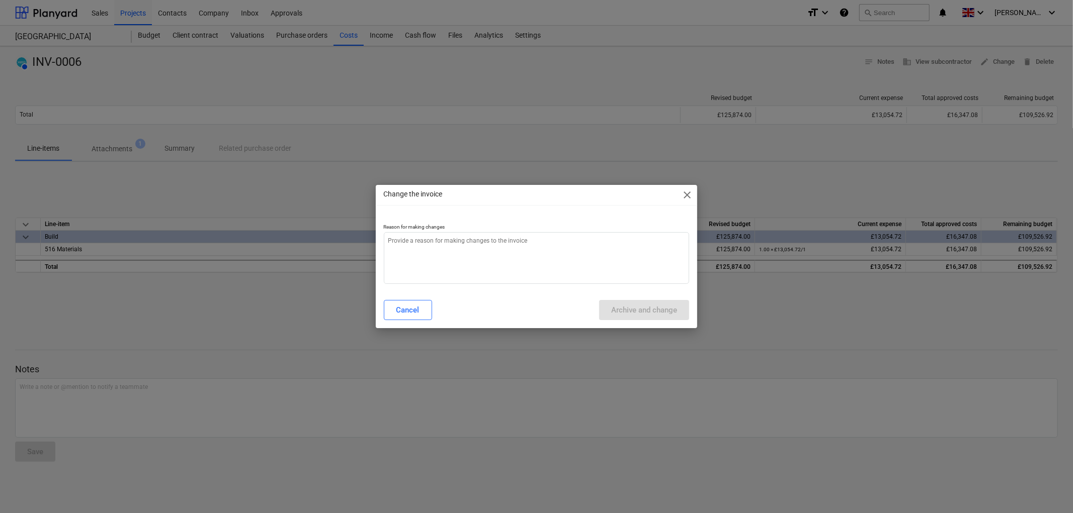
type textarea "x"
click at [538, 271] on textarea at bounding box center [537, 258] width 306 height 52
type textarea "."
type textarea "x"
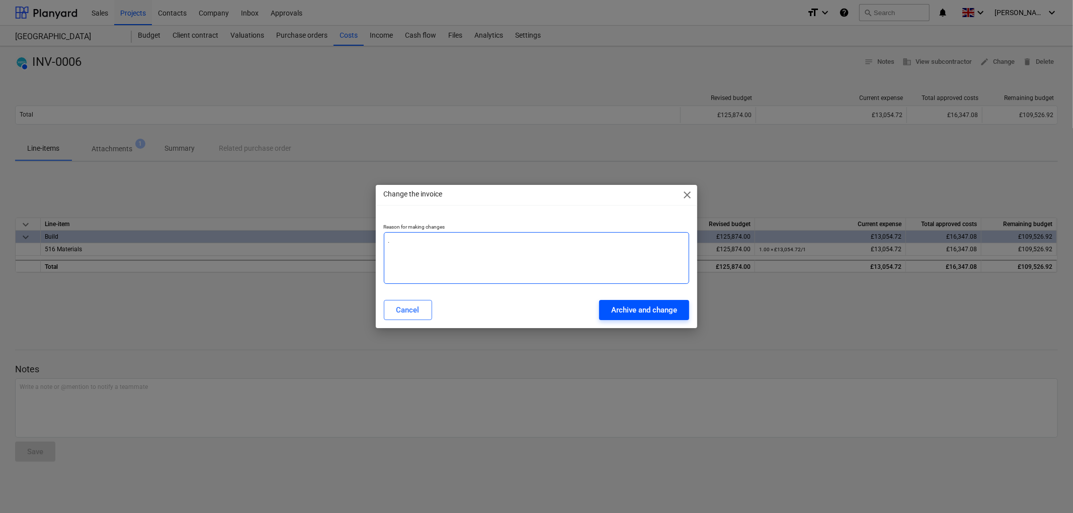
type textarea "."
click at [634, 308] on div "Archive and change" at bounding box center [644, 310] width 66 height 13
type textarea "x"
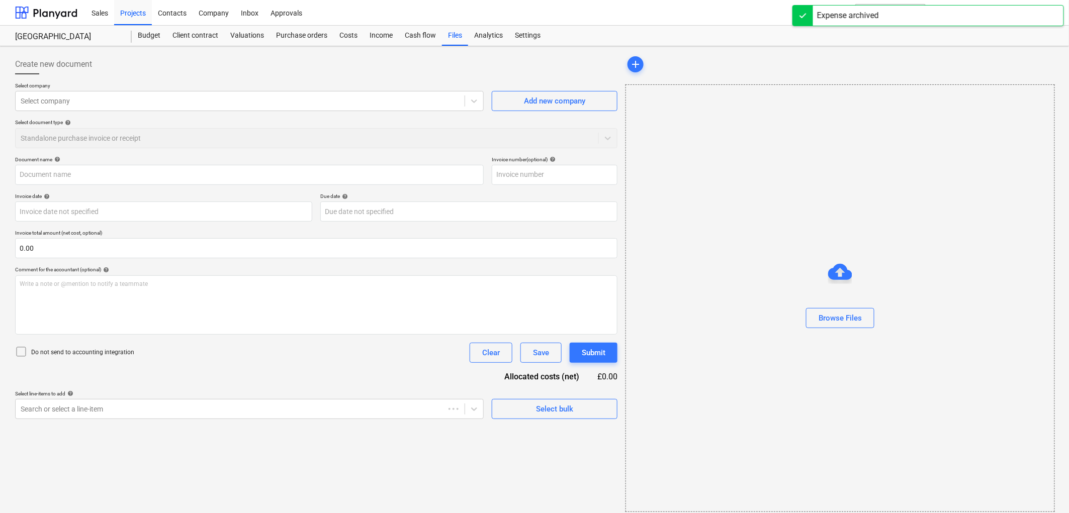
type input "INV-0006"
type input "[DATE]"
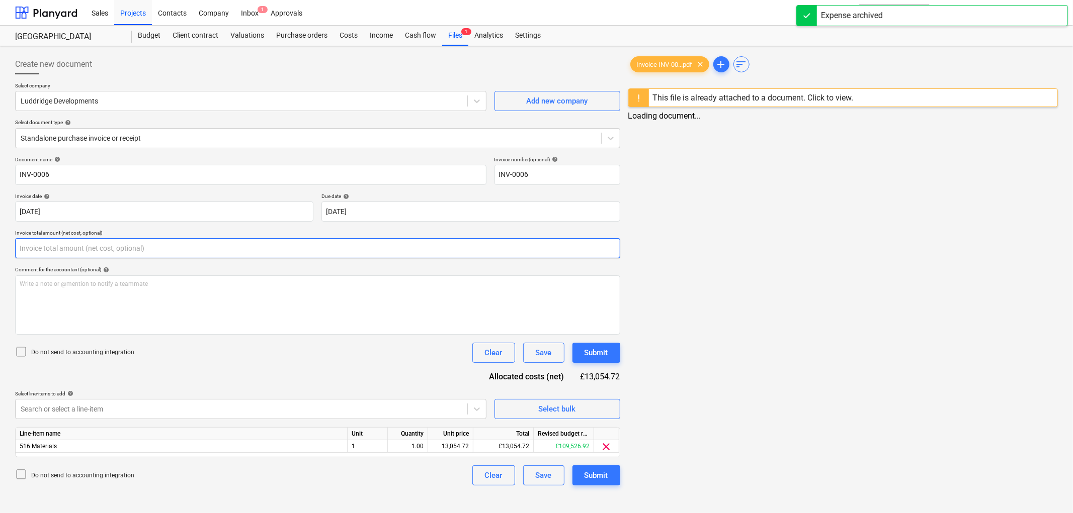
click at [79, 247] on input "text" at bounding box center [317, 248] width 605 height 20
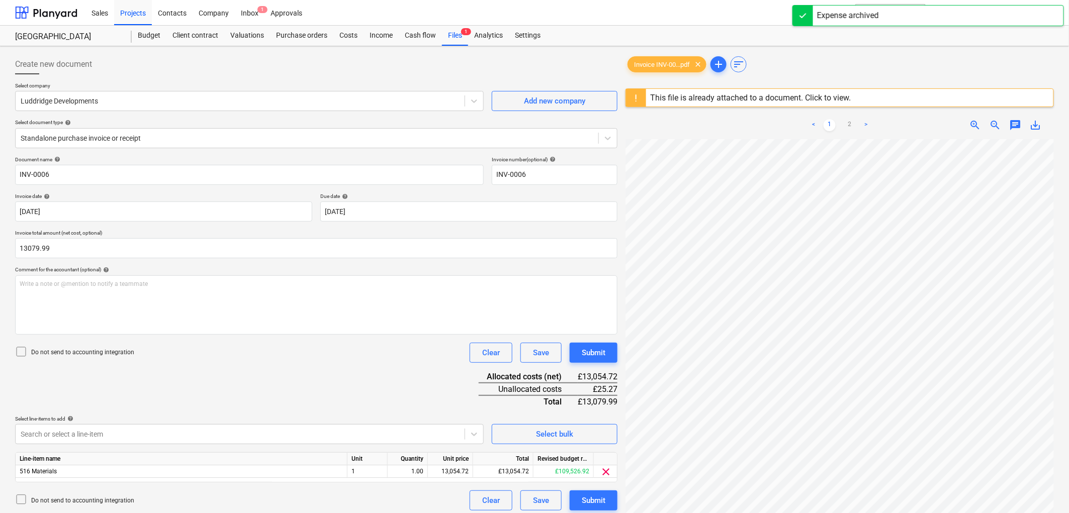
type input "13,079.99"
click at [141, 230] on p "Invoice total amount (net cost, optional)" at bounding box center [316, 234] width 602 height 9
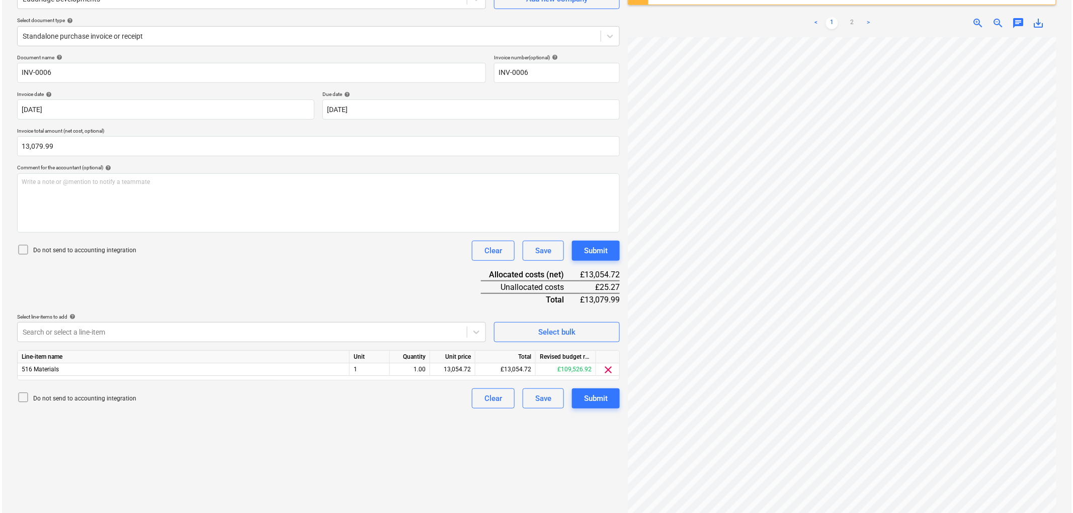
scroll to position [112, 0]
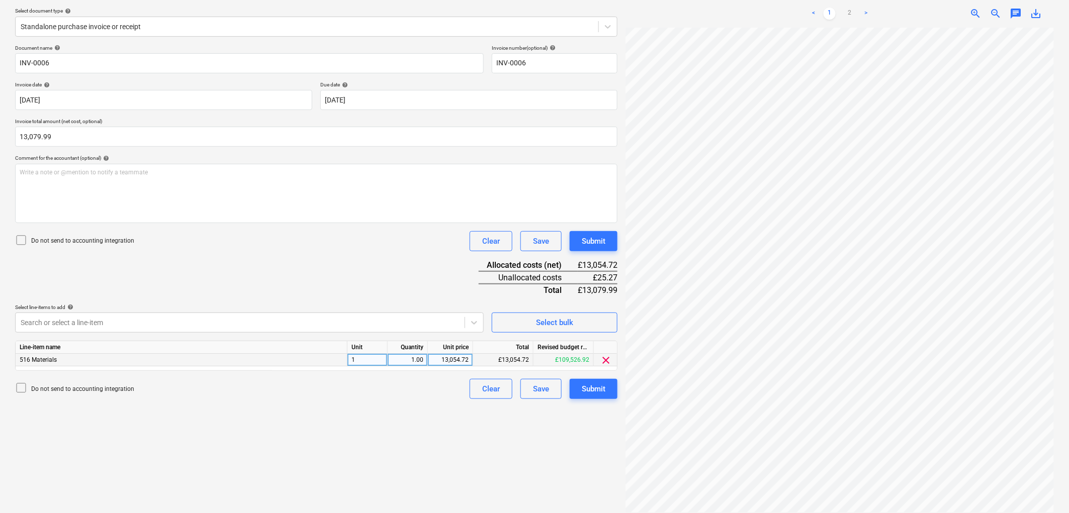
click at [442, 362] on div "13,054.72" at bounding box center [450, 360] width 37 height 13
type input "13079.99"
click at [461, 418] on div "Create new document Select company Luddridge Developments Add new company Selec…" at bounding box center [316, 228] width 611 height 579
click at [75, 235] on div "Do not send to accounting integration" at bounding box center [74, 241] width 119 height 14
click at [596, 394] on div "Submit" at bounding box center [594, 389] width 24 height 13
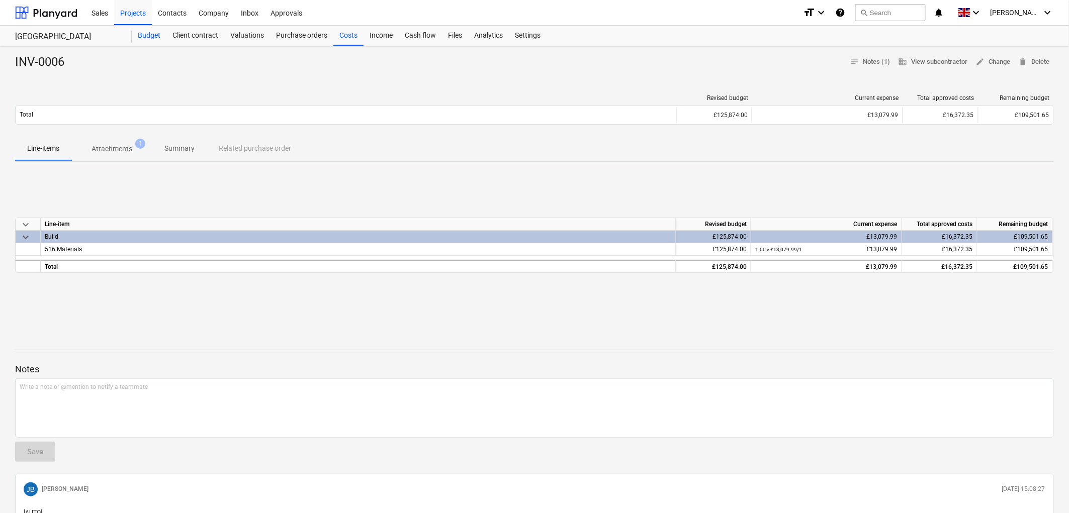
click at [156, 36] on div "Budget" at bounding box center [149, 36] width 35 height 20
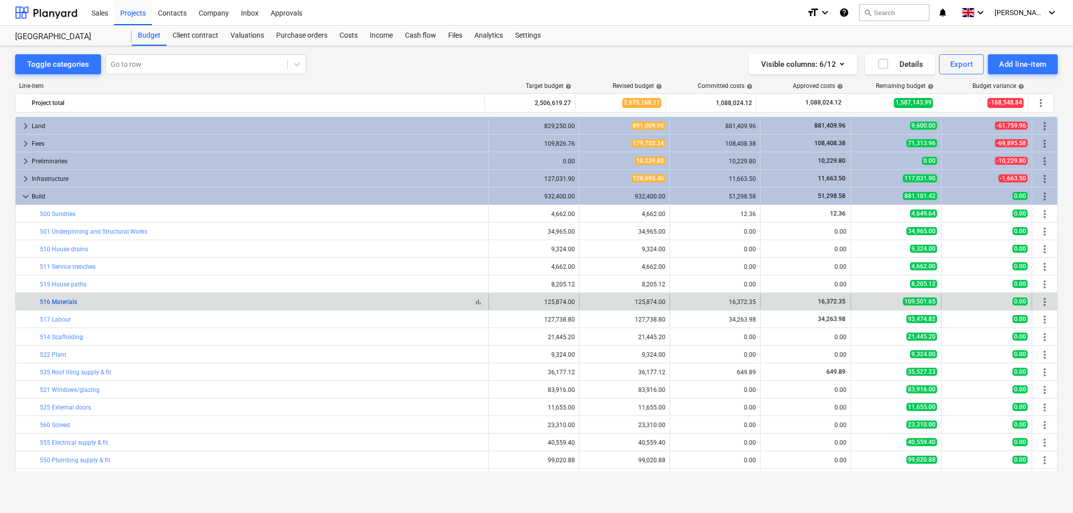
click at [63, 306] on div "bar_chart 516 Materials" at bounding box center [262, 302] width 445 height 16
click at [63, 303] on link "516 Materials" at bounding box center [58, 302] width 37 height 7
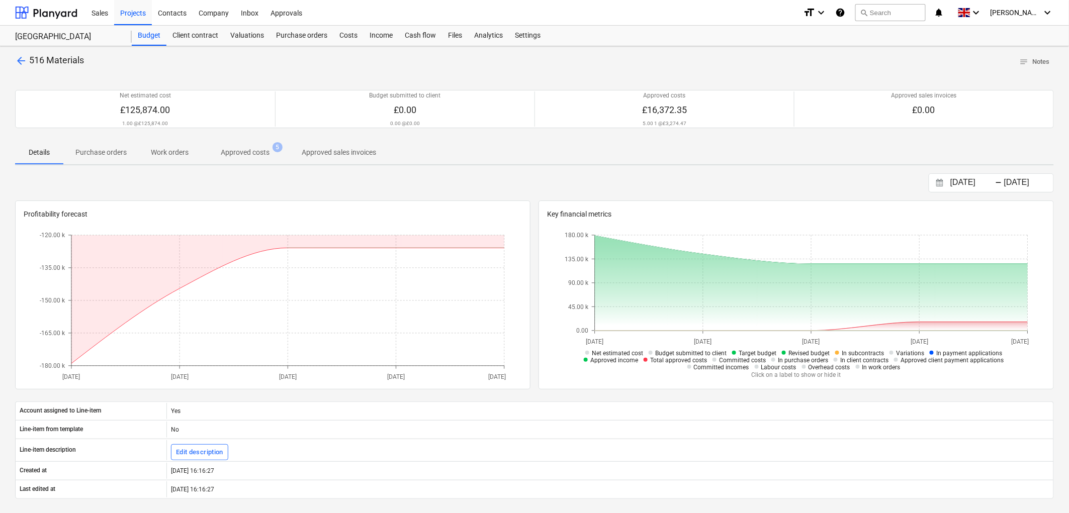
click at [264, 153] on p "Approved costs" at bounding box center [245, 152] width 49 height 11
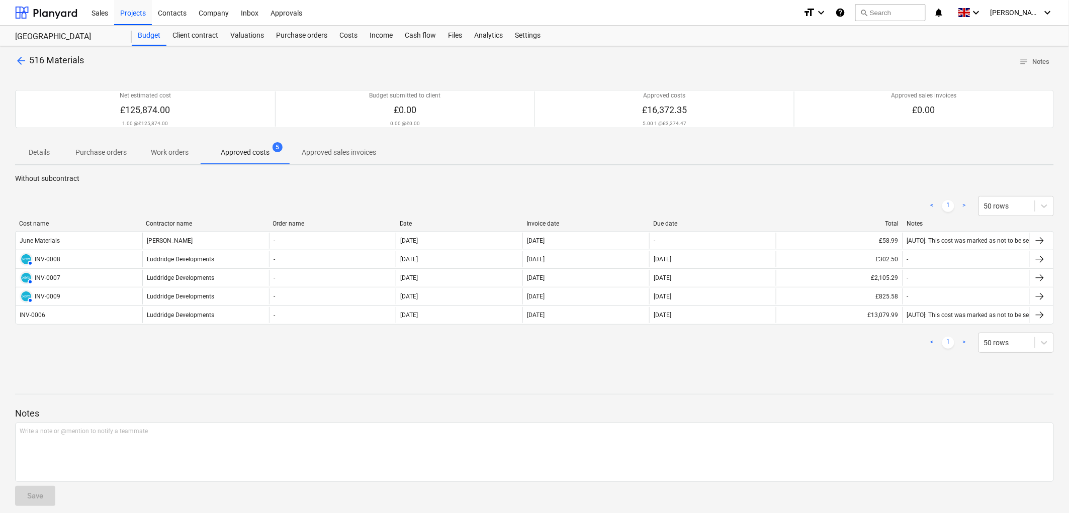
click at [542, 223] on div "Invoice date" at bounding box center [586, 223] width 119 height 7
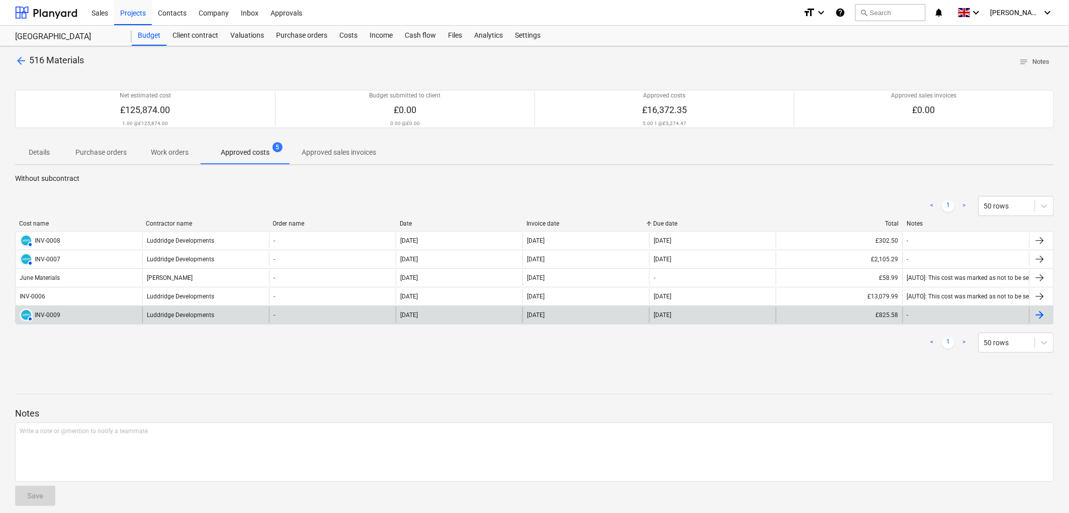
click at [173, 315] on div "Luddridge Developments" at bounding box center [205, 315] width 127 height 16
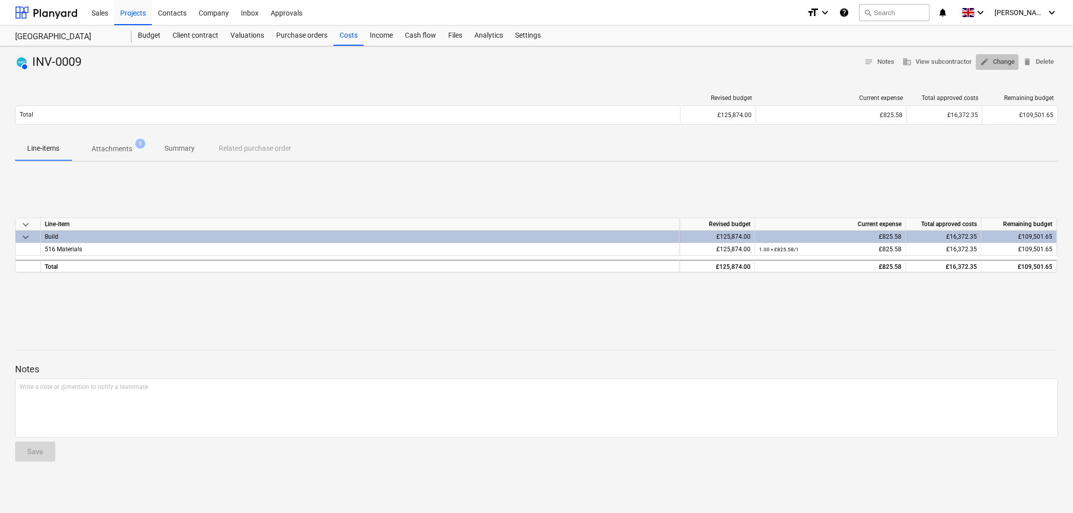
click at [987, 62] on span "edit" at bounding box center [984, 61] width 9 height 9
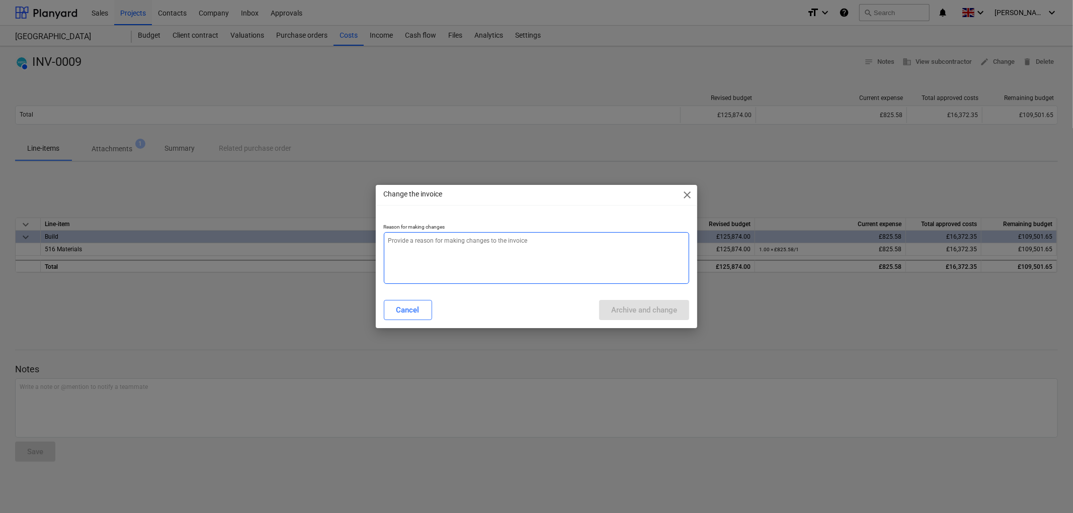
click at [547, 254] on textarea at bounding box center [537, 258] width 306 height 52
type textarea "x"
type textarea "."
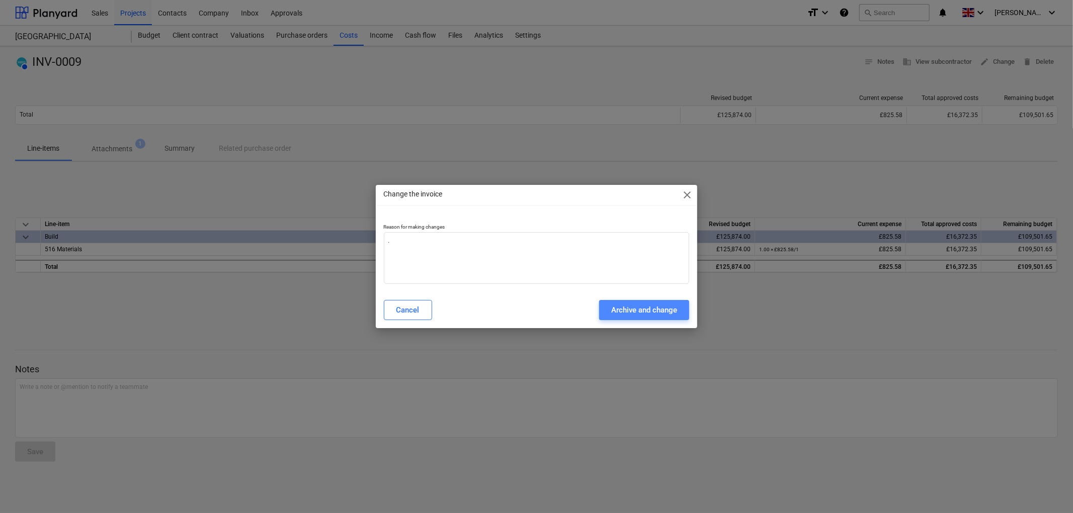
click at [651, 310] on div "Archive and change" at bounding box center [644, 310] width 66 height 13
type textarea "x"
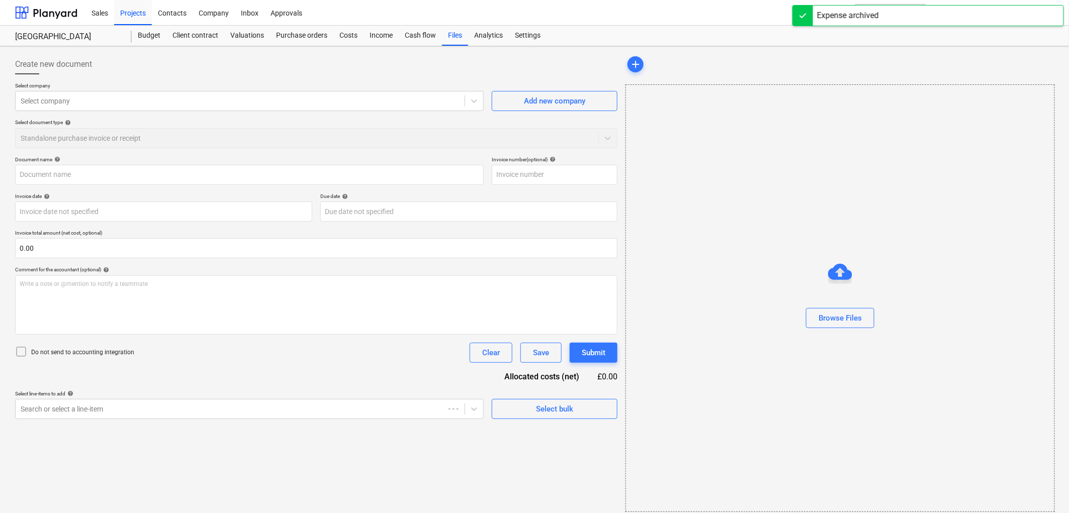
type input "INV-0009"
type input "[DATE]"
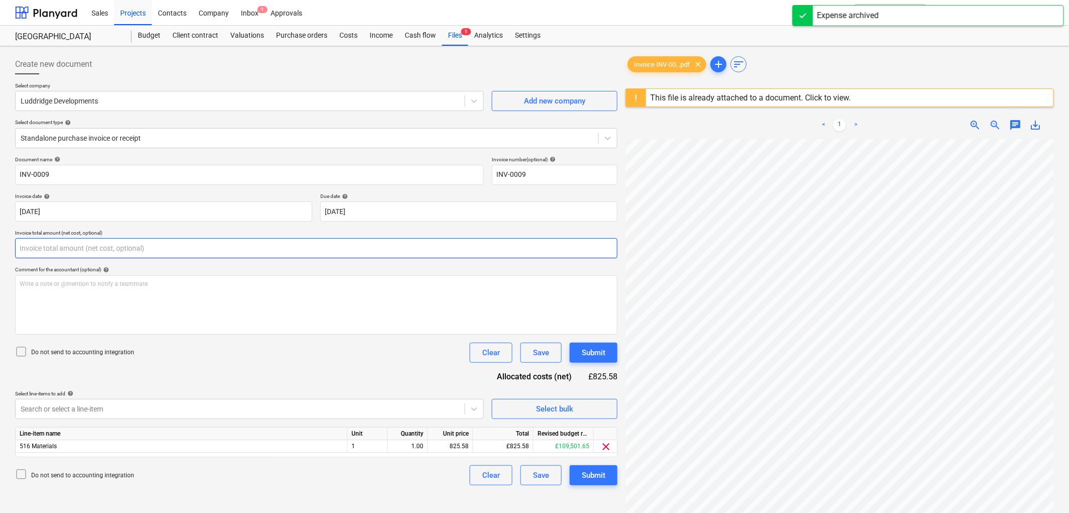
click at [136, 248] on input "text" at bounding box center [316, 248] width 602 height 20
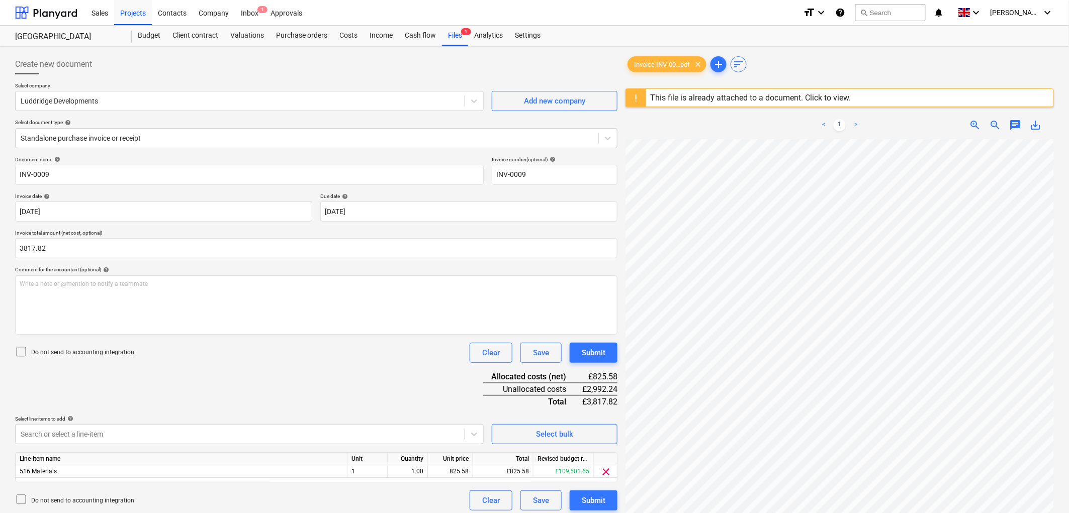
type input "3,817.82"
click at [69, 348] on div "Do not send to accounting integration" at bounding box center [74, 353] width 119 height 14
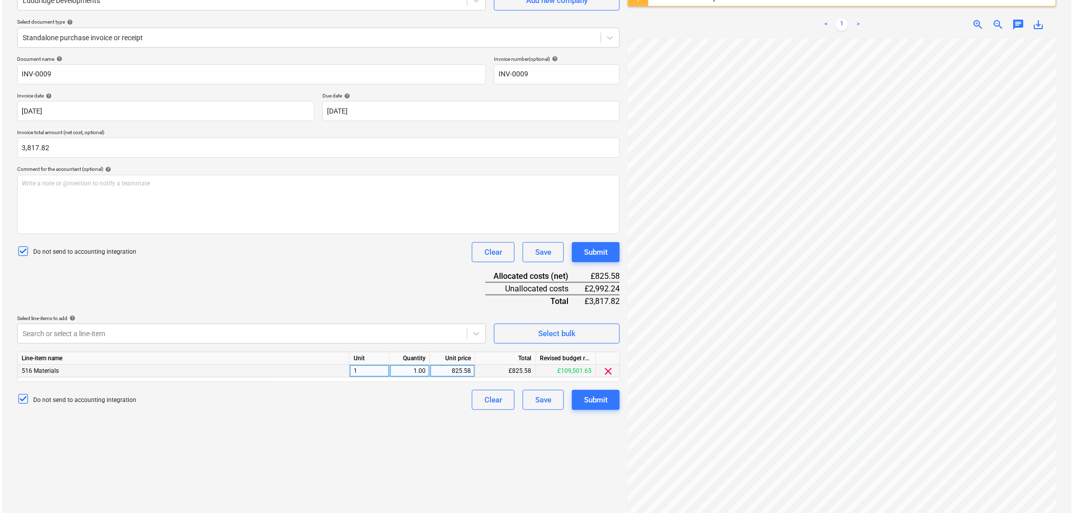
scroll to position [112, 0]
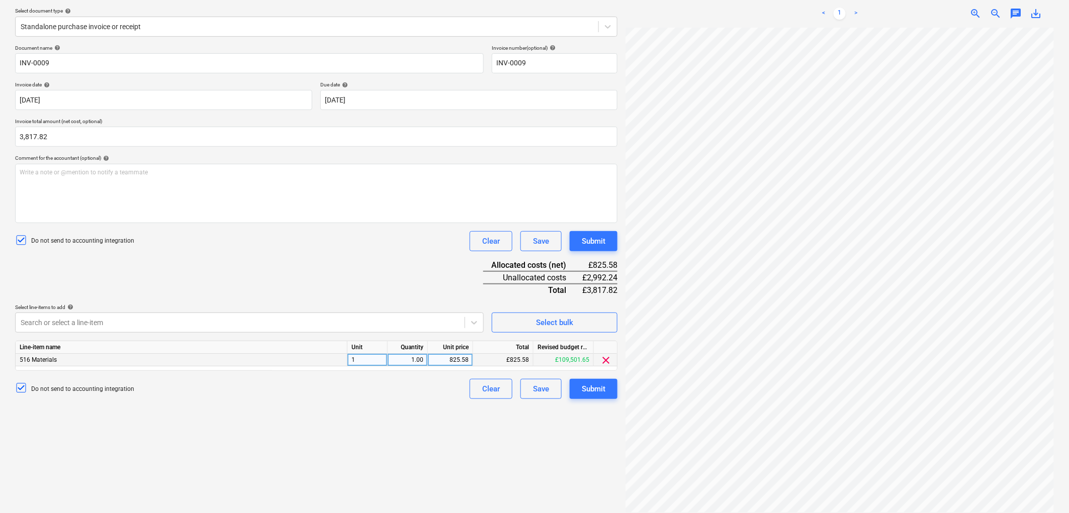
click at [461, 361] on div "825.58" at bounding box center [450, 360] width 37 height 13
type input "3817.82"
click at [439, 408] on div "Create new document Select company Luddridge Developments Add new company Selec…" at bounding box center [316, 228] width 611 height 579
click at [582, 391] on div "Submit" at bounding box center [594, 389] width 24 height 13
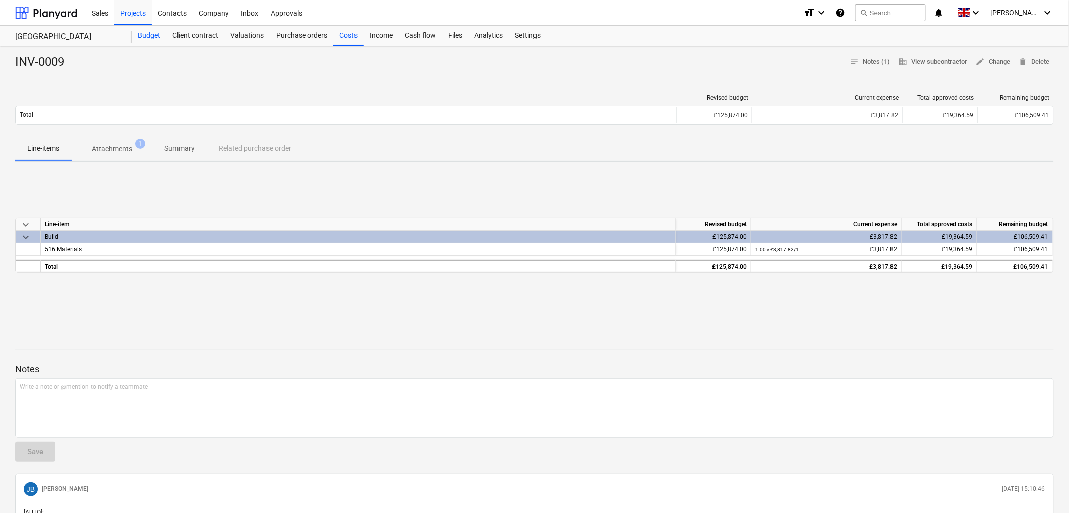
click at [151, 32] on div "Budget" at bounding box center [149, 36] width 35 height 20
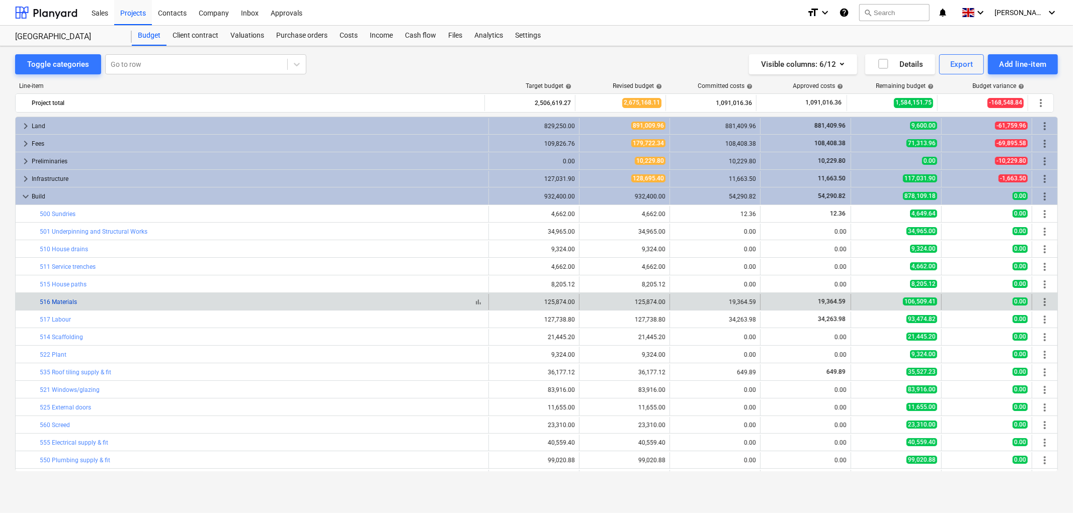
click at [57, 301] on link "516 Materials" at bounding box center [58, 302] width 37 height 7
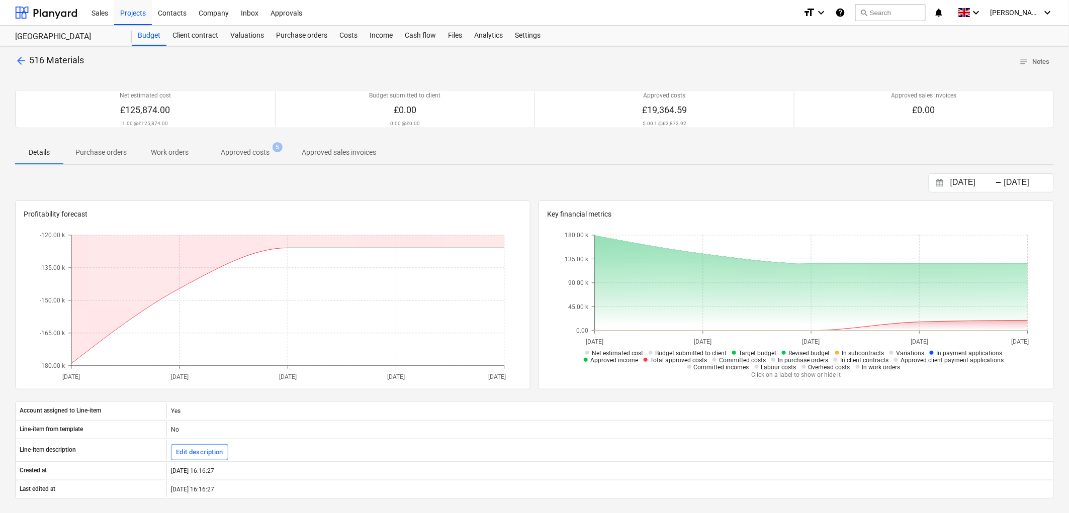
click at [249, 141] on button "Approved costs 5" at bounding box center [245, 152] width 89 height 24
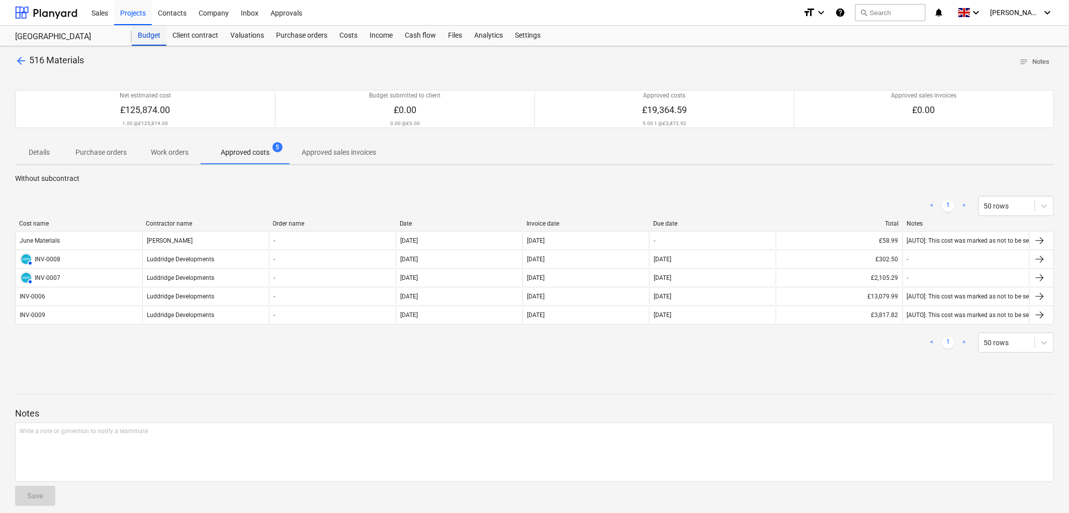
click at [158, 31] on div "Budget" at bounding box center [149, 36] width 35 height 20
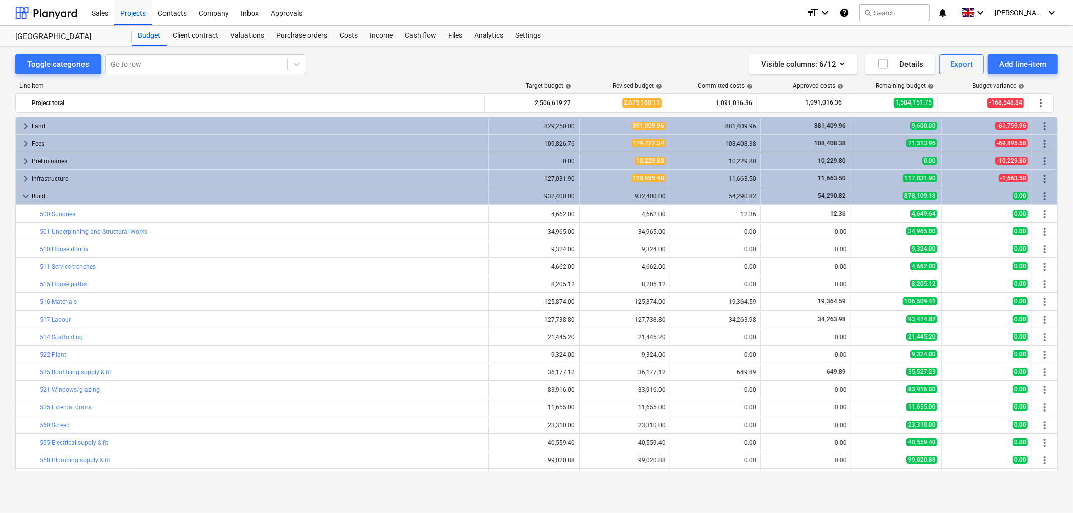
click at [54, 51] on div "Toggle categories Go to row Visible columns : 6/12 Details Export Add line-item…" at bounding box center [536, 269] width 1073 height 446
click at [57, 62] on div "Toggle categories" at bounding box center [58, 64] width 62 height 13
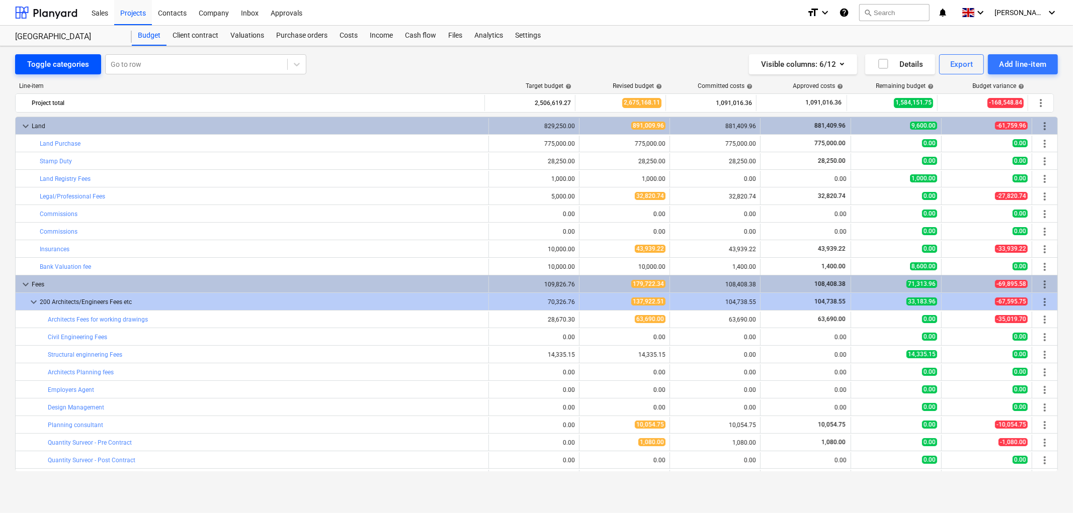
click at [57, 62] on div "Toggle categories" at bounding box center [58, 64] width 62 height 13
